Goal: Task Accomplishment & Management: Manage account settings

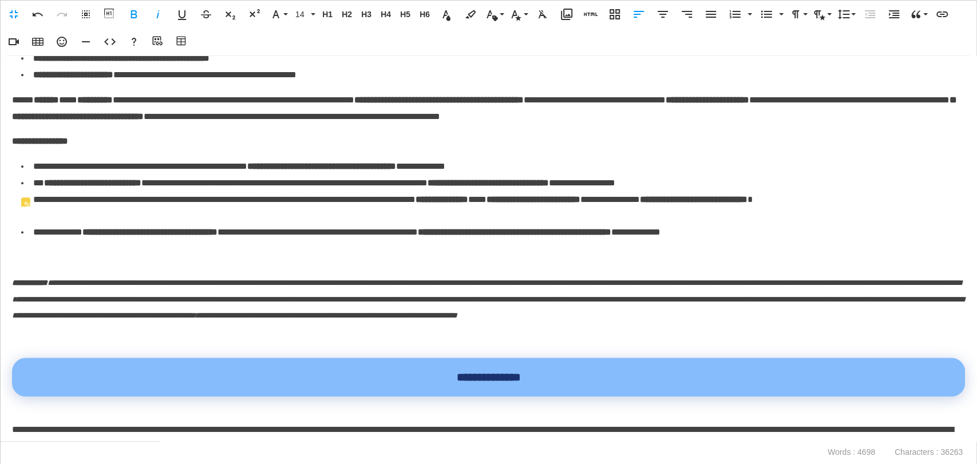
scroll to position [697, 0]
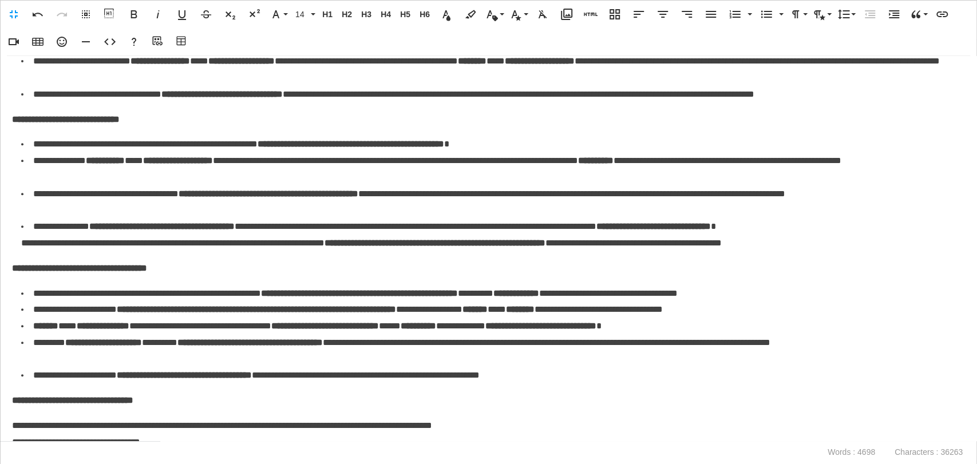
click at [932, 411] on div "**********" at bounding box center [488, 248] width 977 height 385
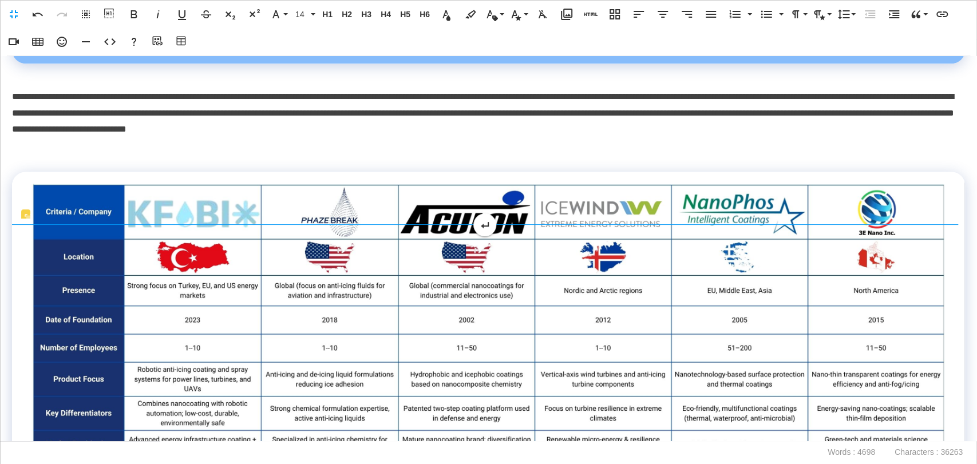
scroll to position [1081, 0]
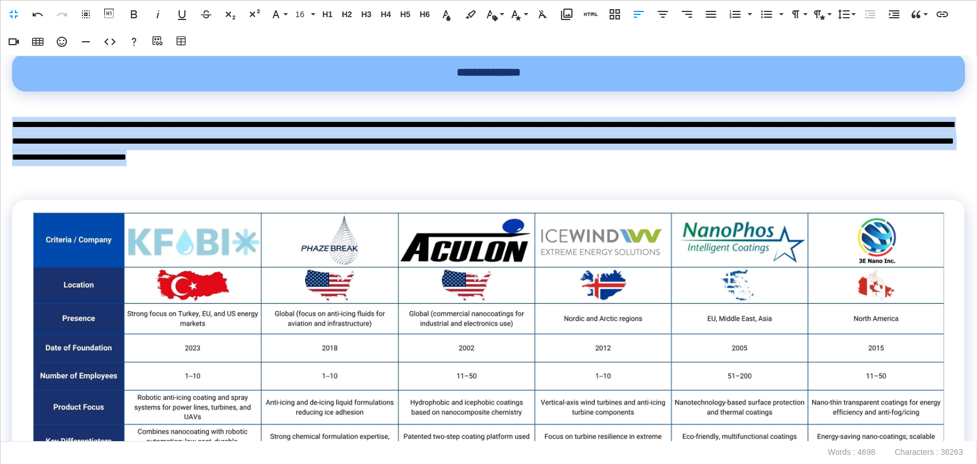
drag, startPoint x: 610, startPoint y: 175, endPoint x: 0, endPoint y: 141, distance: 610.6
click at [0, 141] on div "**********" at bounding box center [488, 248] width 977 height 385
copy p "**********"
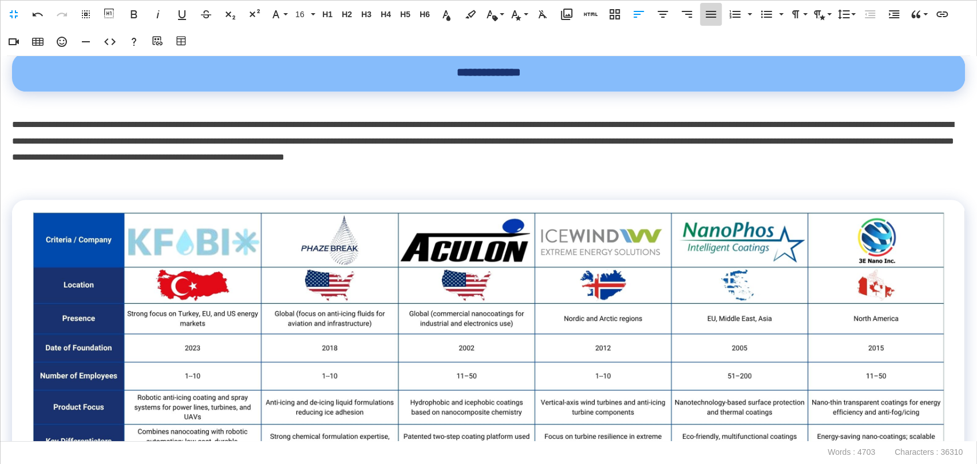
click at [704, 15] on icon "button" at bounding box center [711, 14] width 14 height 14
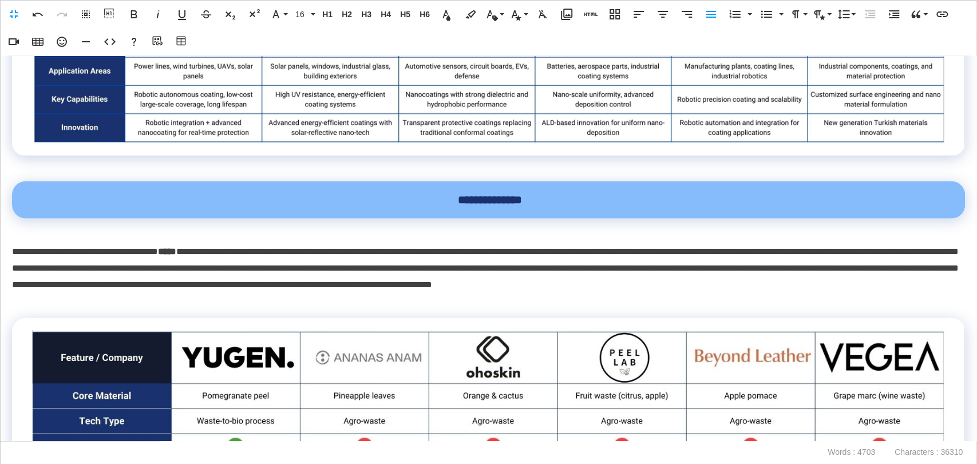
scroll to position [2099, 0]
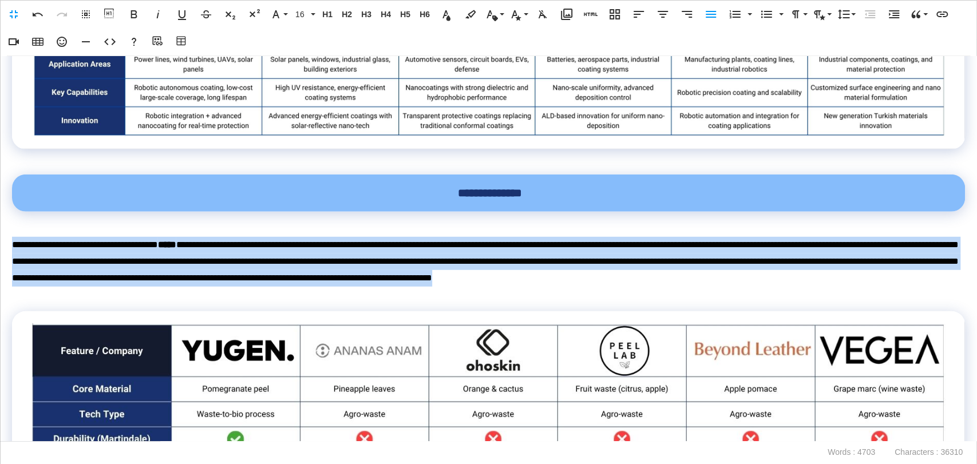
drag, startPoint x: 64, startPoint y: 307, endPoint x: 0, endPoint y: 258, distance: 80.4
click at [0, 258] on div "**********" at bounding box center [488, 248] width 977 height 385
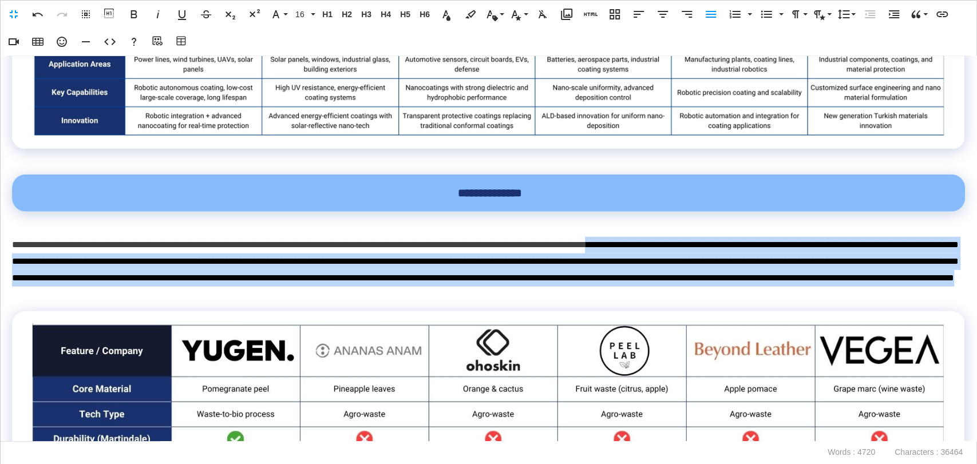
drag, startPoint x: 732, startPoint y: 303, endPoint x: 705, endPoint y: 262, distance: 48.7
click at [705, 262] on p "**********" at bounding box center [485, 270] width 946 height 66
click at [712, 21] on icon "button" at bounding box center [711, 14] width 14 height 14
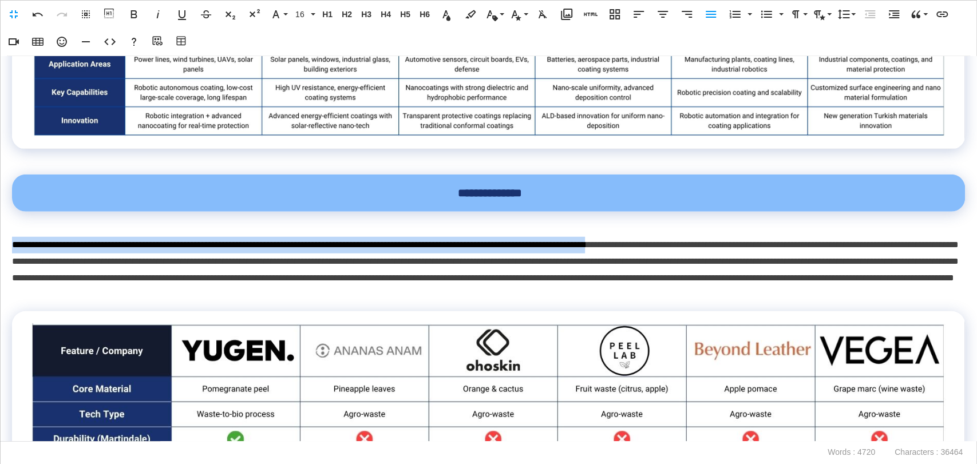
click at [728, 303] on p "**********" at bounding box center [485, 270] width 946 height 66
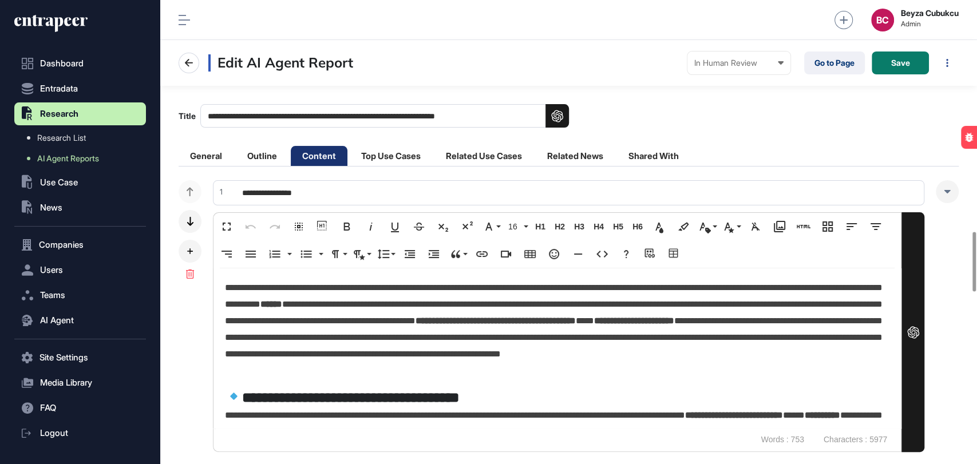
scroll to position [2122, 0]
click at [898, 59] on span "Save" at bounding box center [900, 63] width 19 height 8
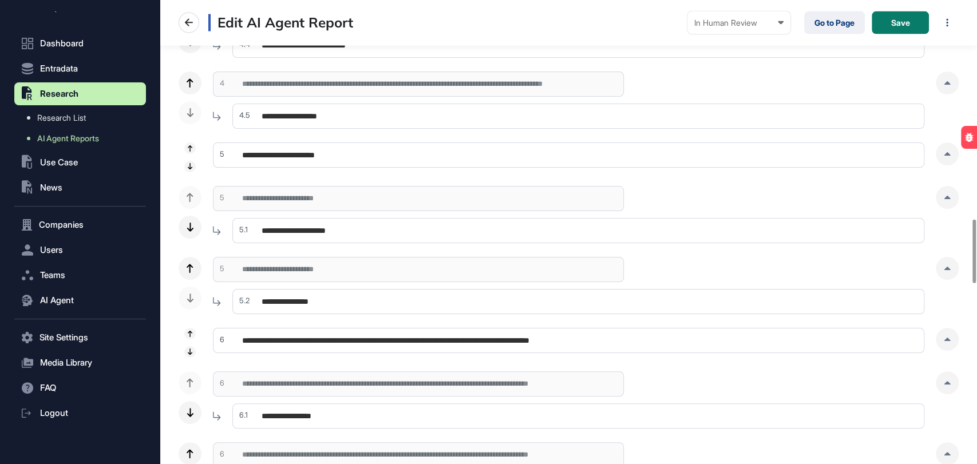
scroll to position [1653, 0]
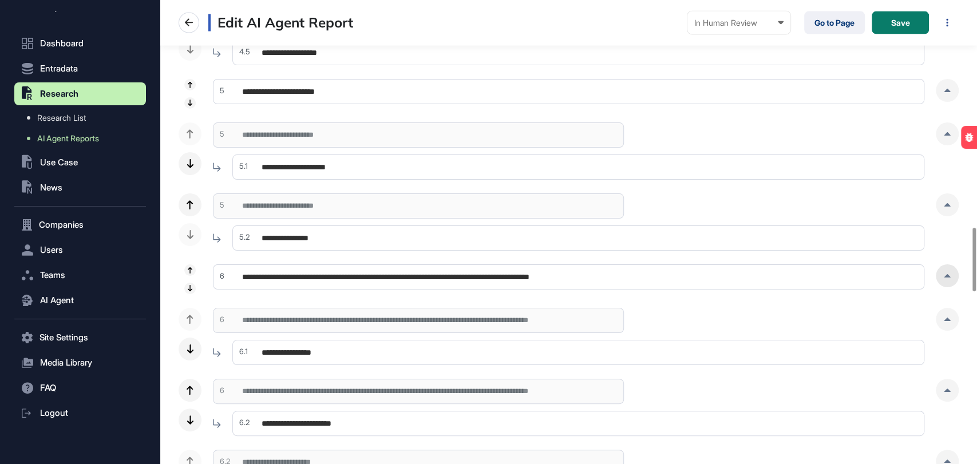
click at [954, 273] on div at bounding box center [947, 276] width 23 height 23
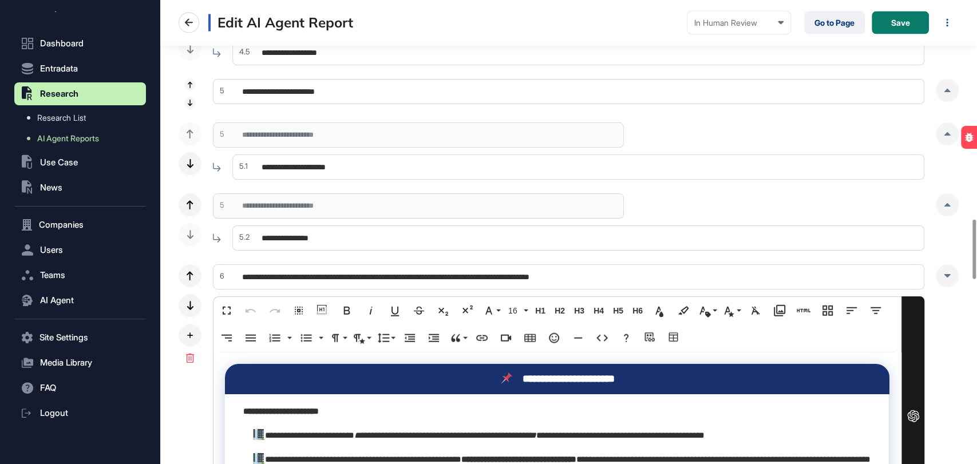
scroll to position [1709, 0]
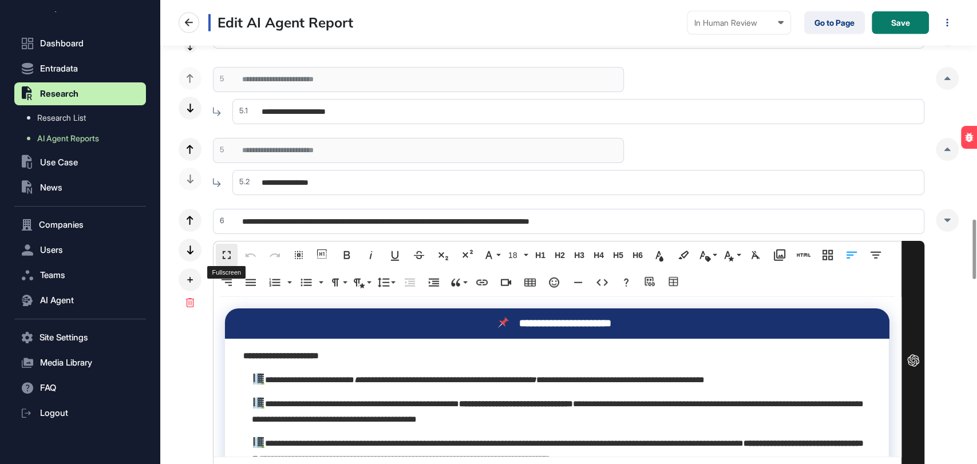
click at [218, 248] on button "Fullscreen" at bounding box center [227, 255] width 22 height 23
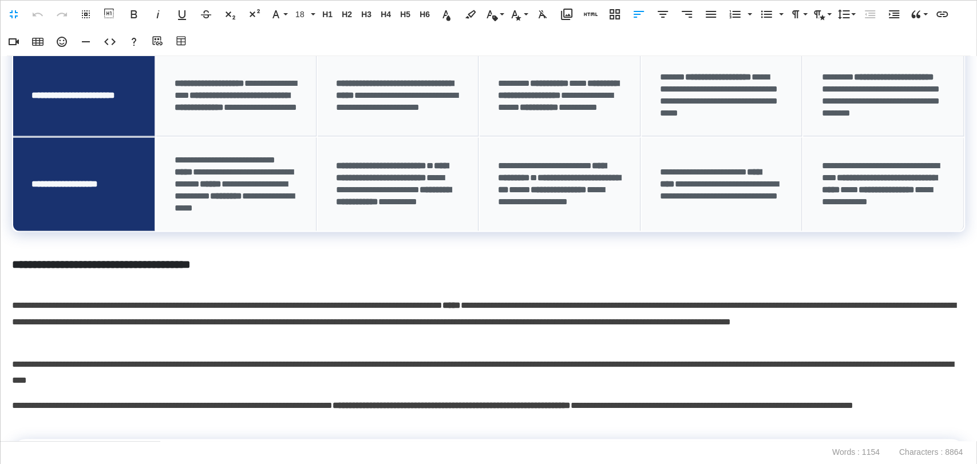
scroll to position [1201, 0]
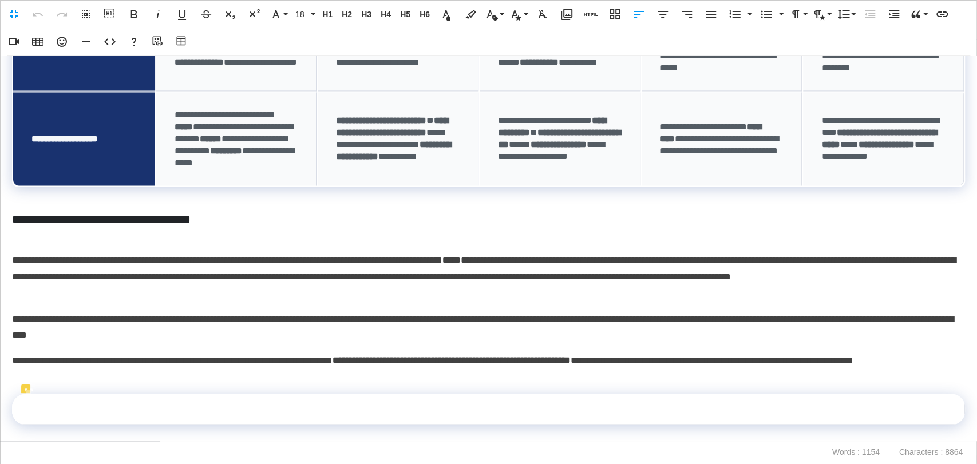
click at [109, 412] on td at bounding box center [488, 409] width 953 height 31
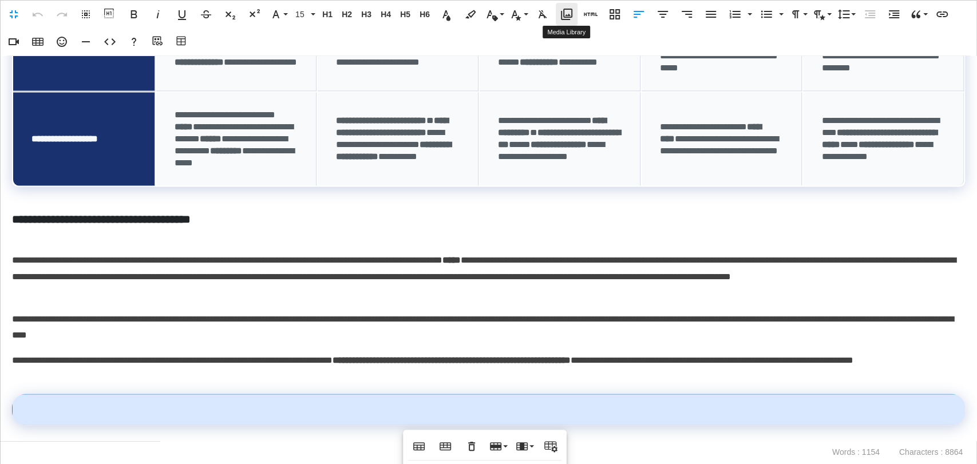
click at [566, 12] on icon "button" at bounding box center [567, 14] width 14 height 14
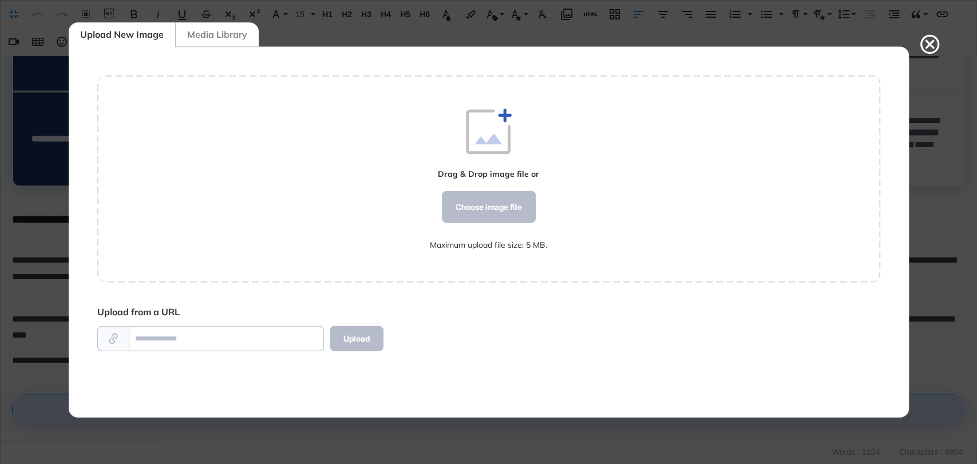
scroll to position [5, 0]
click at [482, 207] on div "Choose image file" at bounding box center [488, 207] width 94 height 32
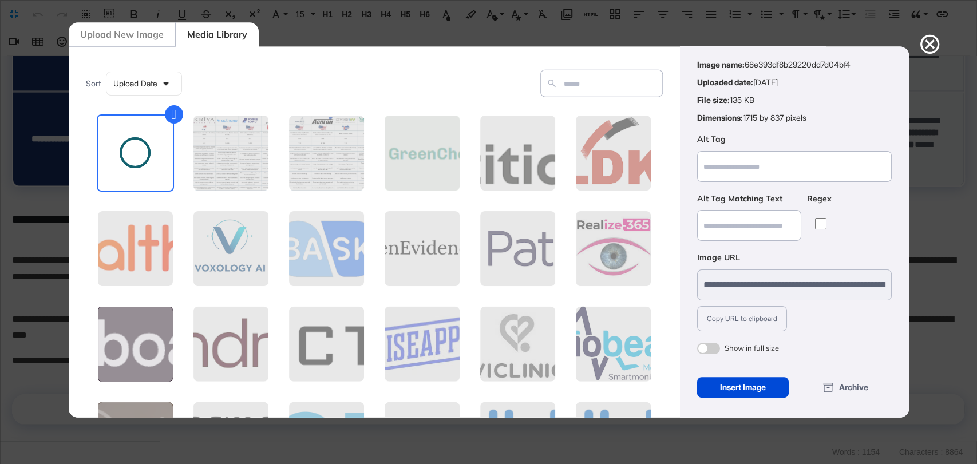
scroll to position [46, 0]
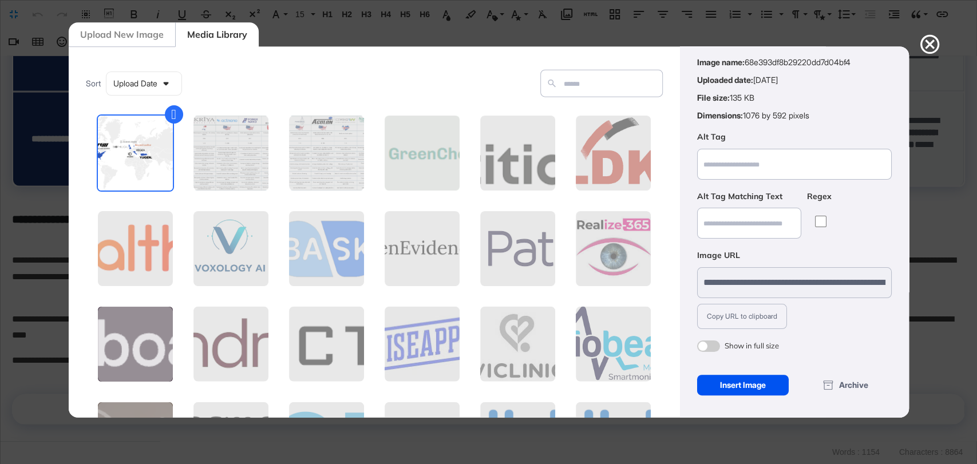
click at [768, 390] on div "Insert Image" at bounding box center [743, 384] width 92 height 21
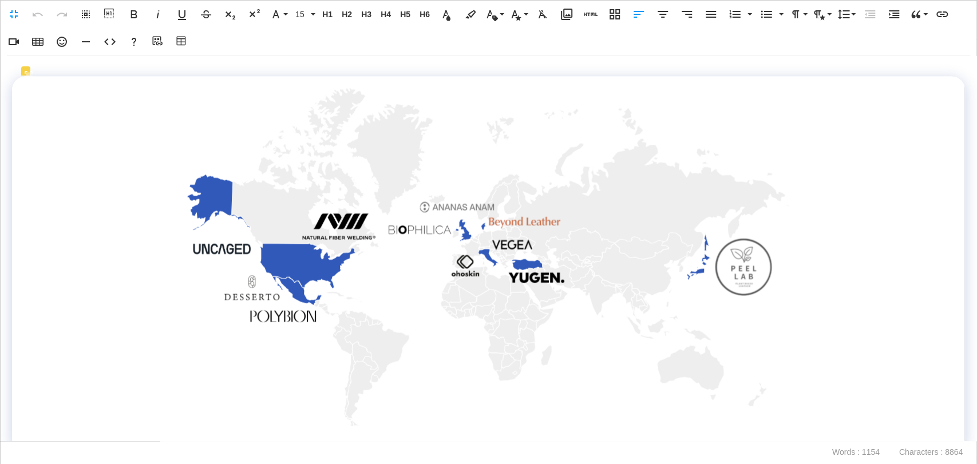
scroll to position [1545, 0]
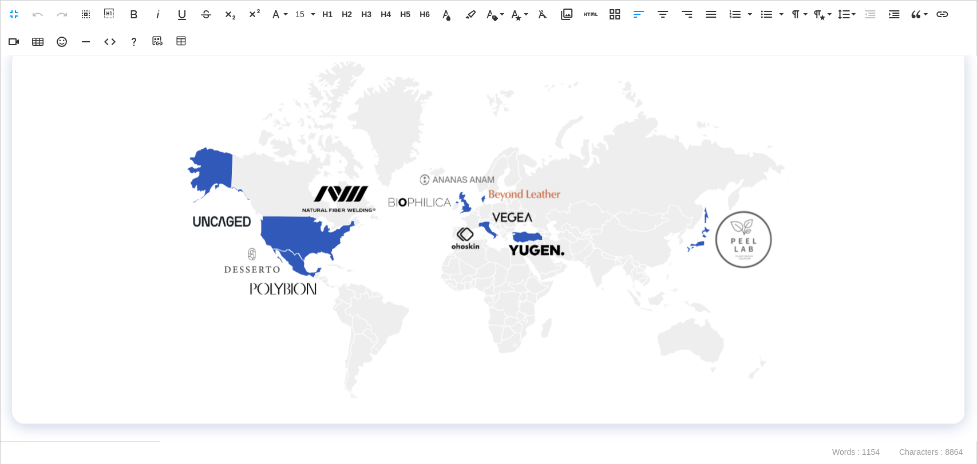
click at [414, 340] on img at bounding box center [488, 230] width 617 height 339
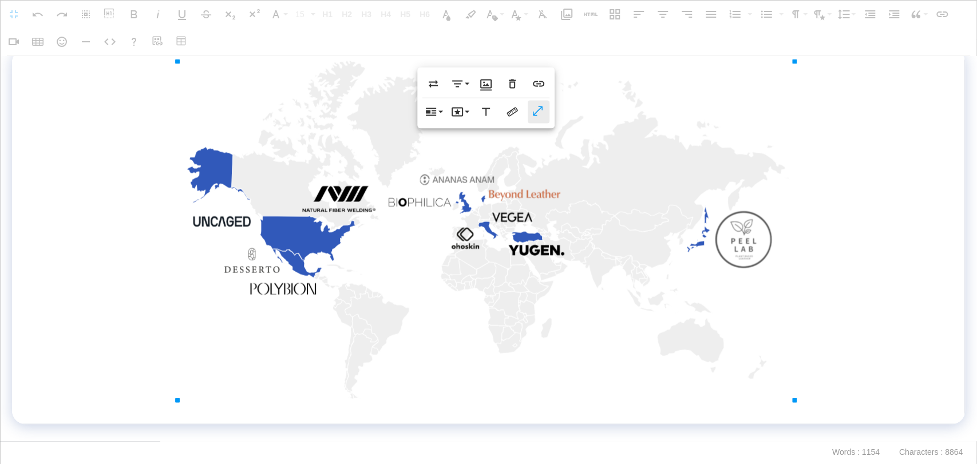
click at [540, 101] on button "Show in full size" at bounding box center [539, 112] width 22 height 23
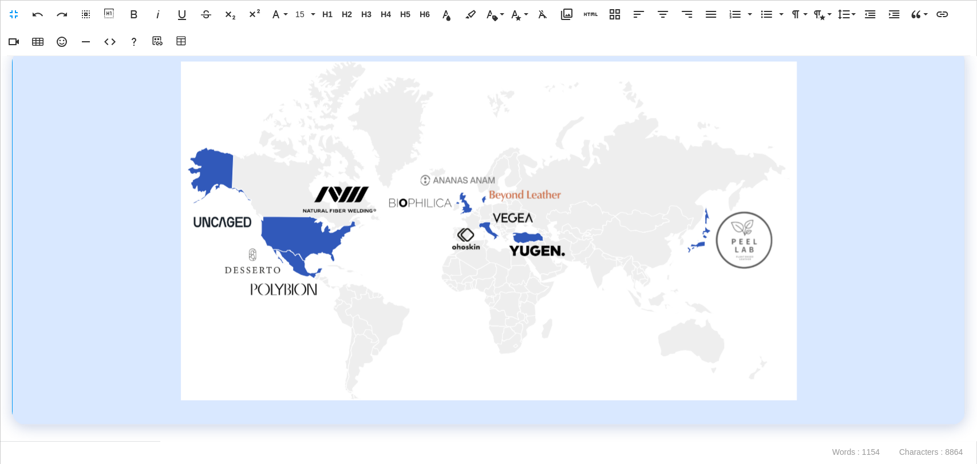
click at [432, 238] on img at bounding box center [488, 231] width 617 height 339
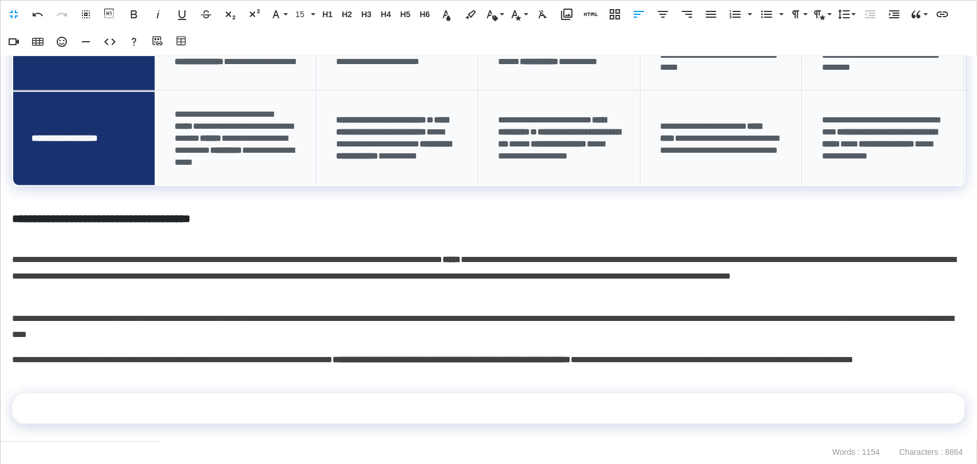
scroll to position [1201, 0]
click at [565, 15] on icon "button" at bounding box center [567, 14] width 14 height 14
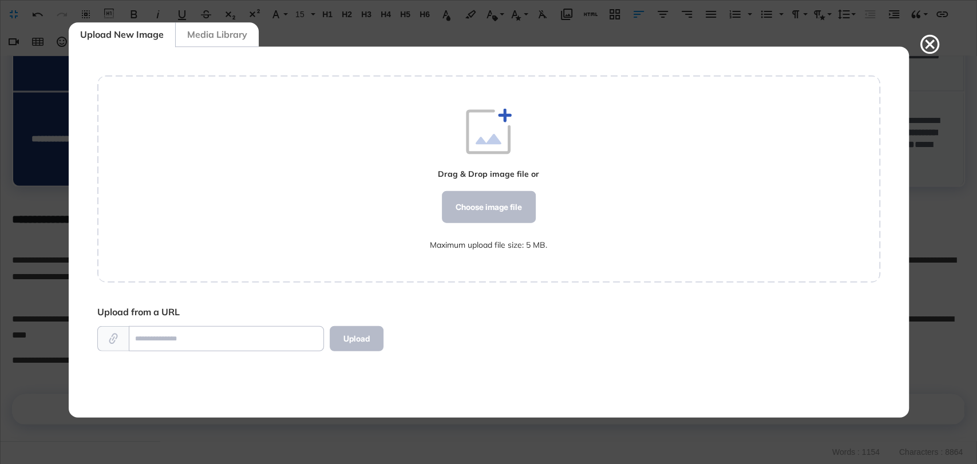
scroll to position [5, 0]
click at [523, 203] on div "Choose image file" at bounding box center [488, 207] width 94 height 32
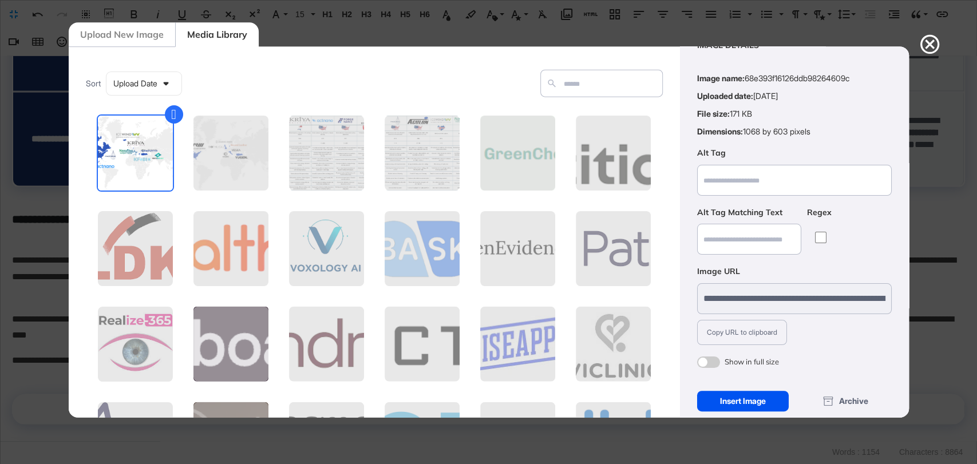
scroll to position [46, 0]
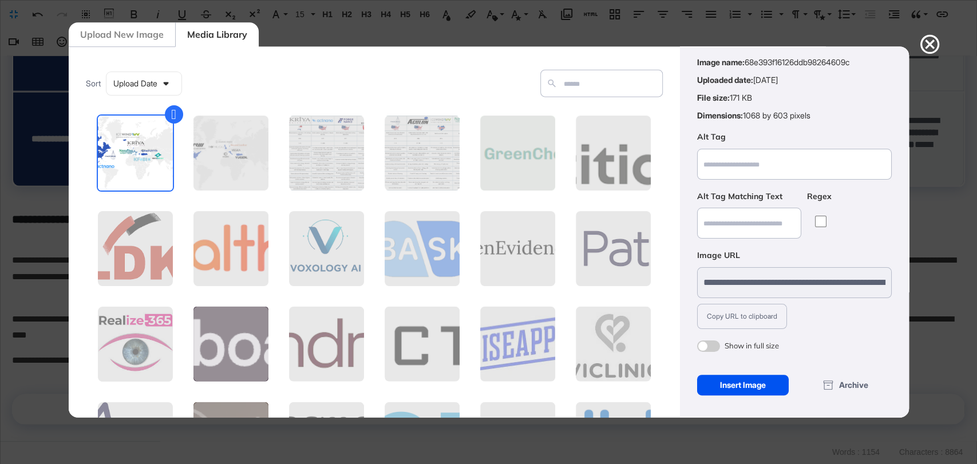
click at [769, 378] on div "Insert Image" at bounding box center [743, 384] width 92 height 21
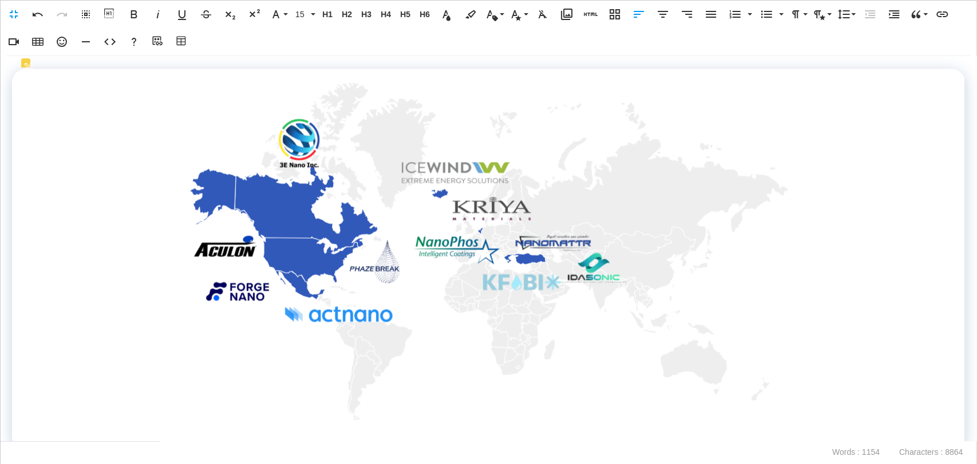
scroll to position [1552, 0]
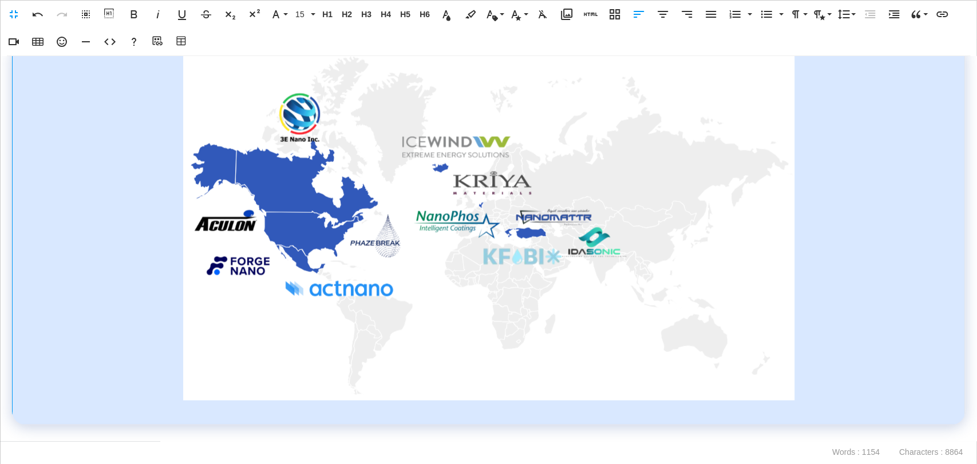
click at [645, 293] on img at bounding box center [489, 228] width 613 height 345
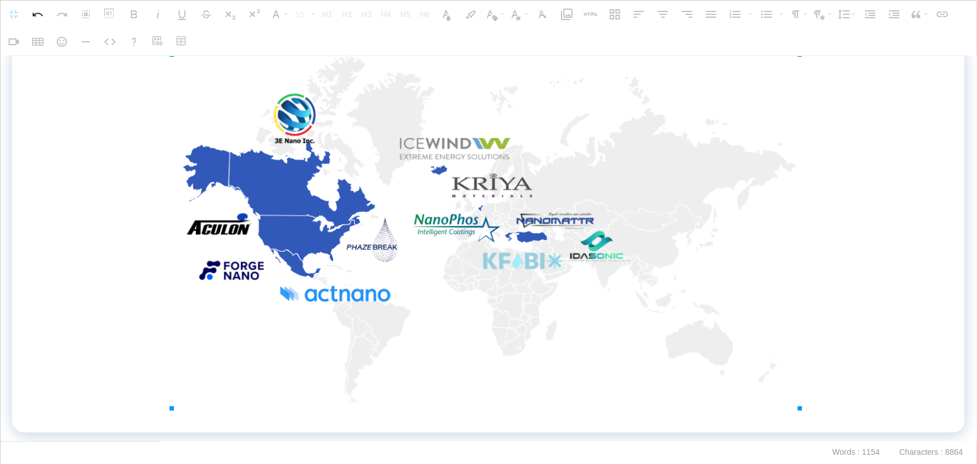
drag, startPoint x: 790, startPoint y: 399, endPoint x: 806, endPoint y: 405, distance: 16.7
click at [313, 424] on td at bounding box center [488, 238] width 953 height 390
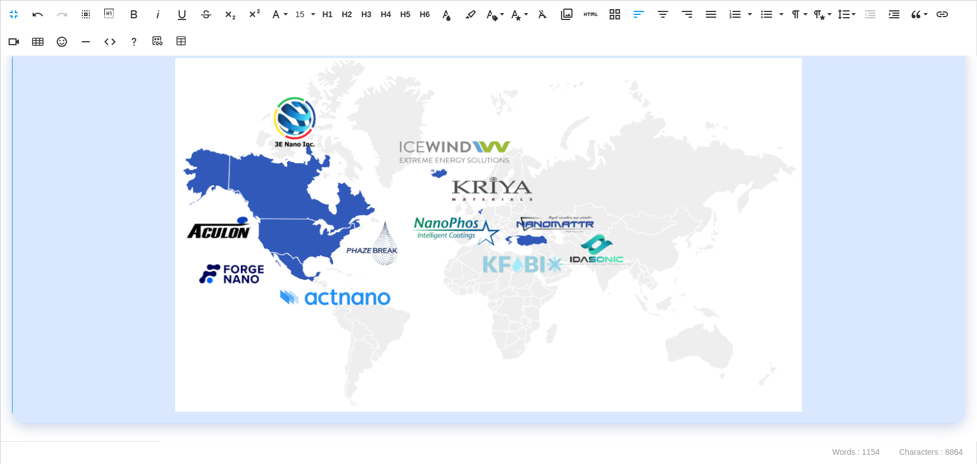
click at [601, 277] on img at bounding box center [489, 235] width 628 height 354
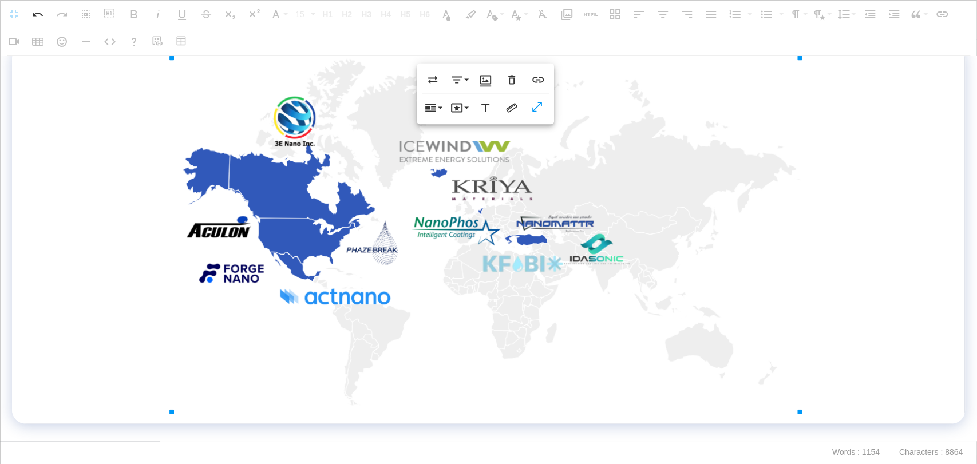
scroll to position [1548, 0]
click at [538, 109] on icon "button" at bounding box center [538, 108] width 14 height 11
click at [402, 437] on p at bounding box center [488, 433] width 953 height 17
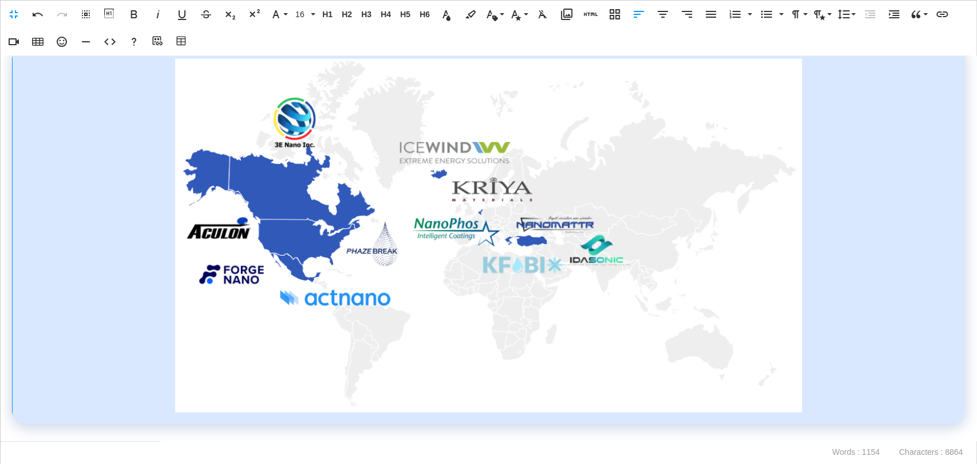
click at [650, 225] on img at bounding box center [489, 236] width 628 height 354
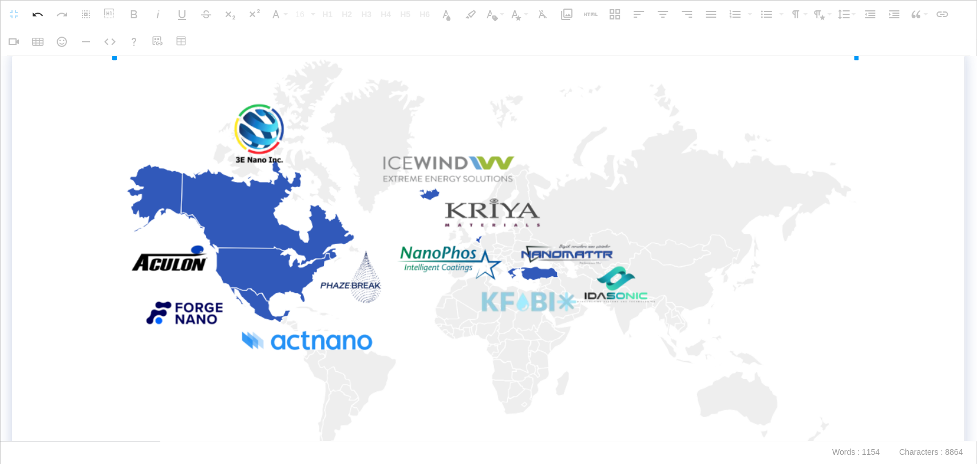
drag, startPoint x: 797, startPoint y: 411, endPoint x: 882, endPoint y: 387, distance: 88.1
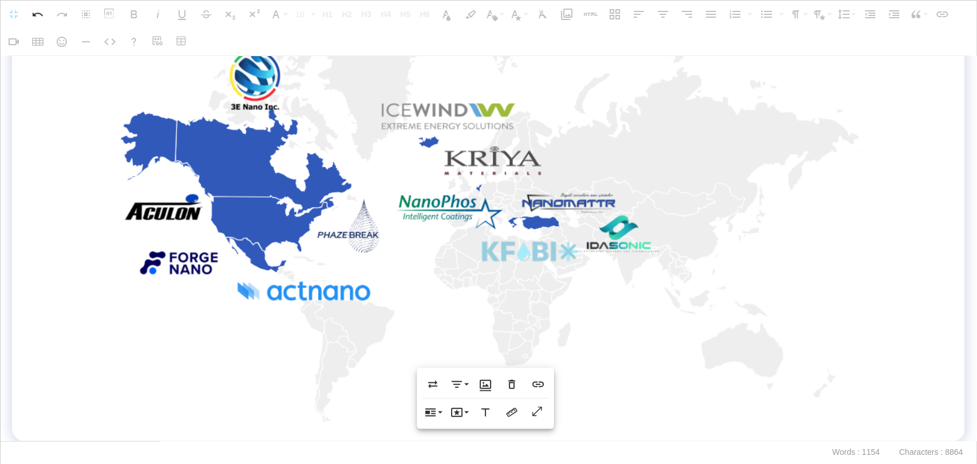
scroll to position [1621, 0]
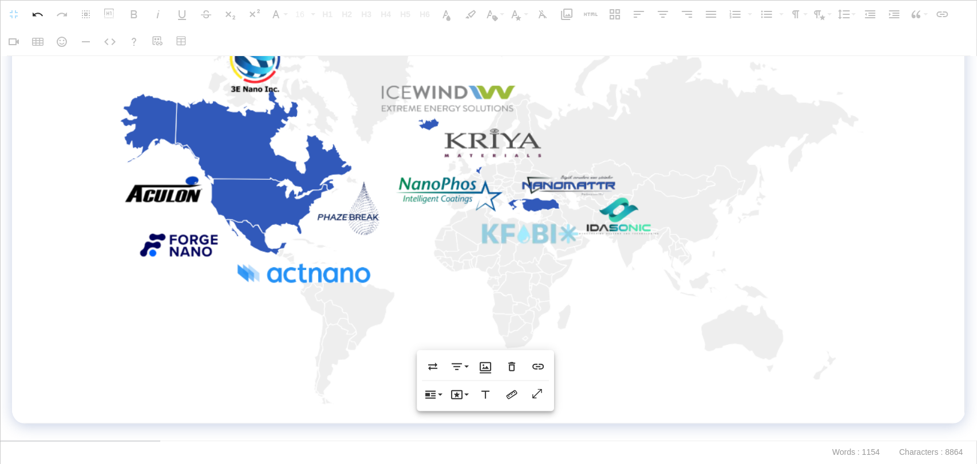
click at [165, 434] on p at bounding box center [488, 432] width 953 height 17
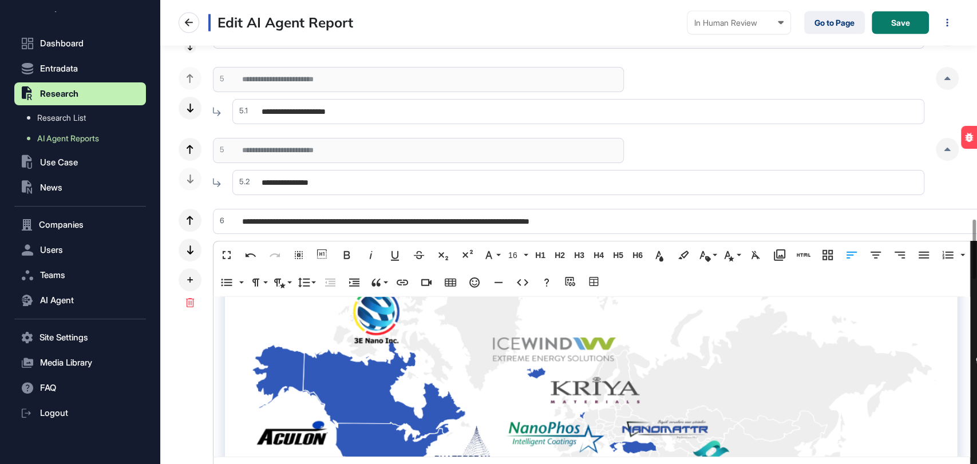
scroll to position [1739, 0]
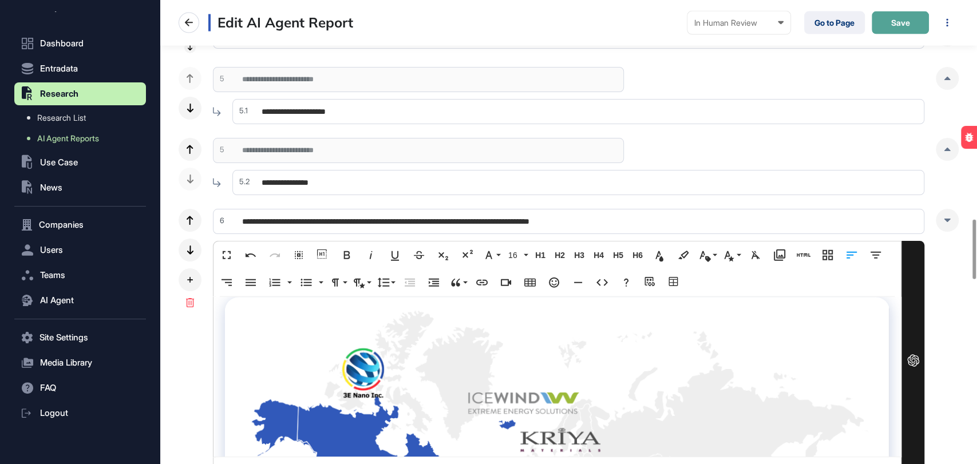
click at [894, 29] on button "Save" at bounding box center [900, 22] width 57 height 23
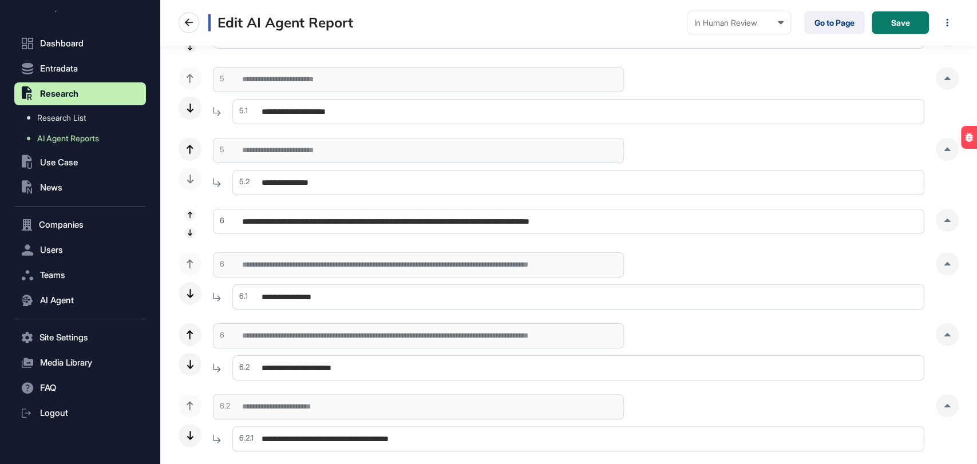
scroll to position [0, 0]
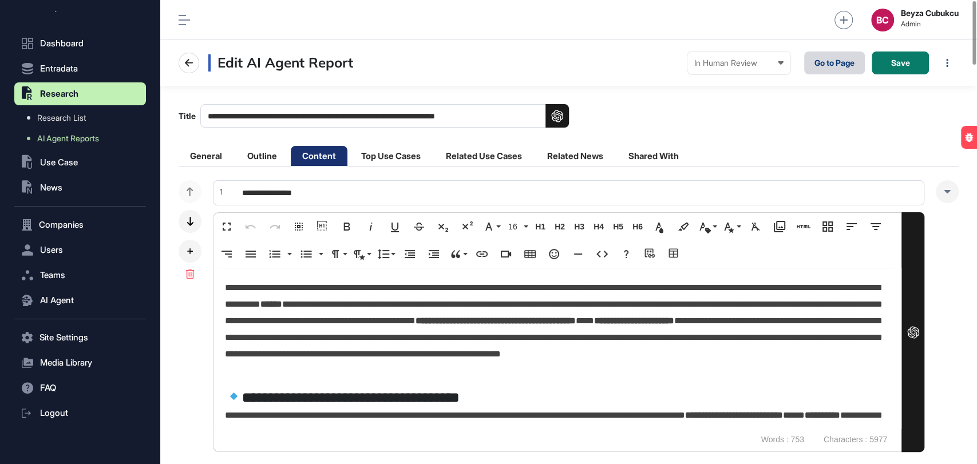
click at [816, 63] on link "Go to Page" at bounding box center [834, 63] width 61 height 23
click at [384, 161] on li "Top Use Cases" at bounding box center [391, 156] width 82 height 20
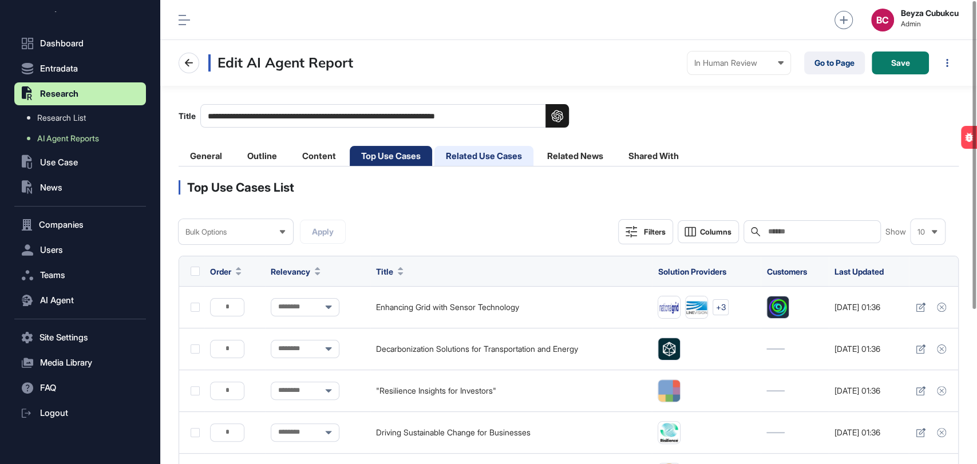
click at [485, 156] on li "Related Use Cases" at bounding box center [484, 156] width 99 height 20
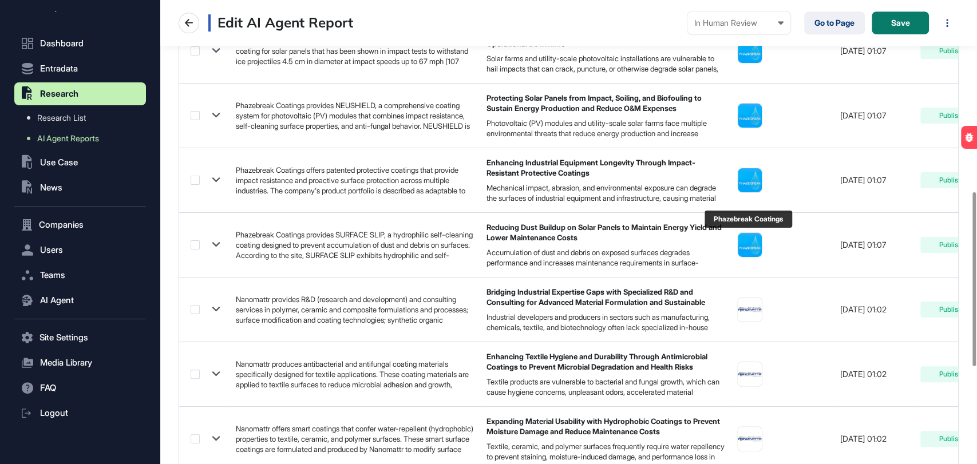
scroll to position [768, 0]
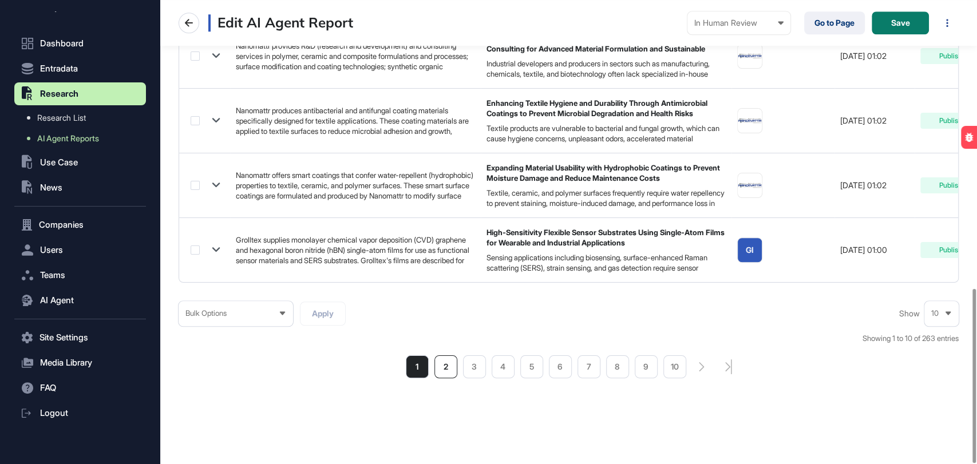
click at [450, 376] on li "2" at bounding box center [446, 367] width 23 height 23
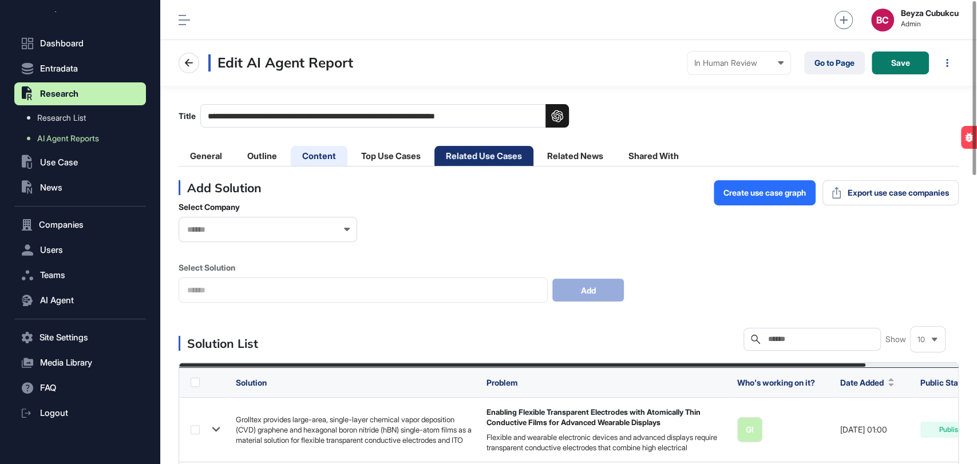
click at [322, 152] on li "Content" at bounding box center [319, 156] width 57 height 20
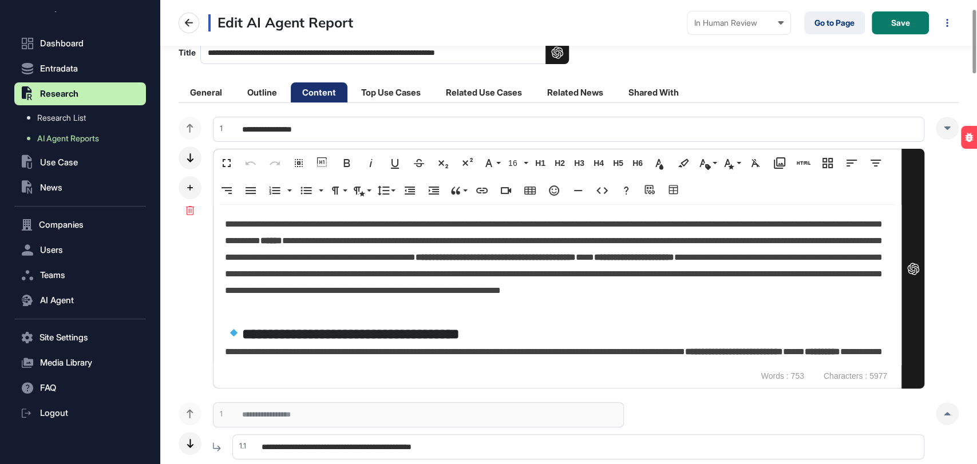
scroll to position [381, 0]
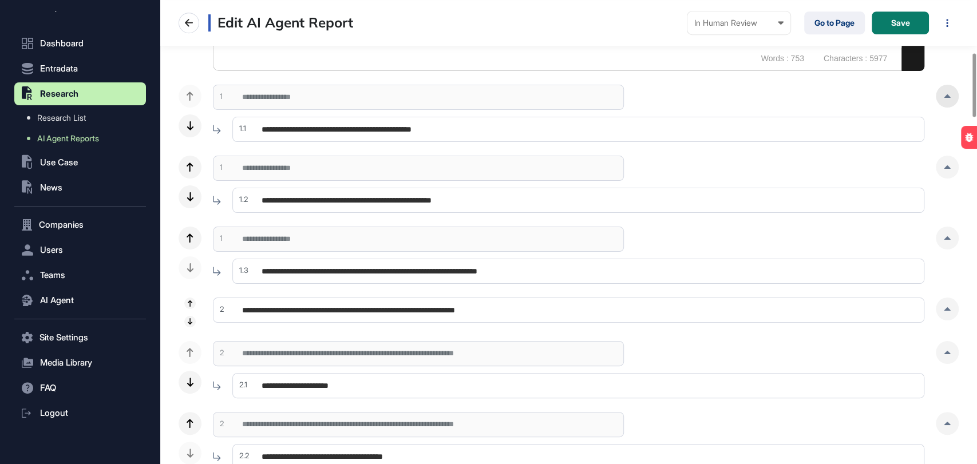
click at [945, 94] on icon at bounding box center [947, 95] width 7 height 3
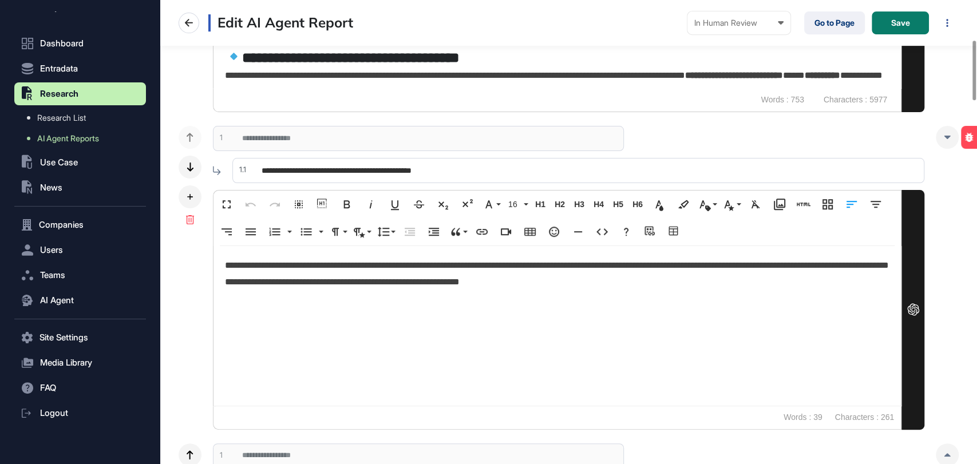
scroll to position [310, 0]
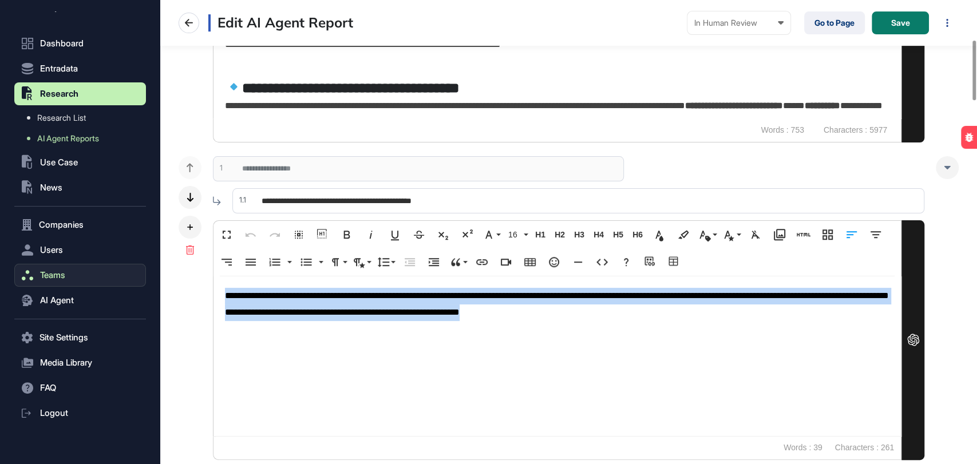
drag, startPoint x: 688, startPoint y: 309, endPoint x: 113, endPoint y: 267, distance: 576.3
click at [113, 267] on div "**********" at bounding box center [488, 232] width 977 height 464
copy span "**********"
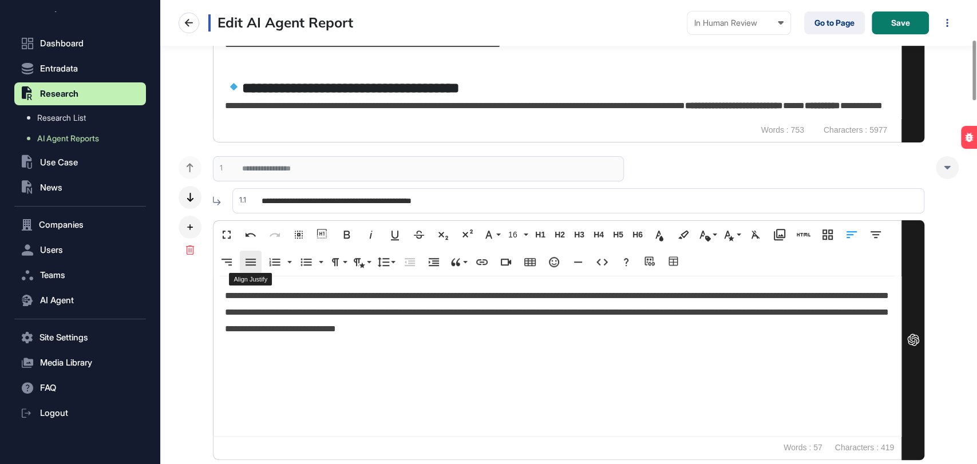
click at [243, 262] on button "Align Justify" at bounding box center [251, 262] width 22 height 23
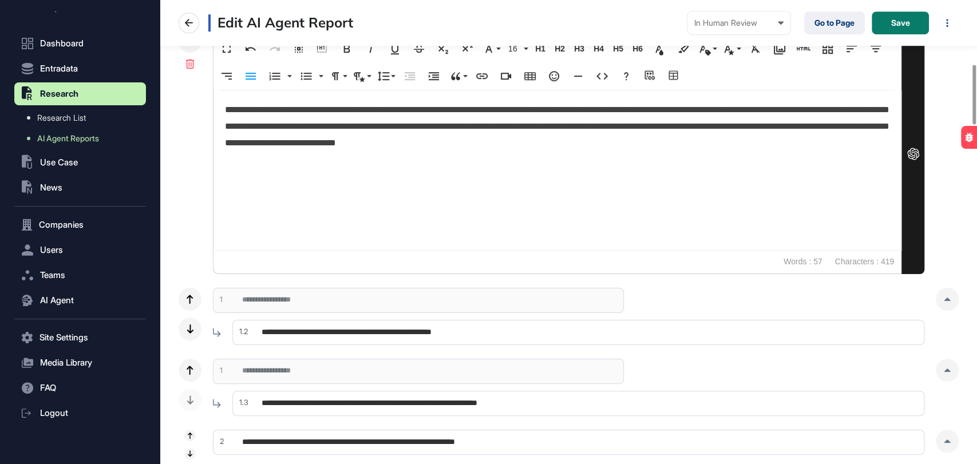
scroll to position [500, 0]
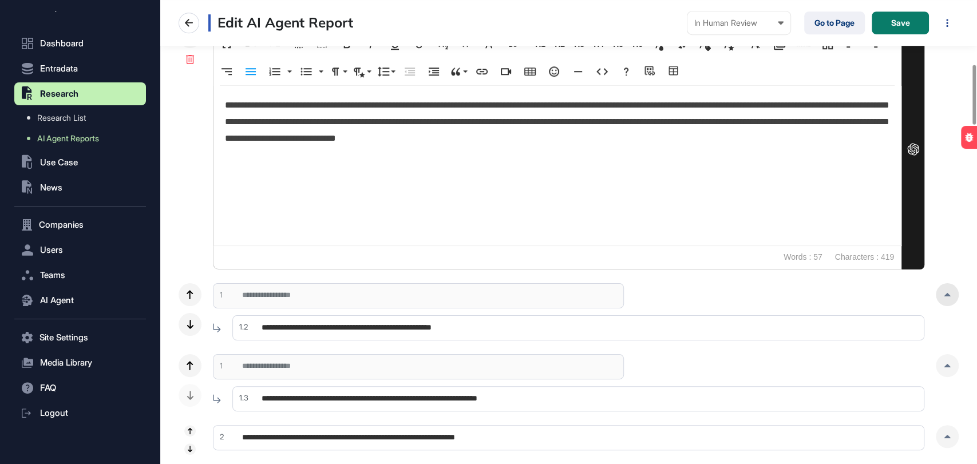
click at [950, 298] on div at bounding box center [947, 294] width 23 height 23
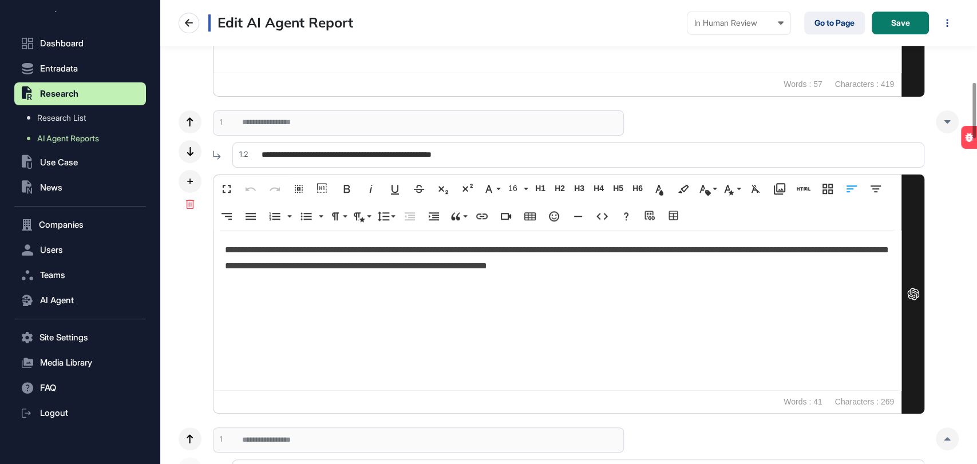
scroll to position [683, 0]
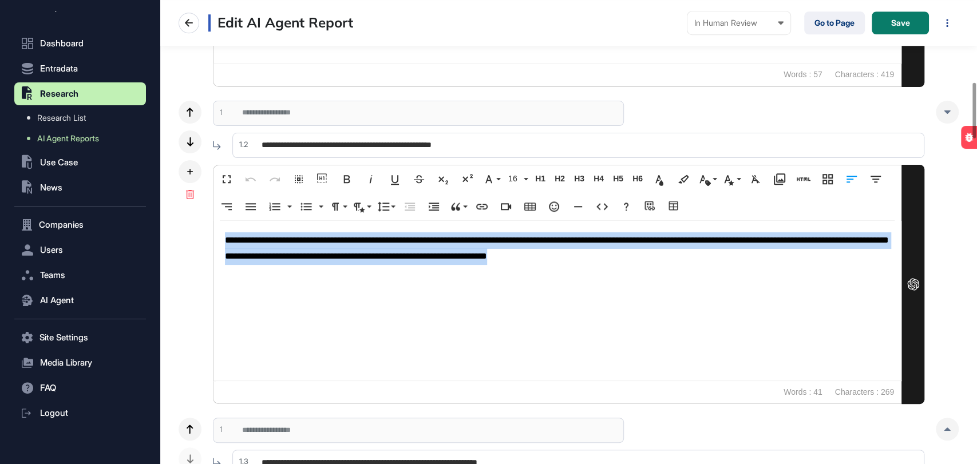
drag, startPoint x: 763, startPoint y: 258, endPoint x: 197, endPoint y: 230, distance: 566.9
click at [197, 230] on div "**********" at bounding box center [569, 253] width 780 height 304
copy span "**********"
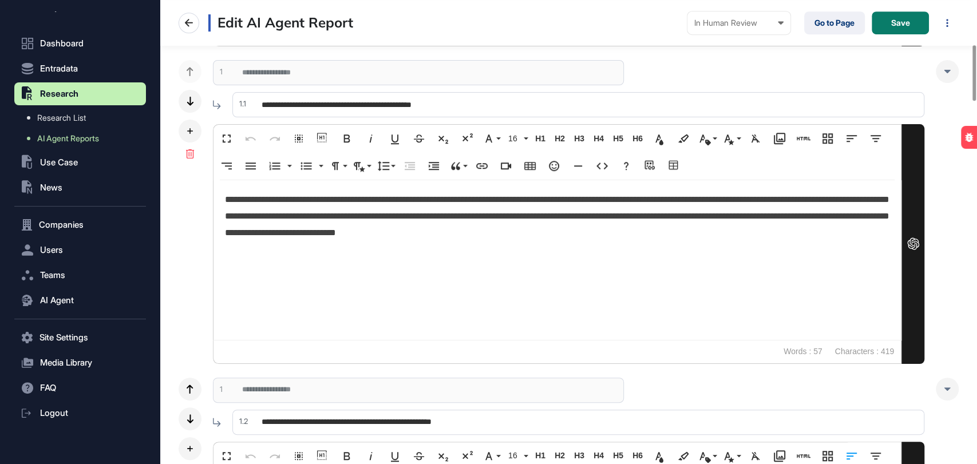
scroll to position [365, 0]
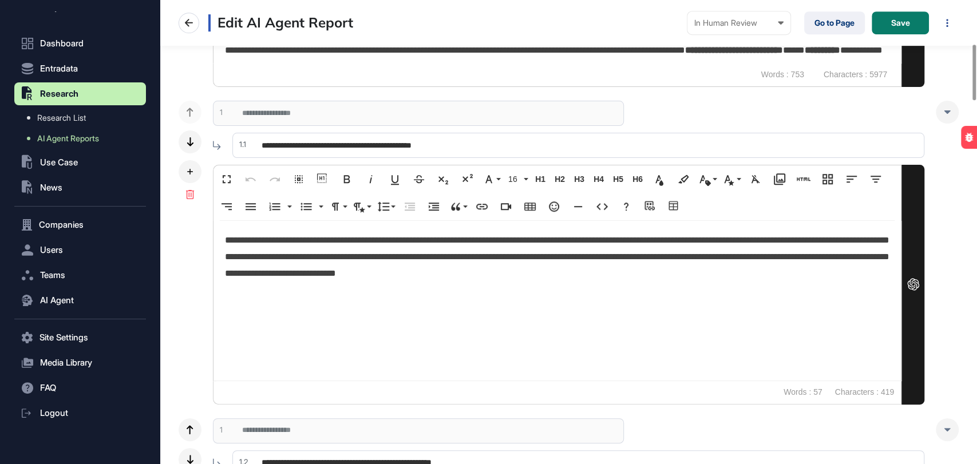
click at [257, 250] on p "**********" at bounding box center [557, 256] width 665 height 49
click at [270, 248] on p "**********" at bounding box center [557, 256] width 665 height 49
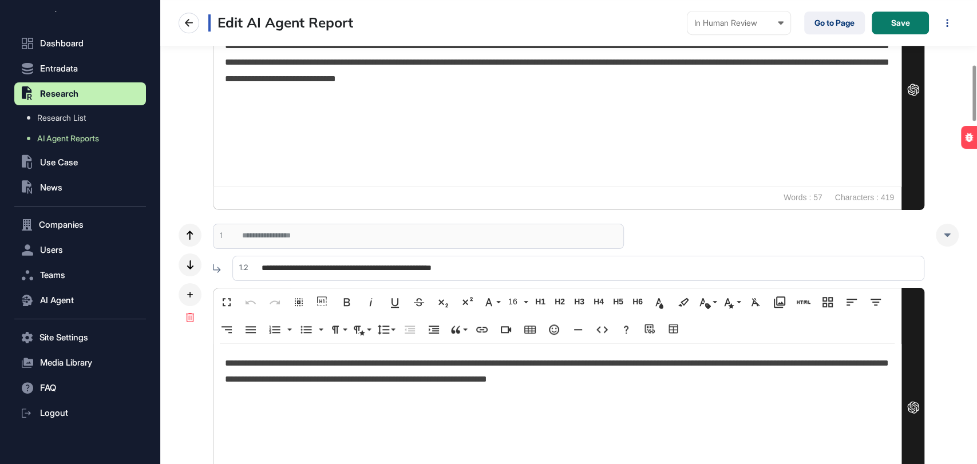
scroll to position [619, 0]
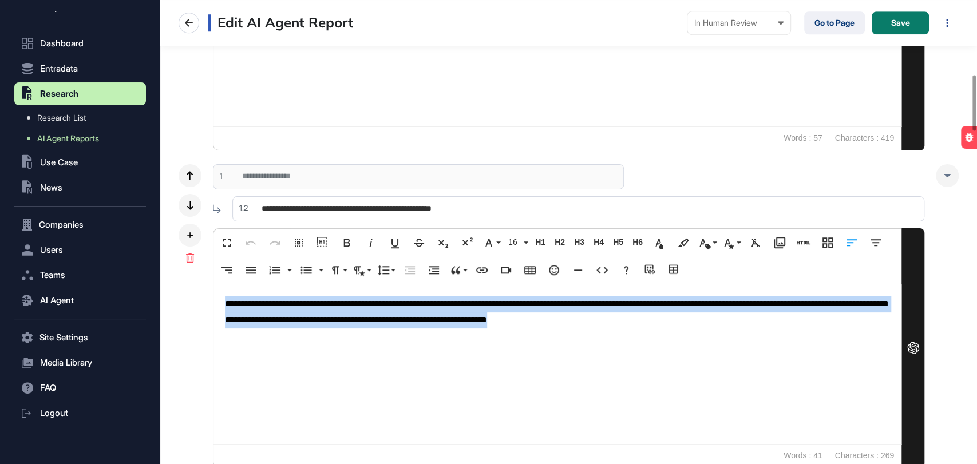
drag, startPoint x: 761, startPoint y: 325, endPoint x: 193, endPoint y: 305, distance: 568.3
click at [193, 305] on div "**********" at bounding box center [569, 316] width 780 height 304
copy span "**********"
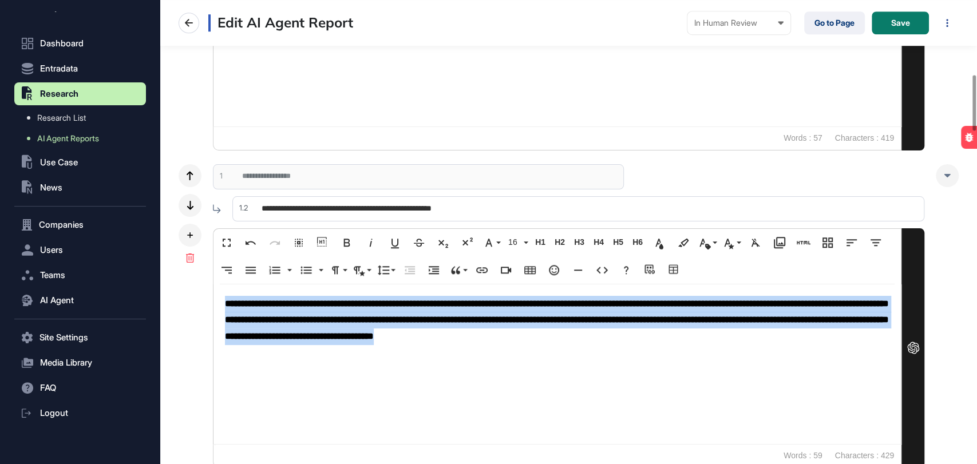
drag, startPoint x: 818, startPoint y: 334, endPoint x: 202, endPoint y: 306, distance: 617.2
click at [202, 306] on div "**********" at bounding box center [569, 316] width 780 height 304
click at [345, 237] on icon "button" at bounding box center [347, 243] width 14 height 14
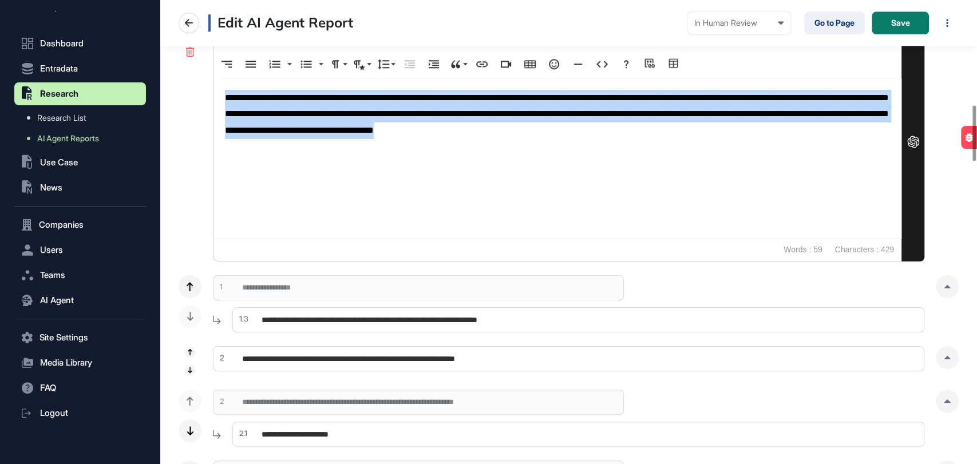
scroll to position [874, 0]
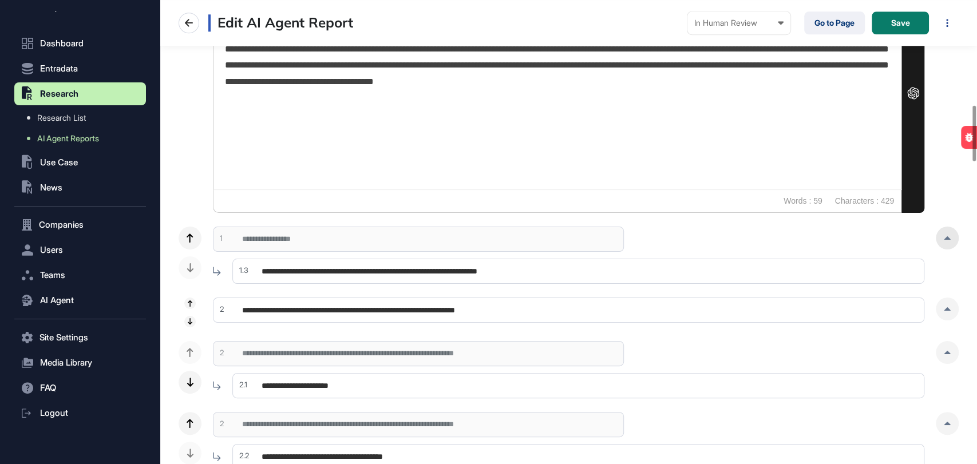
click at [952, 231] on div at bounding box center [947, 238] width 23 height 23
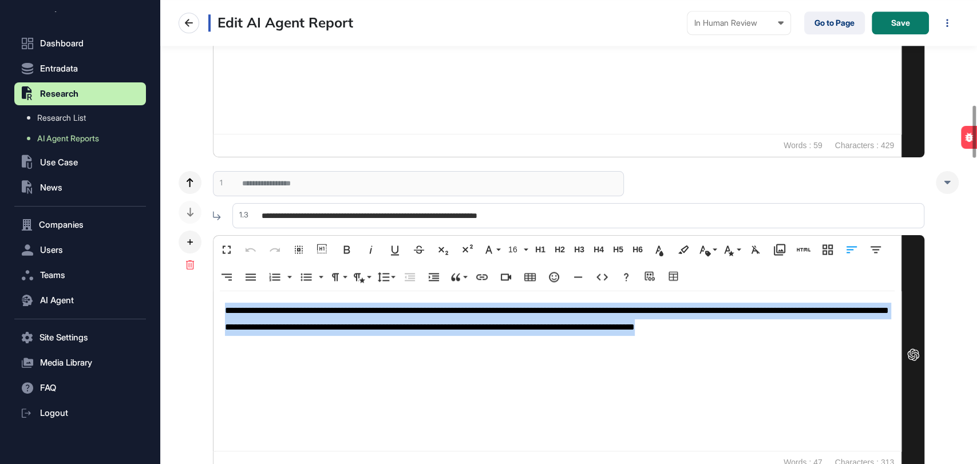
drag, startPoint x: 256, startPoint y: 338, endPoint x: 197, endPoint y: 302, distance: 69.9
click at [197, 302] on div "**********" at bounding box center [569, 323] width 780 height 304
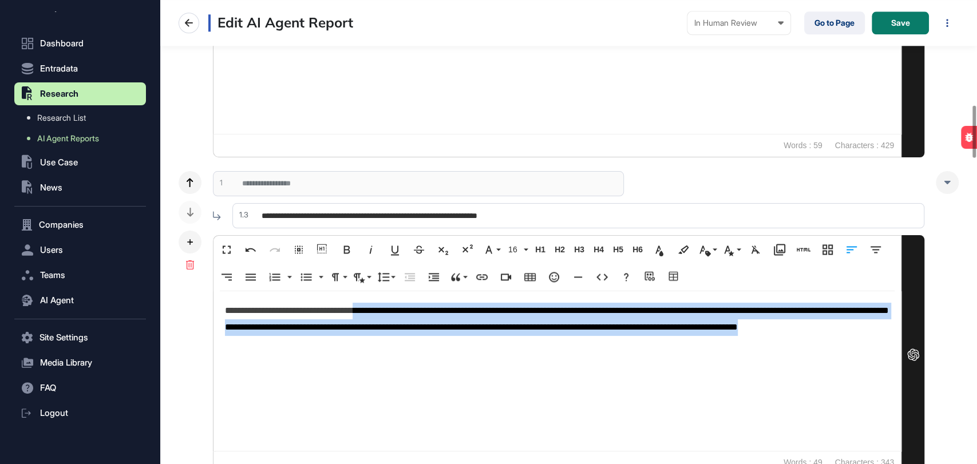
drag, startPoint x: 391, startPoint y: 348, endPoint x: 384, endPoint y: 313, distance: 36.2
click at [384, 313] on p "**********" at bounding box center [557, 319] width 665 height 33
click at [250, 281] on icon "button" at bounding box center [251, 277] width 14 height 14
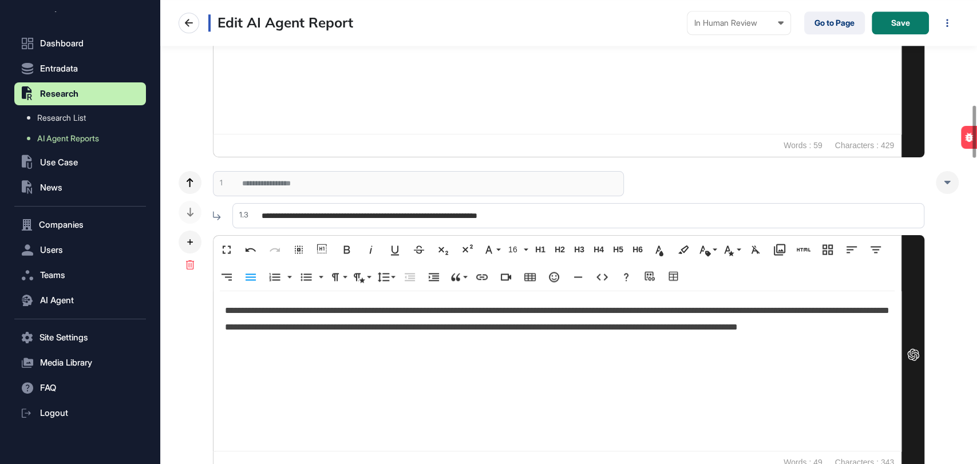
click at [476, 352] on div "**********" at bounding box center [558, 371] width 688 height 160
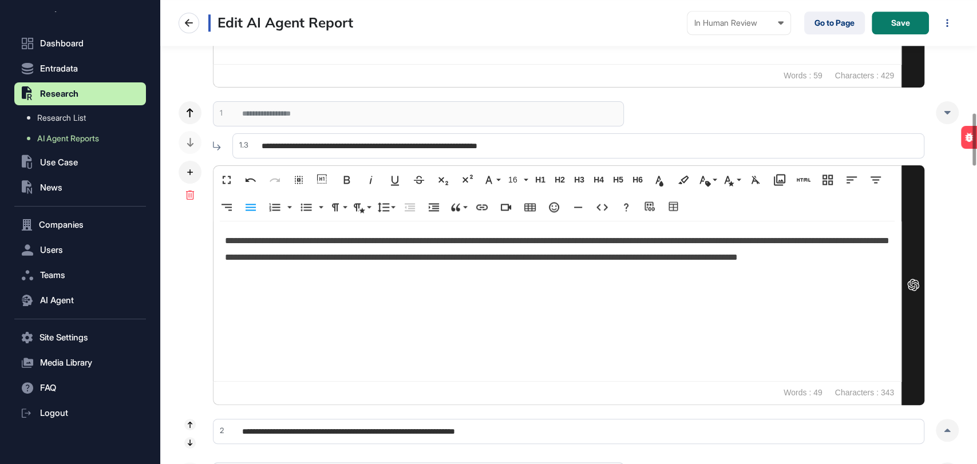
scroll to position [1121, 0]
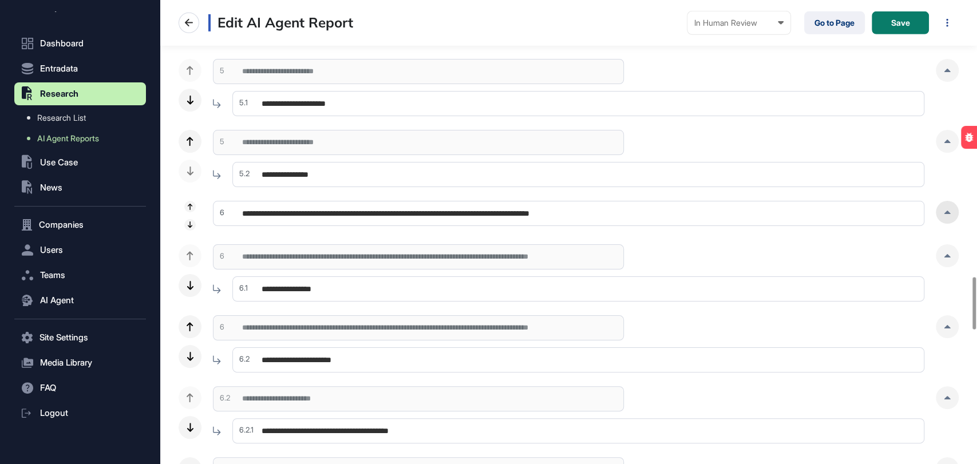
click at [941, 216] on div at bounding box center [947, 212] width 23 height 23
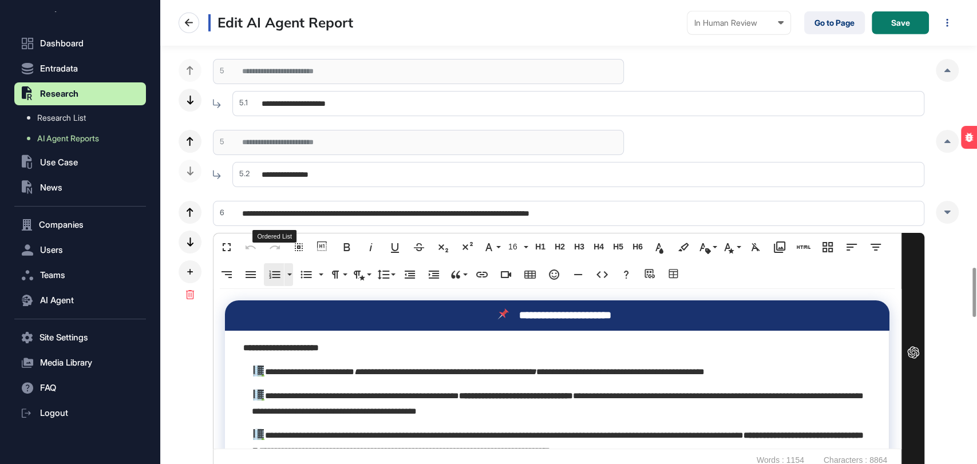
scroll to position [2512, 0]
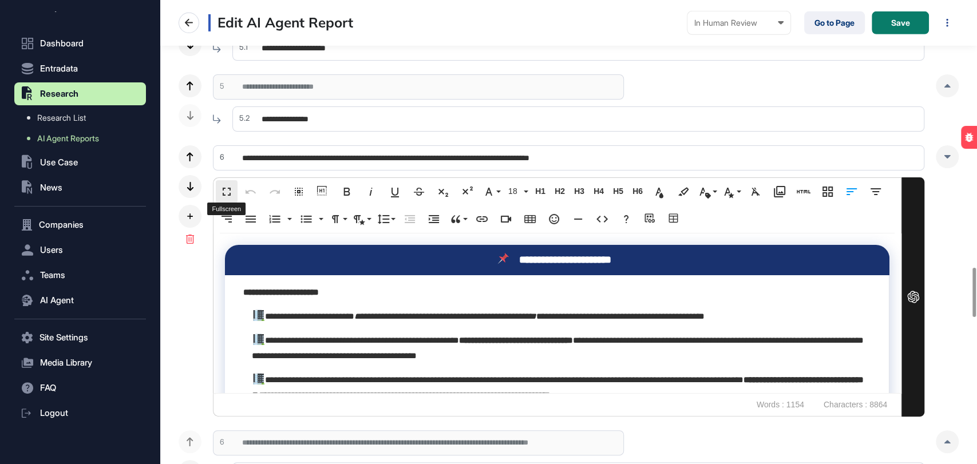
click at [224, 181] on button "Fullscreen" at bounding box center [227, 191] width 22 height 23
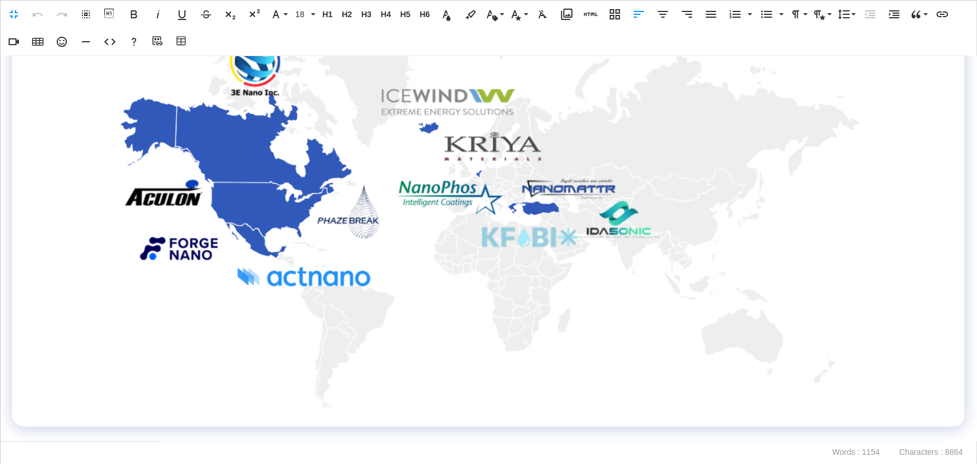
scroll to position [1621, 0]
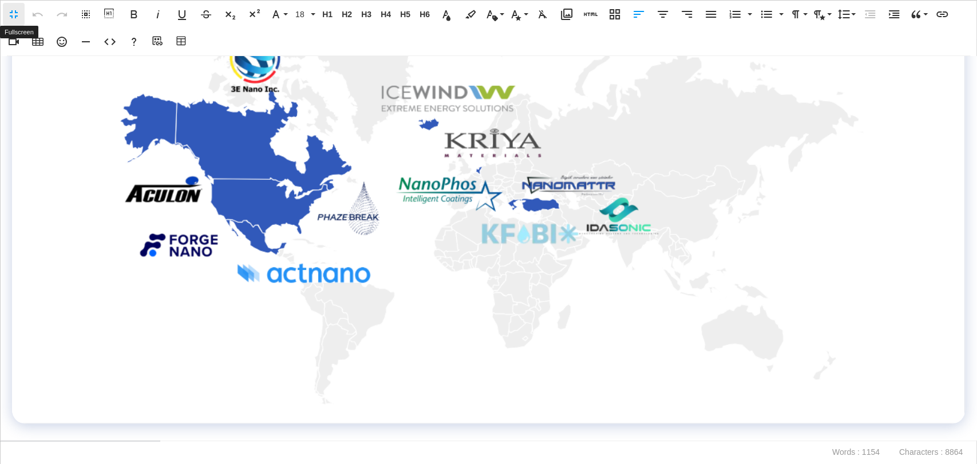
click at [5, 6] on button "Fullscreen" at bounding box center [14, 14] width 22 height 23
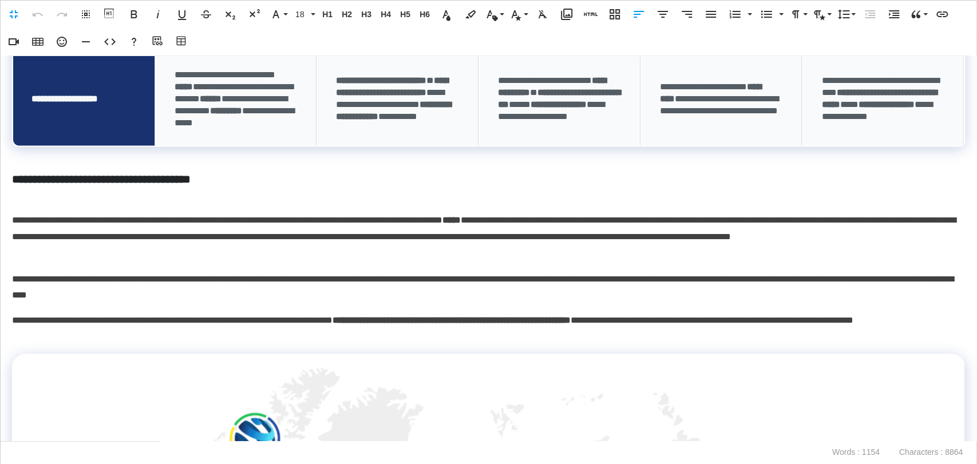
scroll to position [1239, 0]
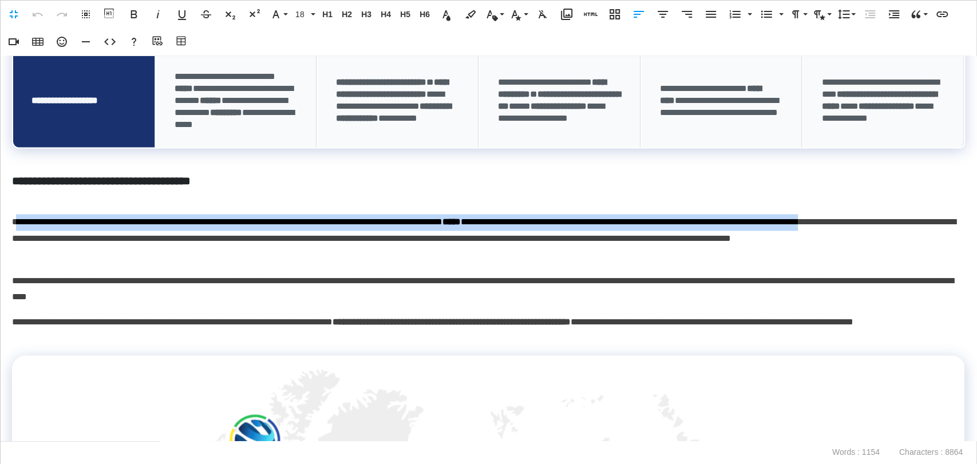
drag, startPoint x: 17, startPoint y: 219, endPoint x: 55, endPoint y: 238, distance: 42.8
click at [55, 238] on p "**********" at bounding box center [485, 238] width 946 height 49
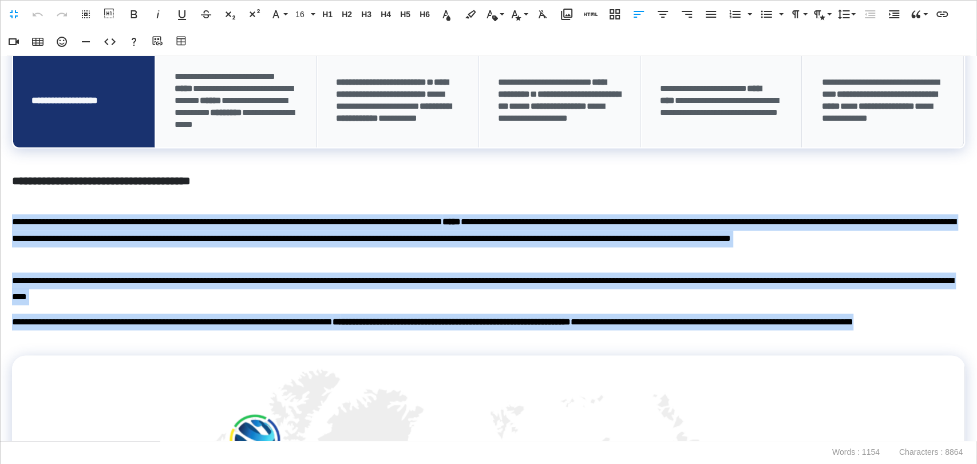
drag, startPoint x: 84, startPoint y: 321, endPoint x: 0, endPoint y: 222, distance: 129.5
click at [0, 222] on div "**********" at bounding box center [488, 248] width 977 height 385
click at [338, 222] on p "**********" at bounding box center [485, 238] width 946 height 49
drag, startPoint x: 366, startPoint y: 222, endPoint x: 378, endPoint y: 331, distance: 110.0
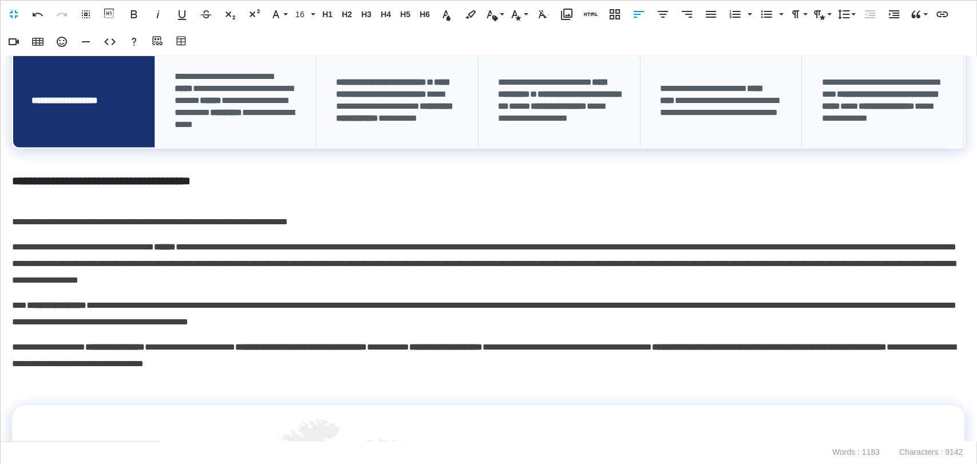
click at [12, 252] on p "**********" at bounding box center [485, 263] width 946 height 49
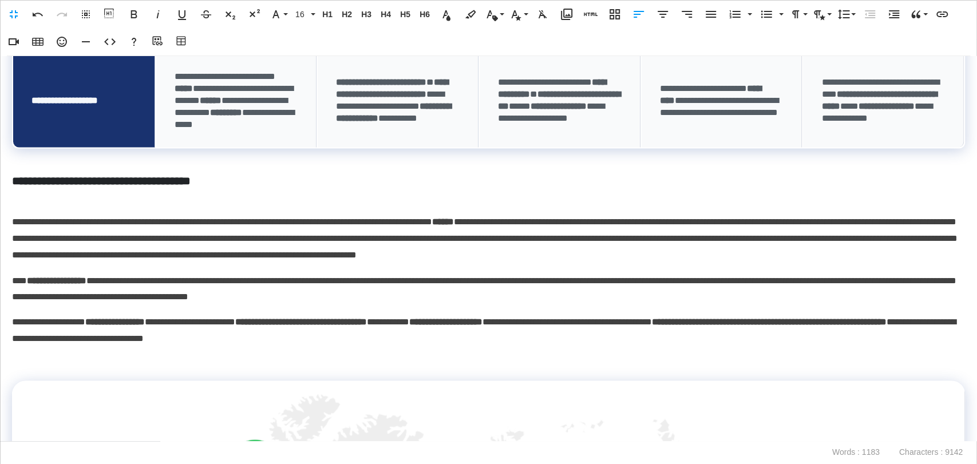
click at [22, 277] on p "**********" at bounding box center [485, 289] width 946 height 33
click at [708, 14] on icon "button" at bounding box center [711, 14] width 10 height 7
click at [740, 232] on p "**********" at bounding box center [485, 238] width 946 height 49
click at [711, 17] on icon "button" at bounding box center [711, 14] width 10 height 7
click at [646, 326] on p "**********" at bounding box center [485, 330] width 946 height 33
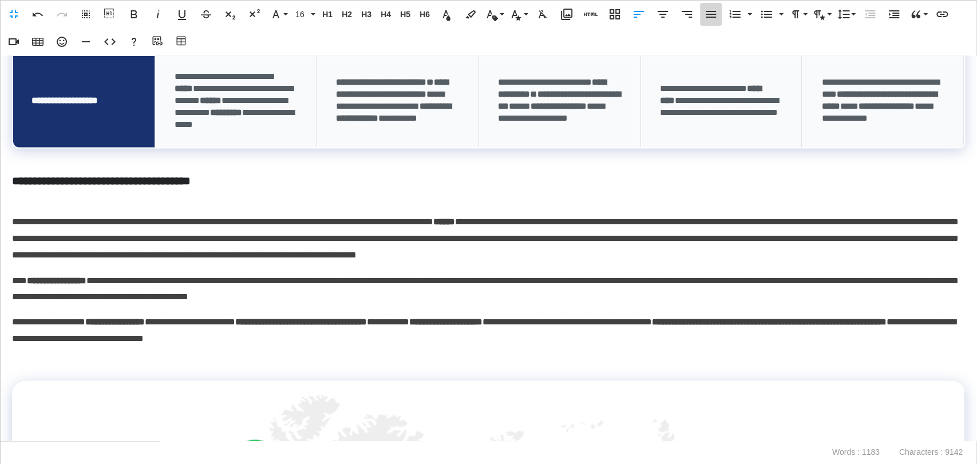
click at [713, 15] on icon "button" at bounding box center [711, 14] width 14 height 14
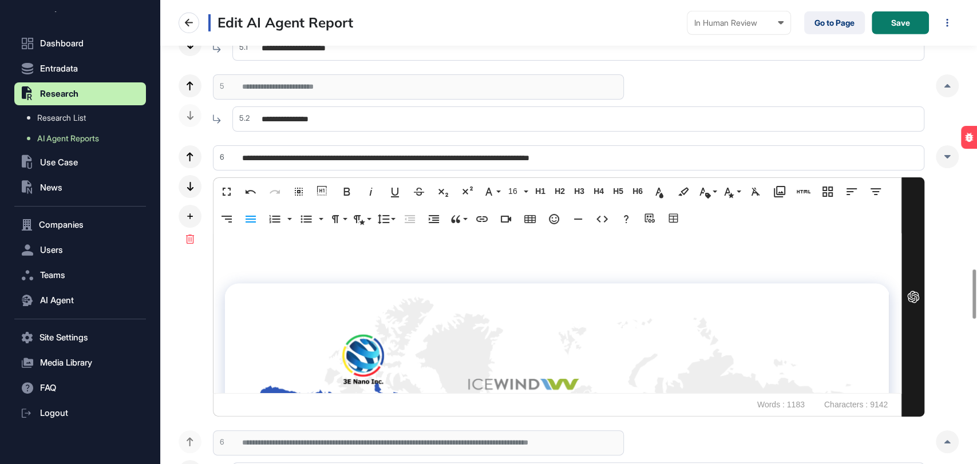
scroll to position [2766, 0]
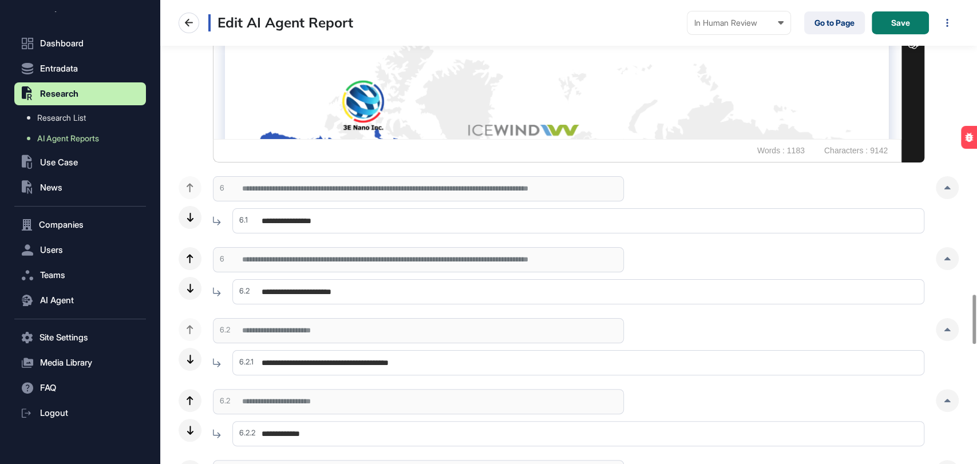
click at [944, 184] on div at bounding box center [947, 187] width 23 height 23
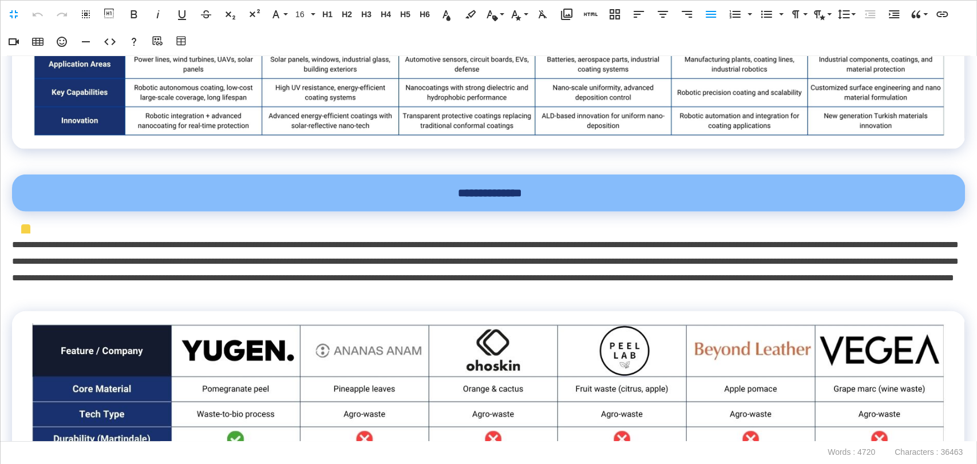
scroll to position [2354, 0]
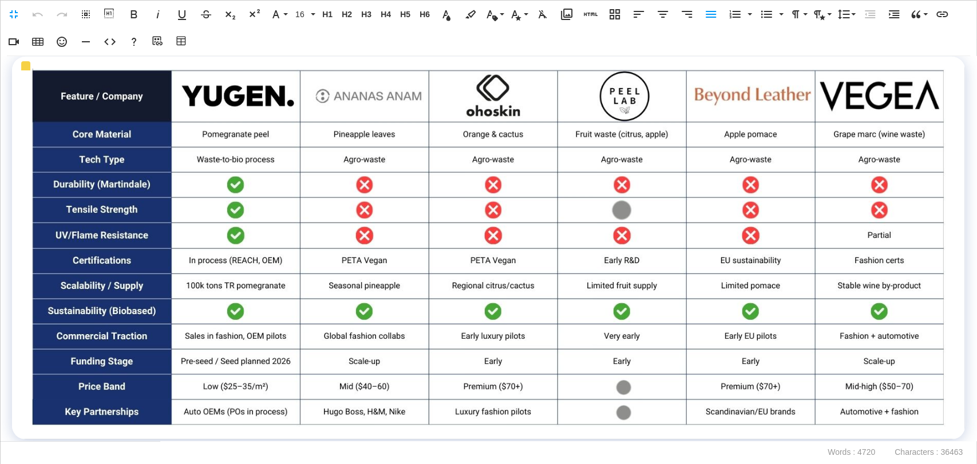
click at [437, 218] on img at bounding box center [488, 248] width 916 height 358
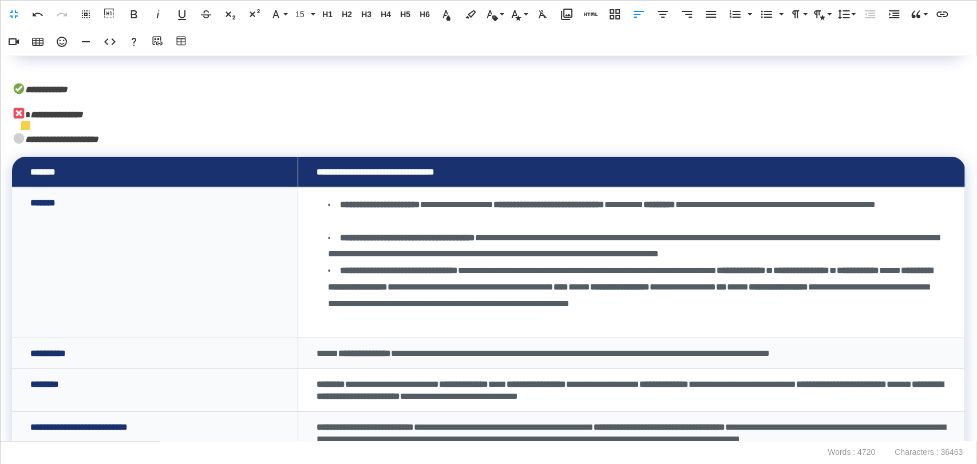
scroll to position [2226, 0]
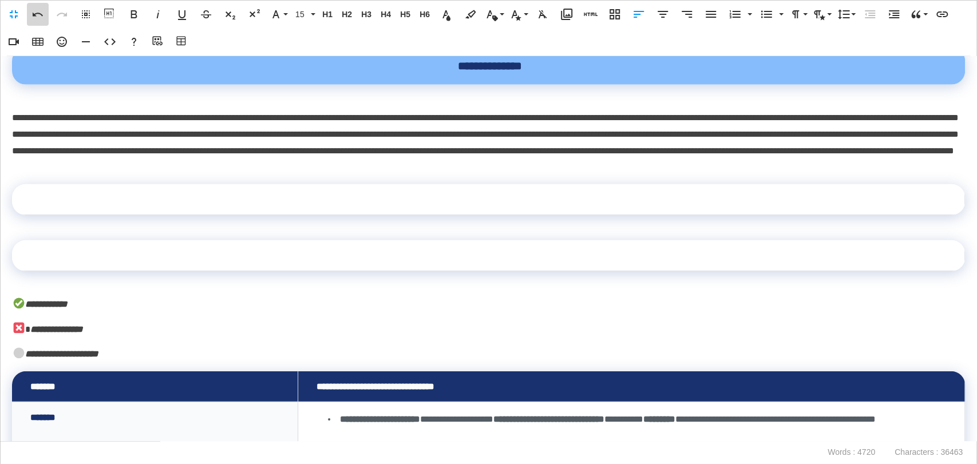
click at [33, 13] on icon "button" at bounding box center [38, 15] width 10 height 4
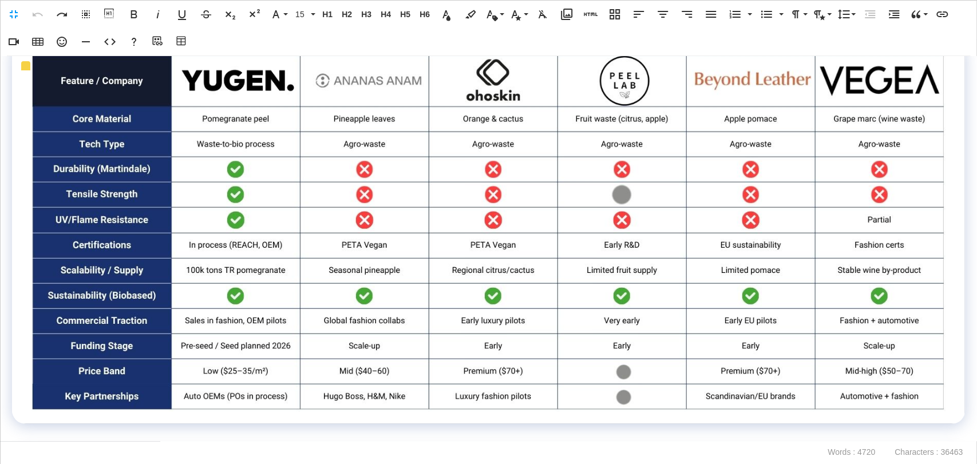
scroll to position [2608, 0]
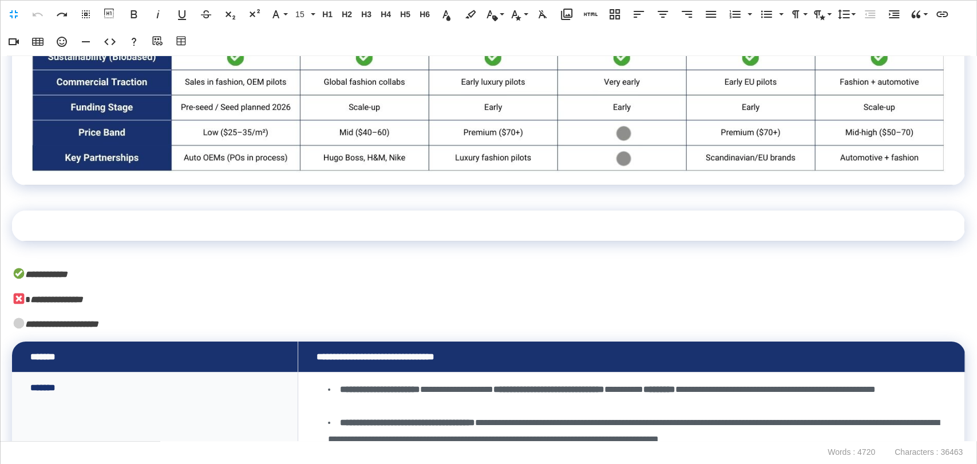
drag, startPoint x: 360, startPoint y: 116, endPoint x: 243, endPoint y: 76, distance: 122.8
drag, startPoint x: 219, startPoint y: 101, endPoint x: 112, endPoint y: 243, distance: 178.2
click at [112, 242] on td at bounding box center [488, 226] width 953 height 31
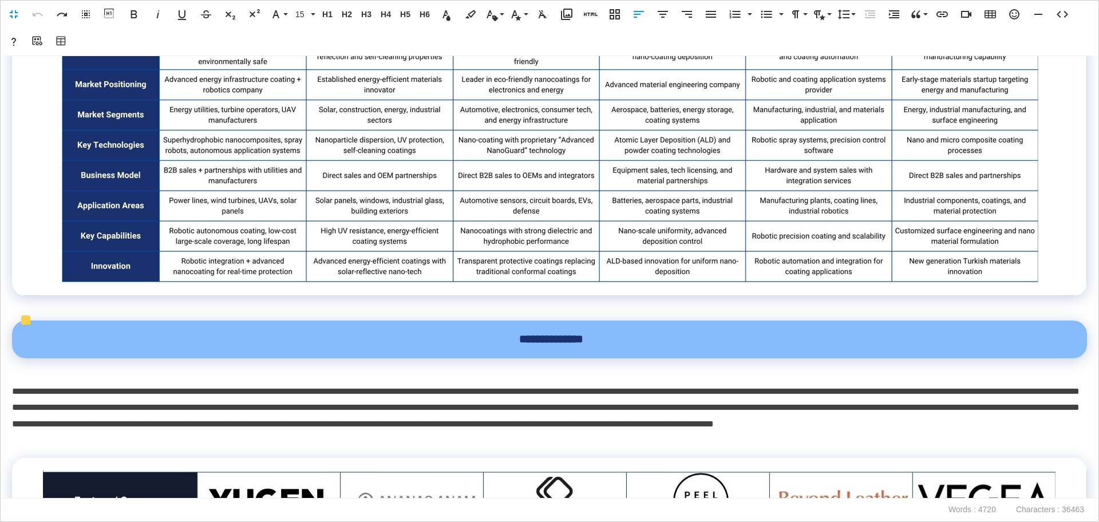
scroll to position [2362, 0]
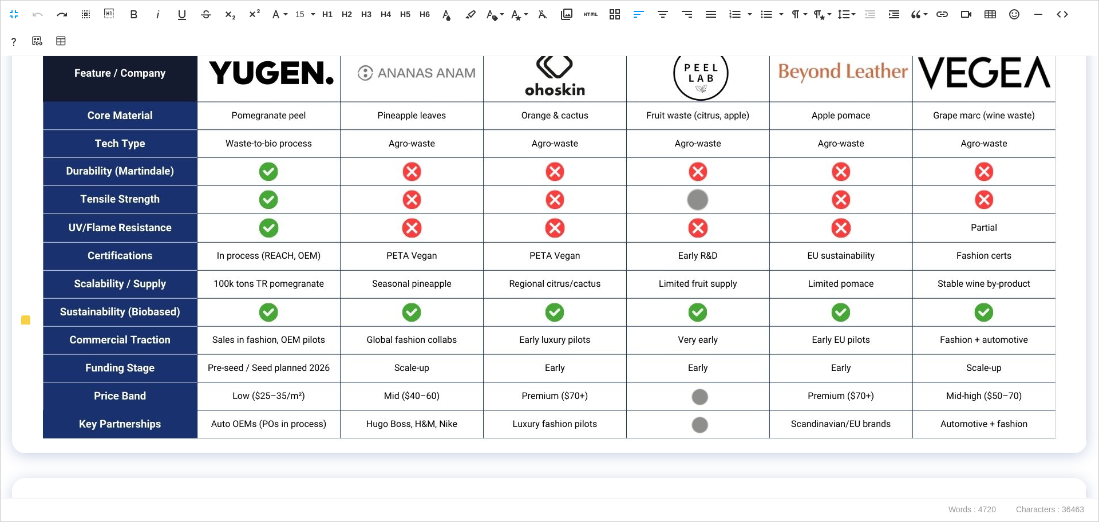
click at [428, 245] on img at bounding box center [550, 241] width 1018 height 398
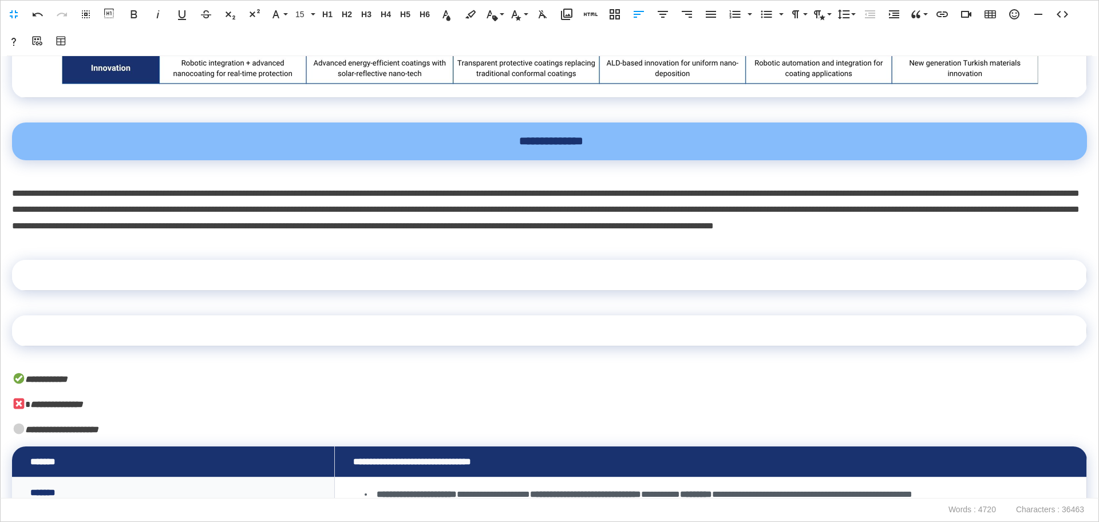
scroll to position [2147, 0]
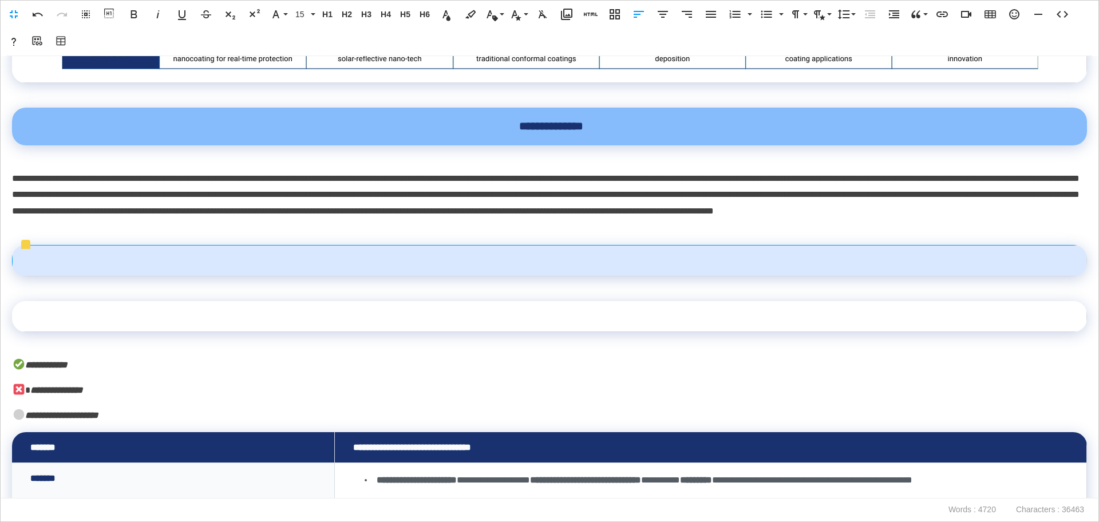
click at [188, 261] on td at bounding box center [550, 260] width 1075 height 31
click at [558, 5] on button "Media Library" at bounding box center [567, 14] width 22 height 23
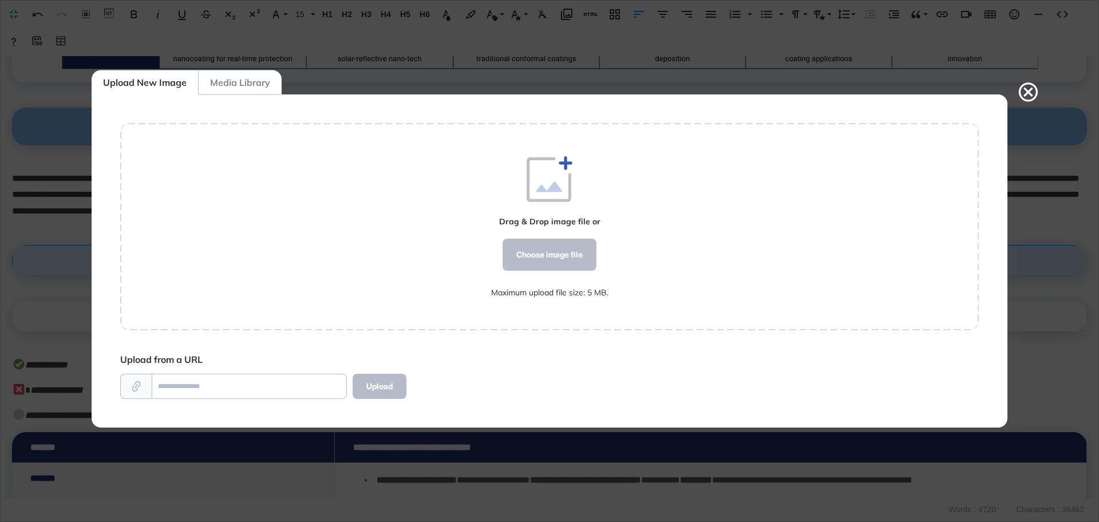
scroll to position [1, 1]
click at [512, 255] on div "Choose image file" at bounding box center [550, 255] width 94 height 32
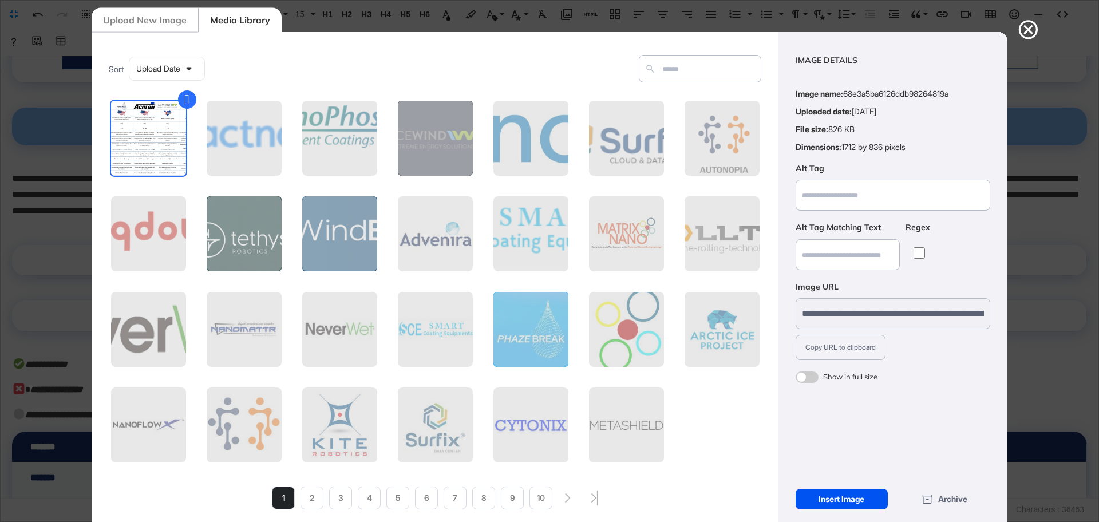
click at [839, 464] on div "Insert Image" at bounding box center [842, 499] width 92 height 21
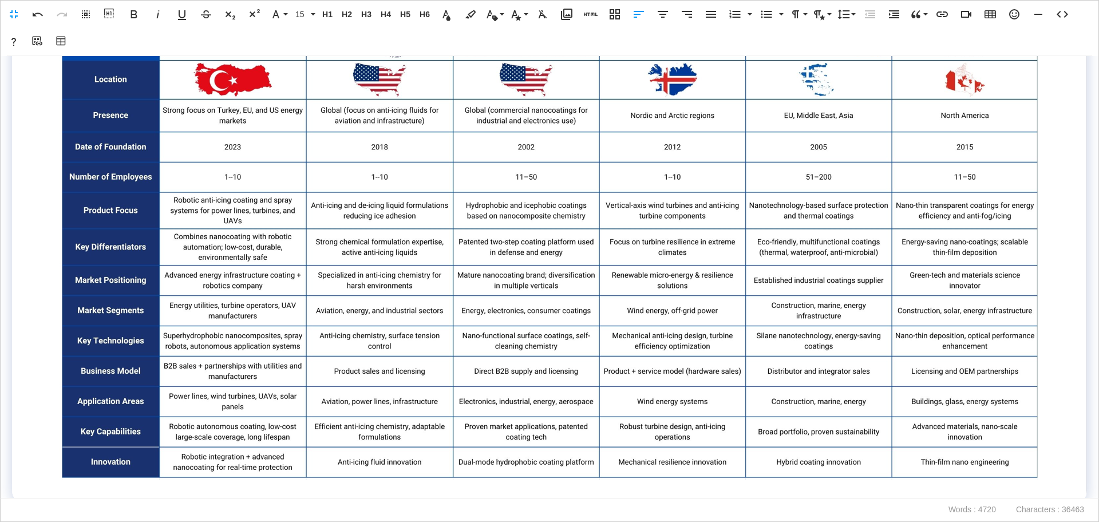
scroll to position [2546, 0]
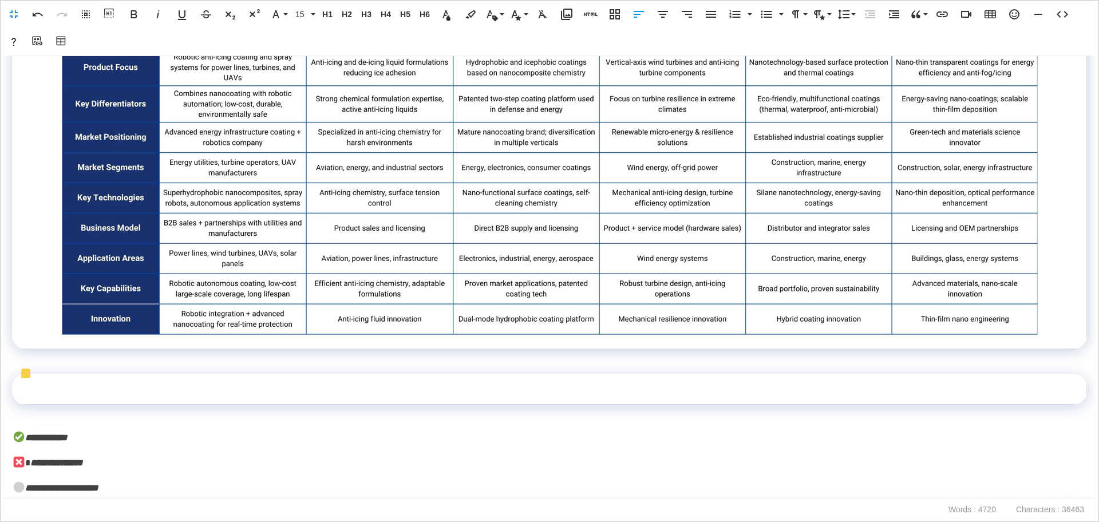
click at [100, 394] on td at bounding box center [549, 389] width 1075 height 31
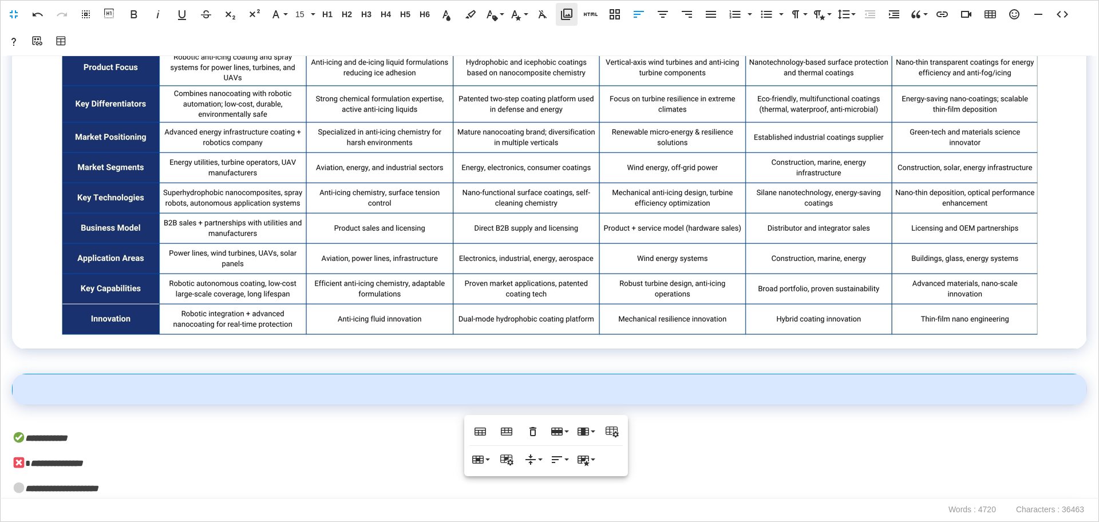
click at [569, 18] on icon "button" at bounding box center [567, 14] width 14 height 14
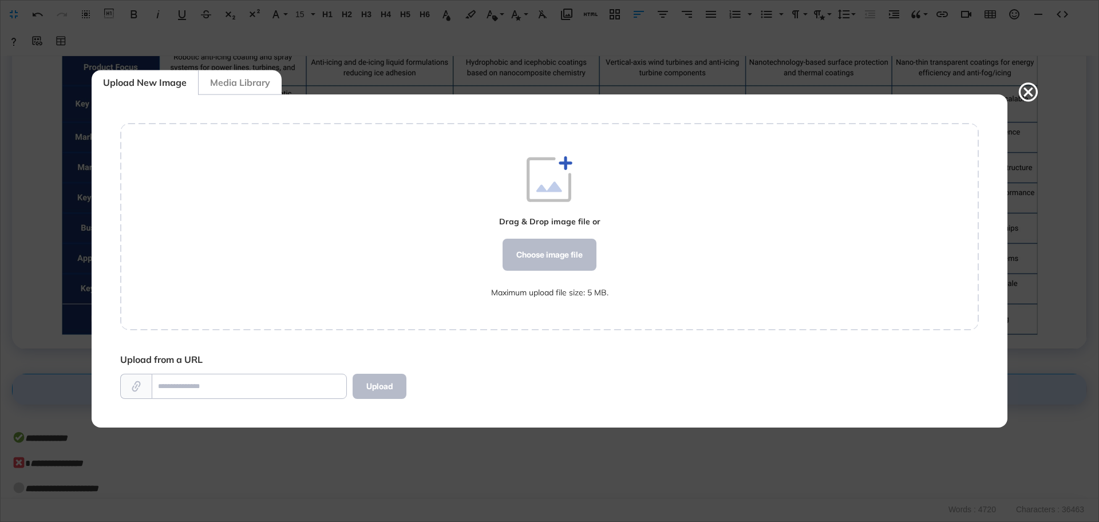
scroll to position [1, 1]
click at [572, 272] on div "Drag & Drop image file or Choose image file Maximum upload file size: 5 MB." at bounding box center [549, 226] width 117 height 141
click at [575, 260] on div "Choose image file" at bounding box center [550, 255] width 94 height 32
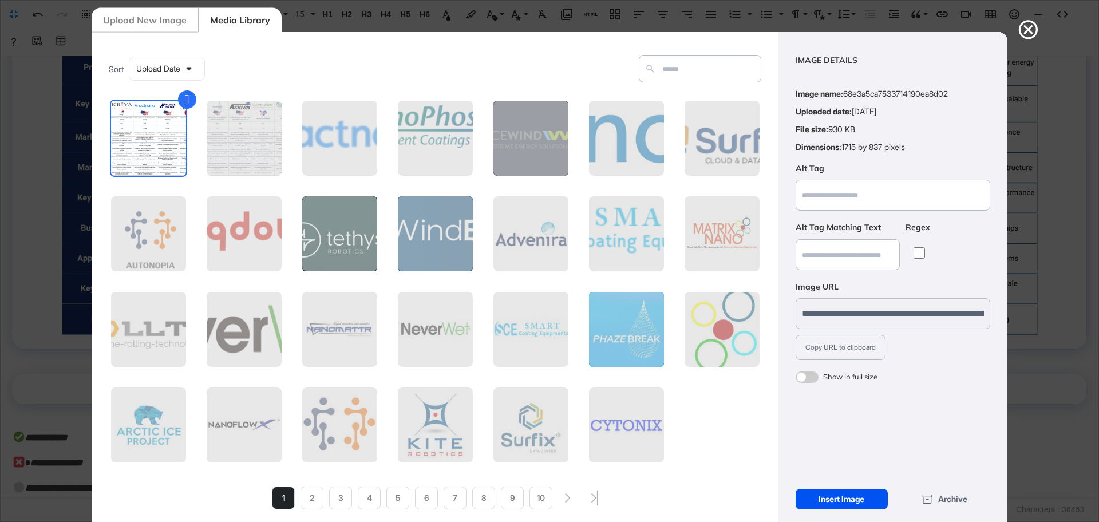
click at [842, 464] on div "Insert Image" at bounding box center [842, 499] width 92 height 21
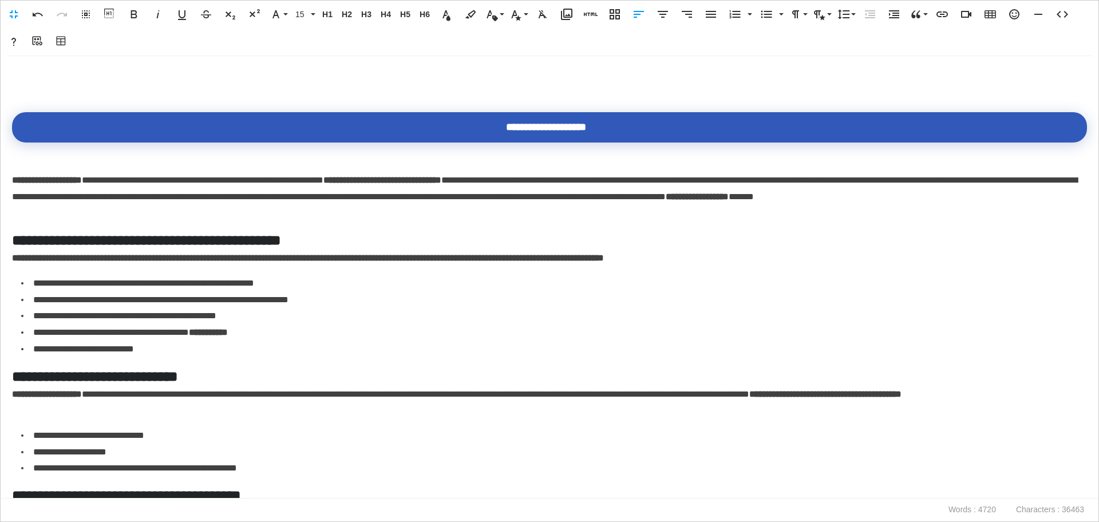
scroll to position [4649, 0]
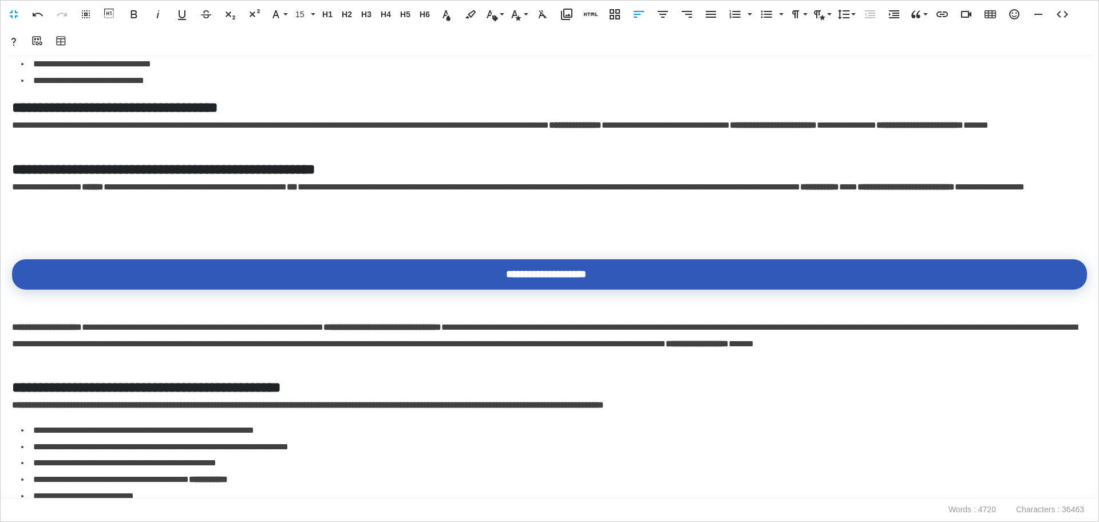
click at [101, 236] on p at bounding box center [549, 228] width 1075 height 17
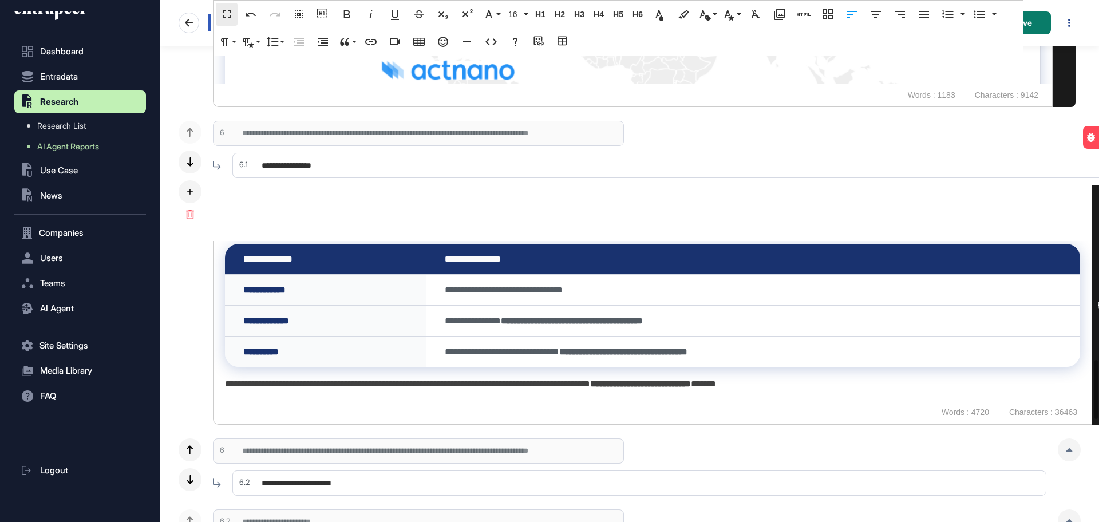
scroll to position [6311, 0]
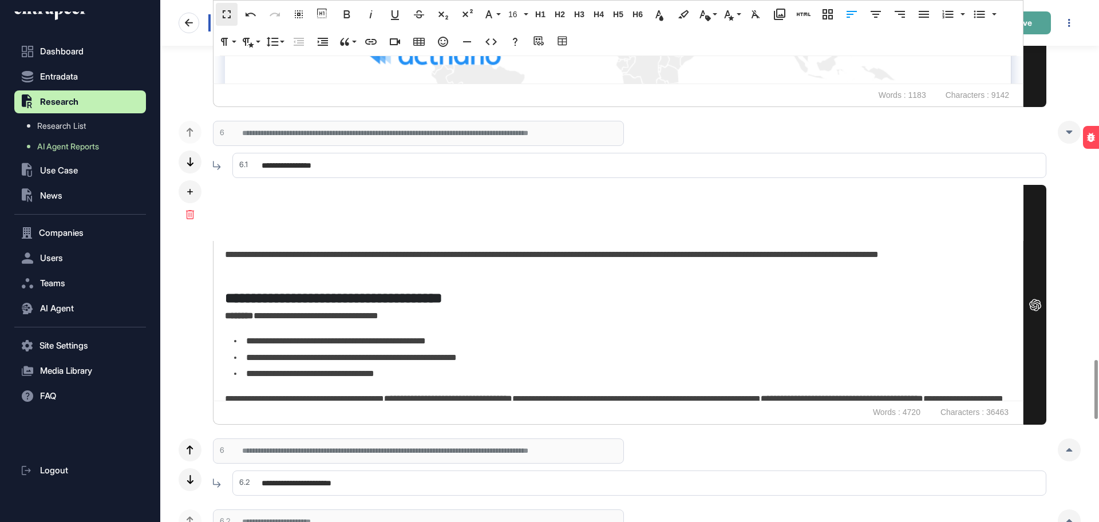
click at [977, 27] on button "Save" at bounding box center [1022, 22] width 57 height 23
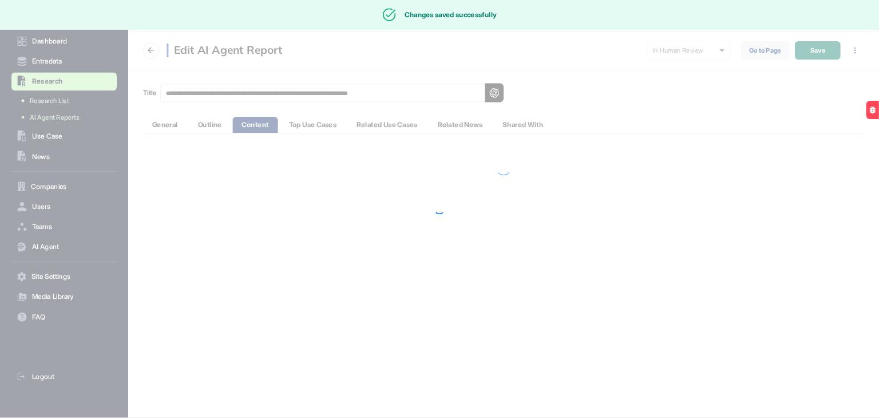
scroll to position [0, 0]
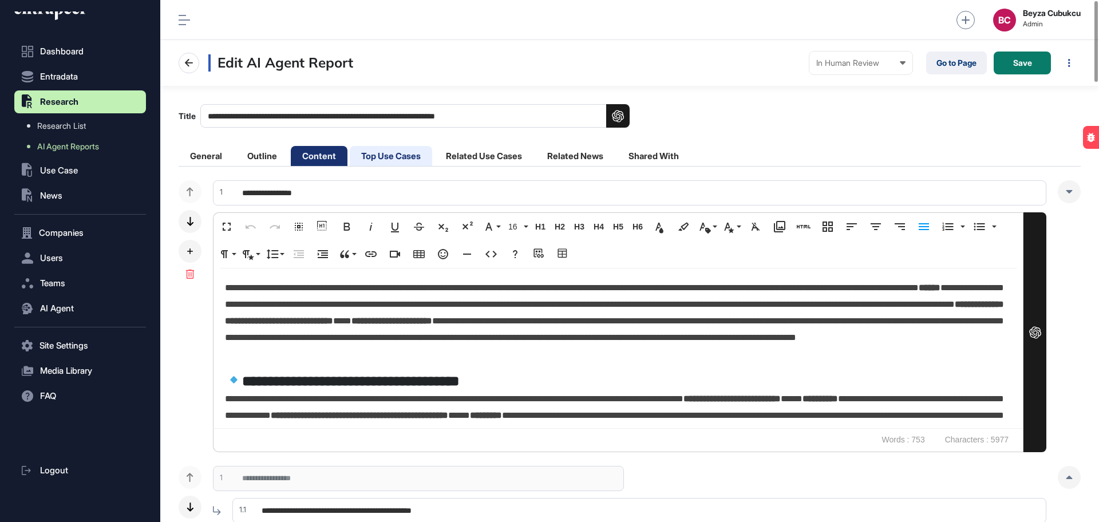
click at [402, 151] on li "Top Use Cases" at bounding box center [391, 156] width 82 height 20
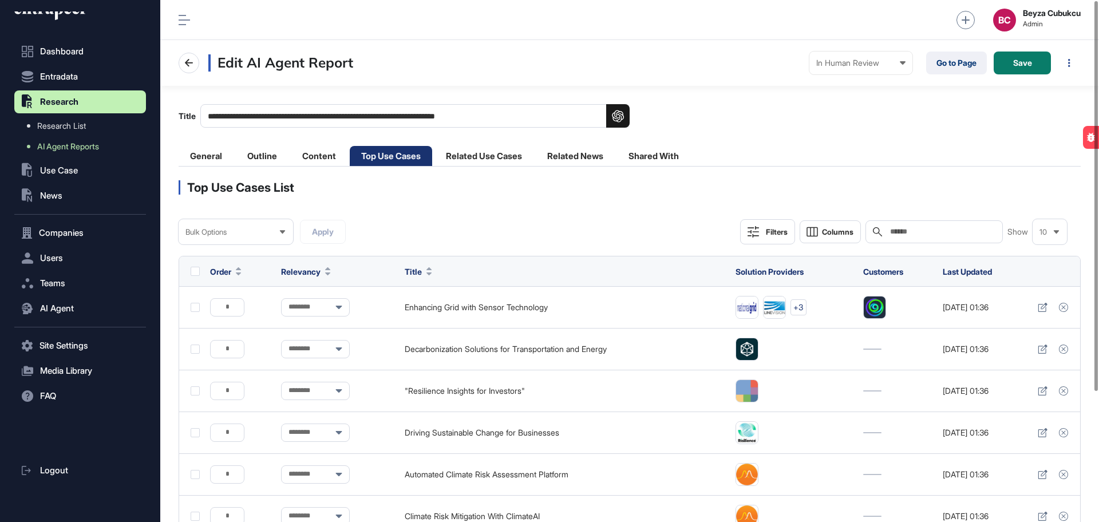
drag, startPoint x: 549, startPoint y: 109, endPoint x: 195, endPoint y: 102, distance: 354.4
click at [195, 102] on main "**********" at bounding box center [629, 348] width 939 height 524
paste input
type input "**********"
click at [302, 157] on li "Content" at bounding box center [319, 156] width 57 height 20
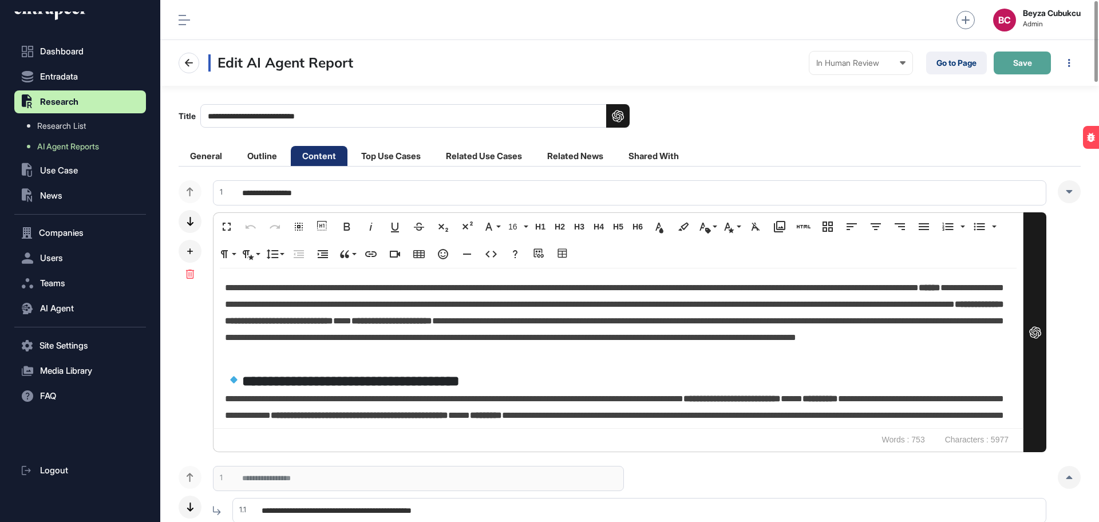
click at [977, 65] on span "Save" at bounding box center [1022, 63] width 19 height 8
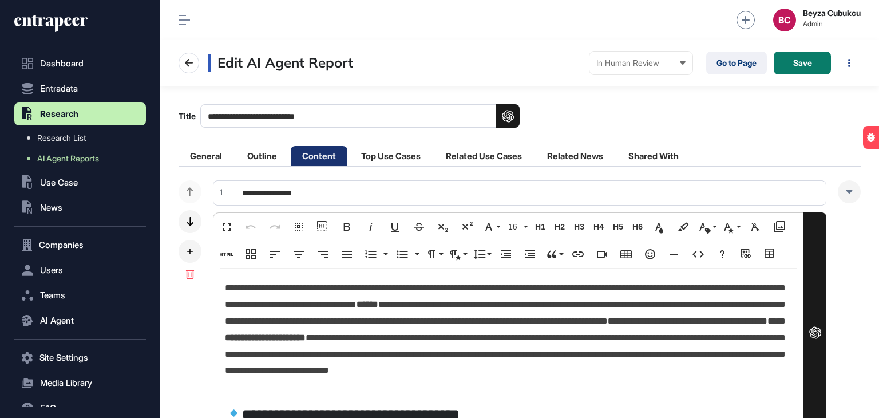
scroll to position [417, 719]
click at [719, 65] on link "Go to Page" at bounding box center [736, 63] width 61 height 23
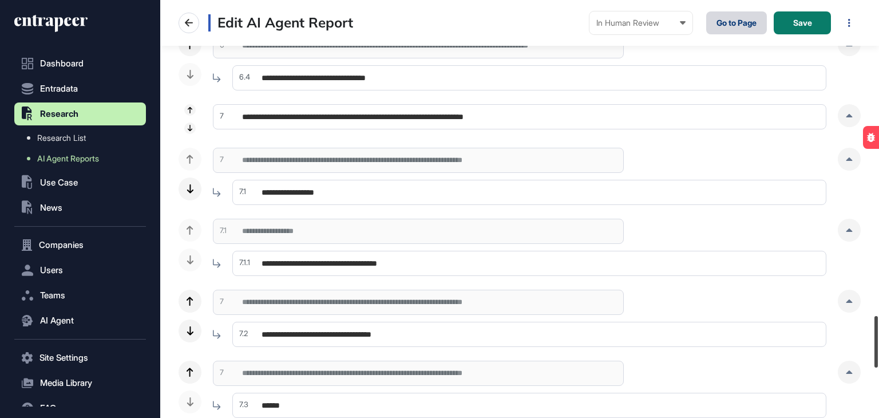
scroll to position [2549, 0]
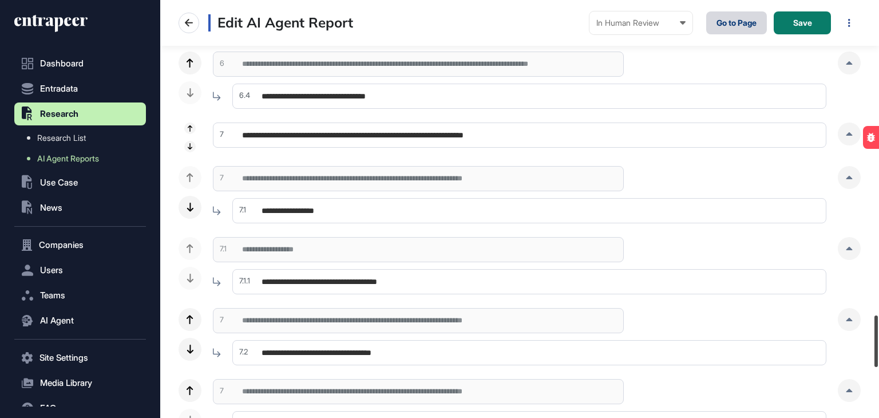
drag, startPoint x: 874, startPoint y: 108, endPoint x: 879, endPoint y: 354, distance: 245.7
click at [878, 354] on div at bounding box center [876, 341] width 3 height 52
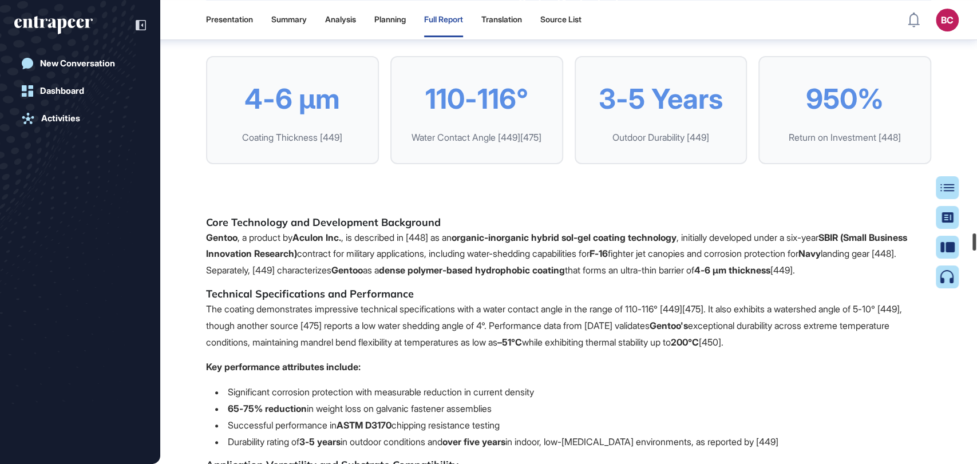
scroll to position [55805, 0]
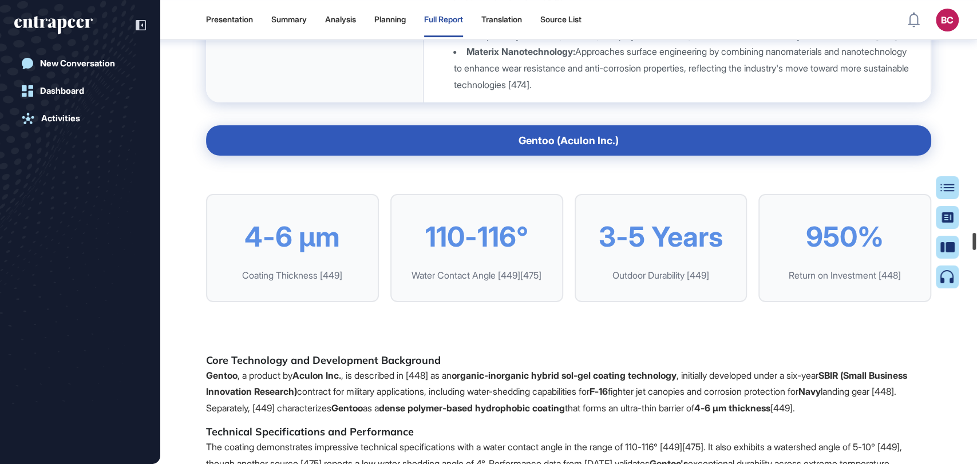
click at [966, 238] on div "Presentation Summary Analysis Planning Full Report Translation Source List BC A…" at bounding box center [488, 232] width 977 height 464
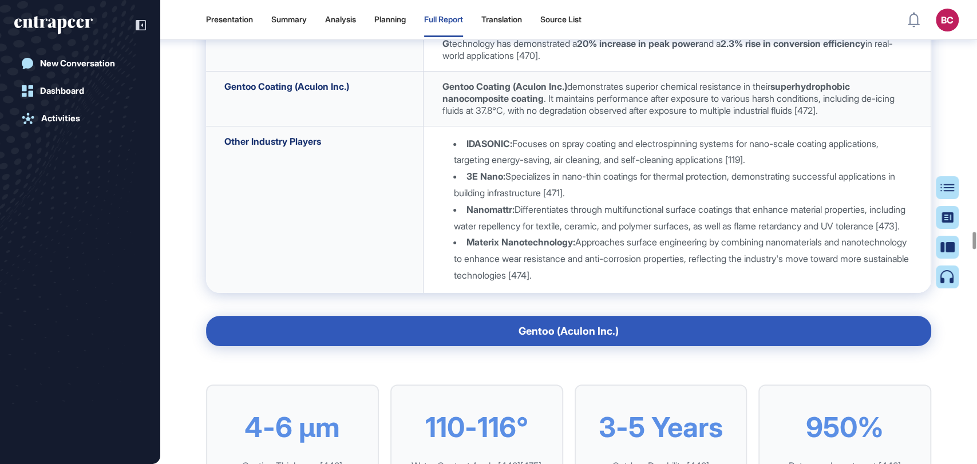
scroll to position [55424, 0]
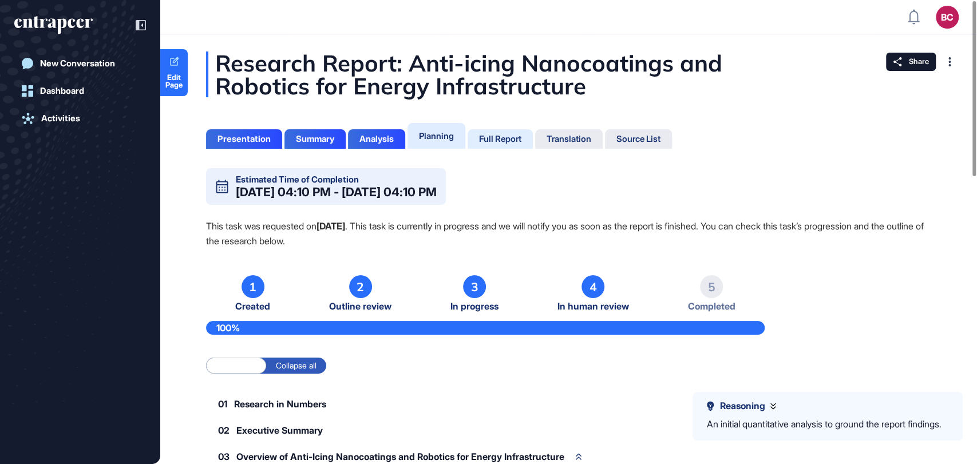
click at [518, 136] on div "Full Report" at bounding box center [500, 139] width 42 height 10
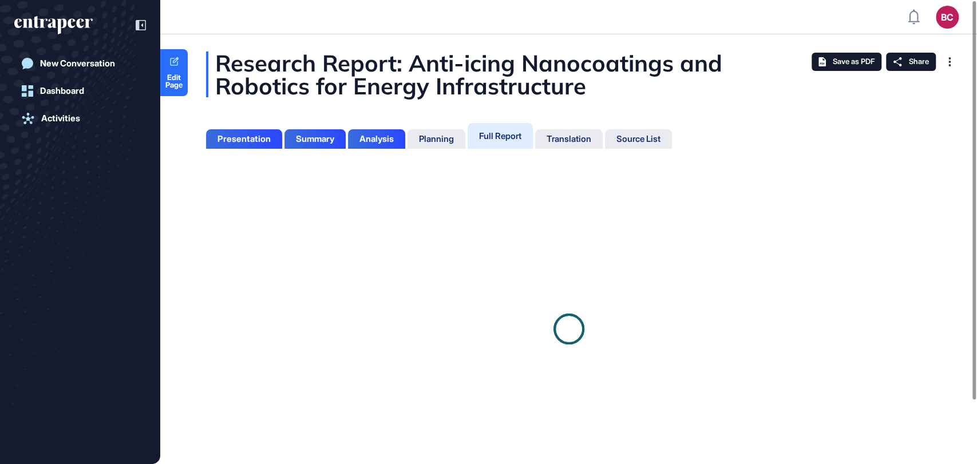
click at [512, 140] on div "Full Report" at bounding box center [500, 136] width 42 height 11
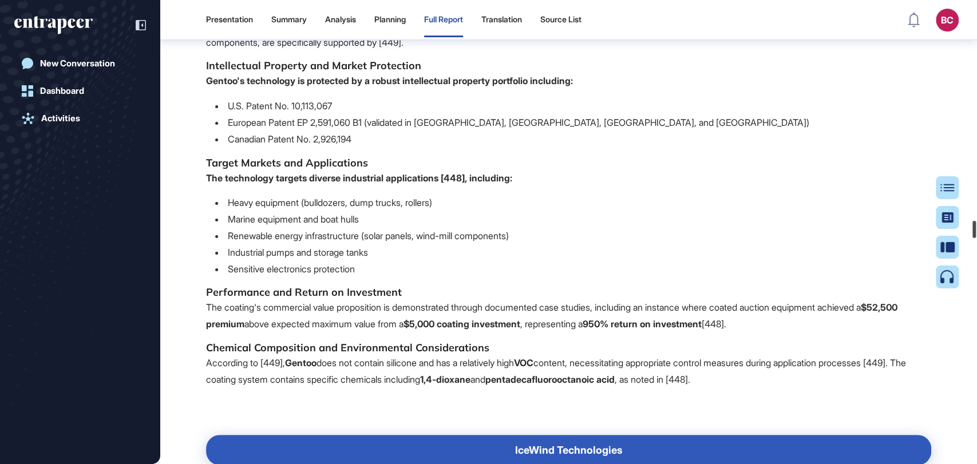
scroll to position [52704, 0]
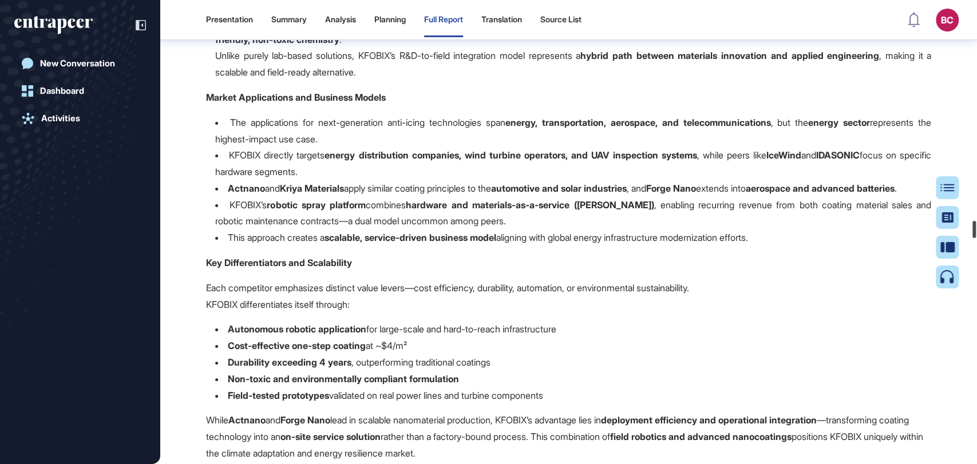
drag, startPoint x: 957, startPoint y: 123, endPoint x: 461, endPoint y: 235, distance: 507.7
click at [976, 221] on div at bounding box center [974, 229] width 3 height 17
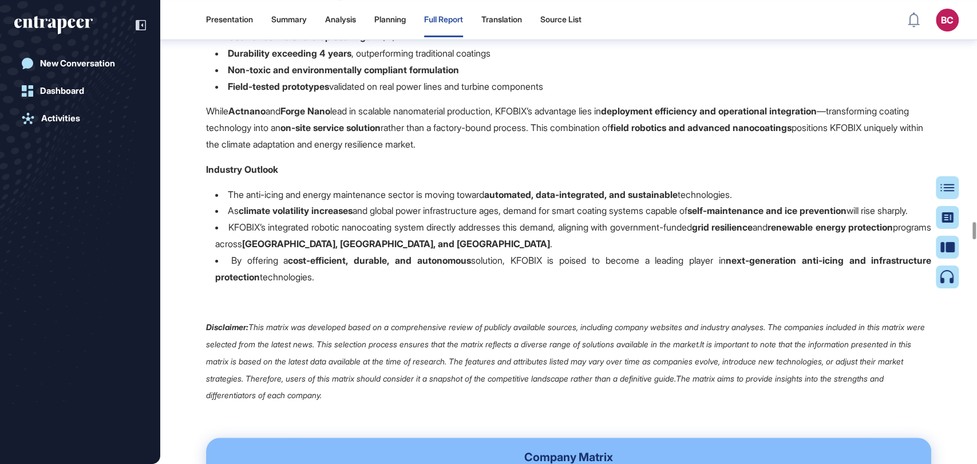
scroll to position [52990, 0]
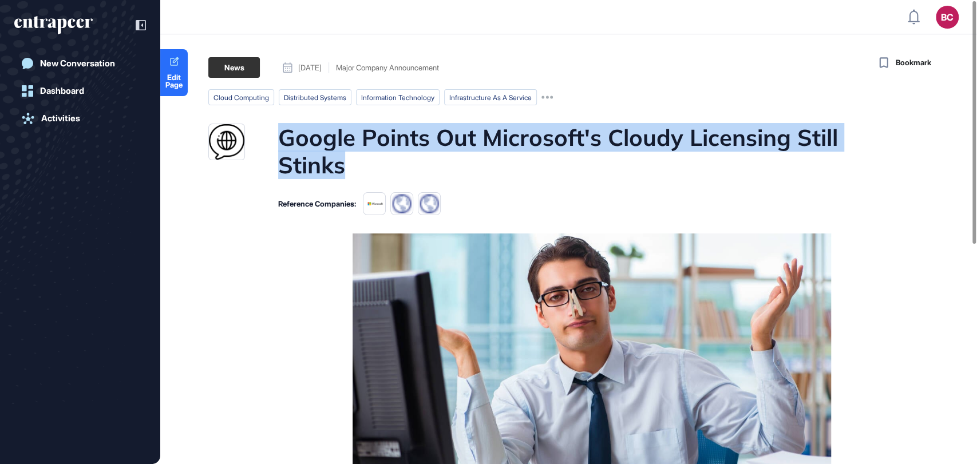
drag, startPoint x: 281, startPoint y: 139, endPoint x: 416, endPoint y: 153, distance: 135.9
click at [416, 153] on h1 "Google Points Out Microsoft's Cloudy Licensing Still Stinks" at bounding box center [590, 151] width 625 height 55
copy h1 "Google Points Out Microsoft's Cloudy Licensing Still Stinks"
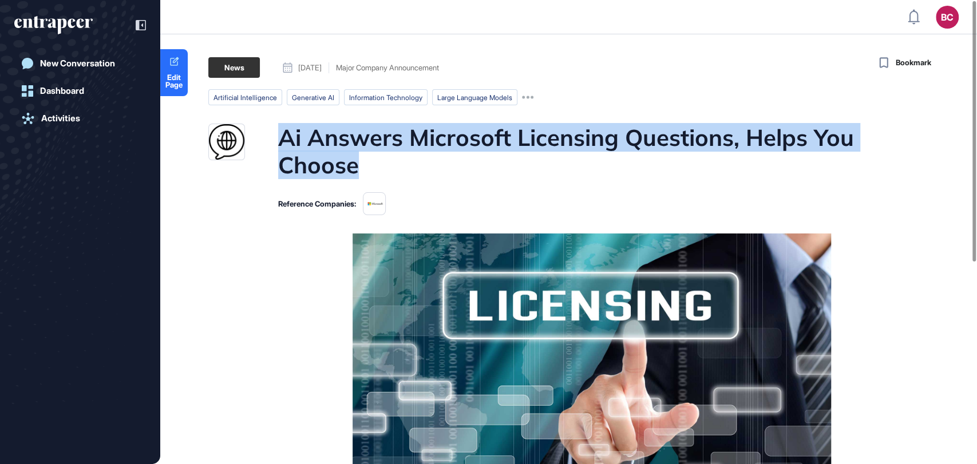
drag, startPoint x: 279, startPoint y: 139, endPoint x: 368, endPoint y: 160, distance: 91.4
click at [368, 160] on h1 "Ai Answers Microsoft Licensing Questions, Helps You Choose" at bounding box center [590, 151] width 625 height 55
copy h1 "Ai Answers Microsoft Licensing Questions, Helps You Choose"
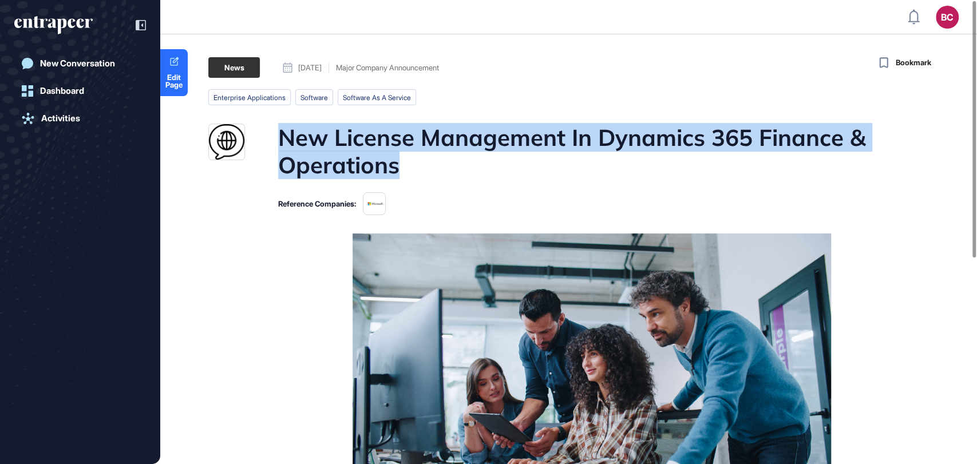
drag, startPoint x: 275, startPoint y: 139, endPoint x: 417, endPoint y: 166, distance: 145.2
click at [417, 166] on div "New License Management In Dynamics 365 Finance & Operations" at bounding box center [555, 151] width 695 height 55
copy h1 "New License Management In Dynamics 365 Finance & Operations"
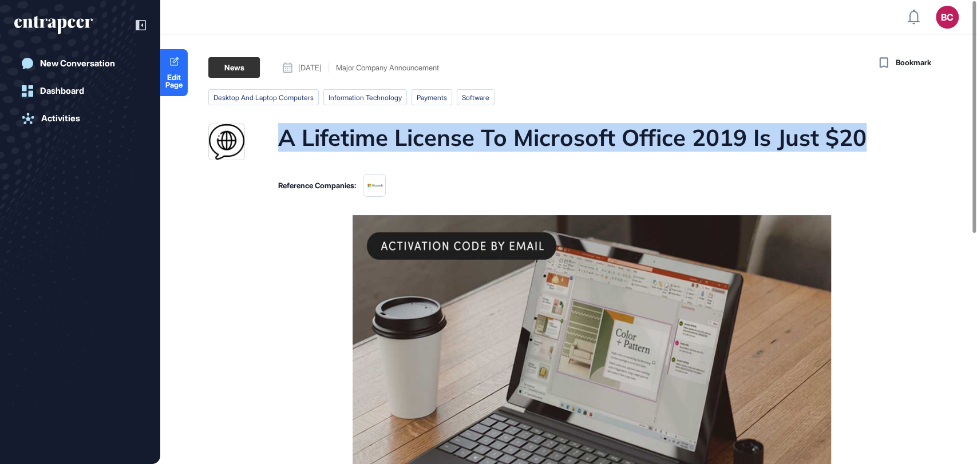
drag, startPoint x: 278, startPoint y: 143, endPoint x: 882, endPoint y: 136, distance: 604.6
click at [882, 136] on div "A Lifetime License To Microsoft Office 2019 Is Just $20" at bounding box center [555, 142] width 695 height 37
copy h1 "A Lifetime License To Microsoft Office 2019 Is Just $20"
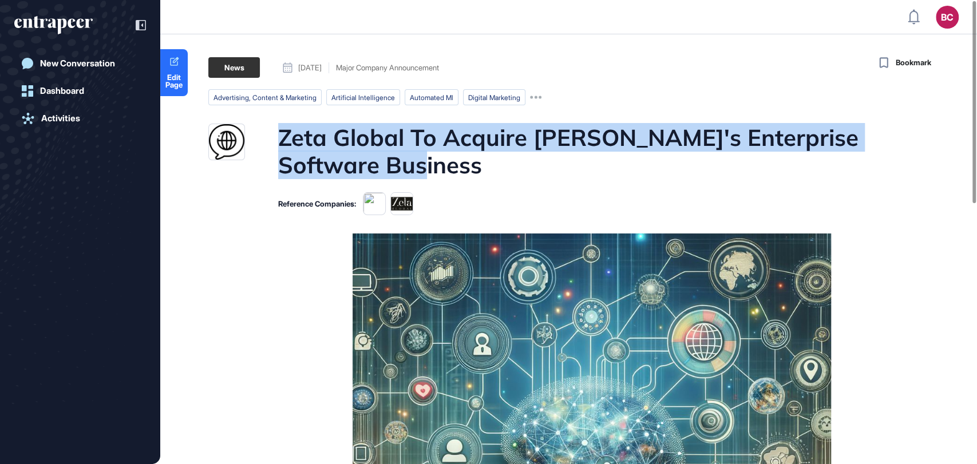
drag, startPoint x: 283, startPoint y: 136, endPoint x: 402, endPoint y: 173, distance: 124.8
click at [402, 173] on h1 "Zeta Global To Acquire [PERSON_NAME]'s Enterprise Software Business" at bounding box center [590, 151] width 625 height 55
copy h1 "Zeta Global To Acquire [PERSON_NAME]'s Enterprise Software Business"
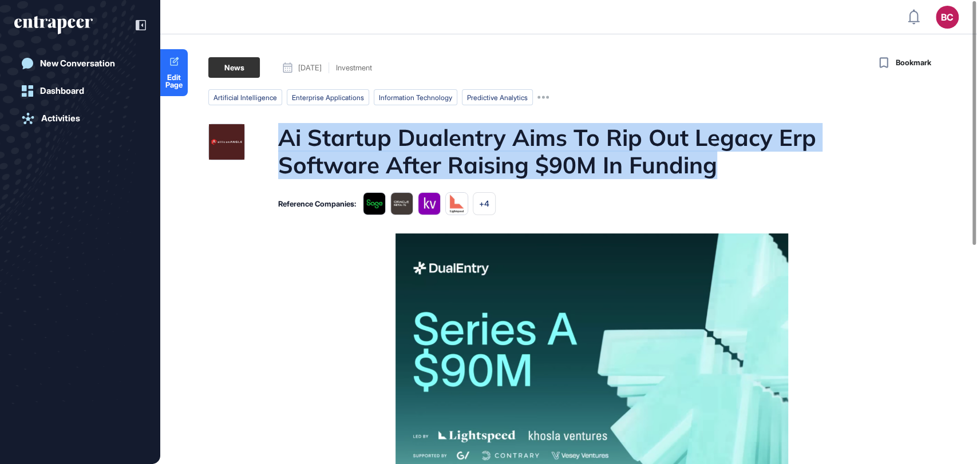
drag, startPoint x: 282, startPoint y: 139, endPoint x: 768, endPoint y: 168, distance: 487.6
click at [768, 168] on h1 "Ai Startup Dualentry Aims To Rip Out Legacy Erp Software After Raising $90M In …" at bounding box center [590, 151] width 625 height 55
copy h1 "Ai Startup Dualentry Aims To Rip Out Legacy Erp Software After Raising $90M In …"
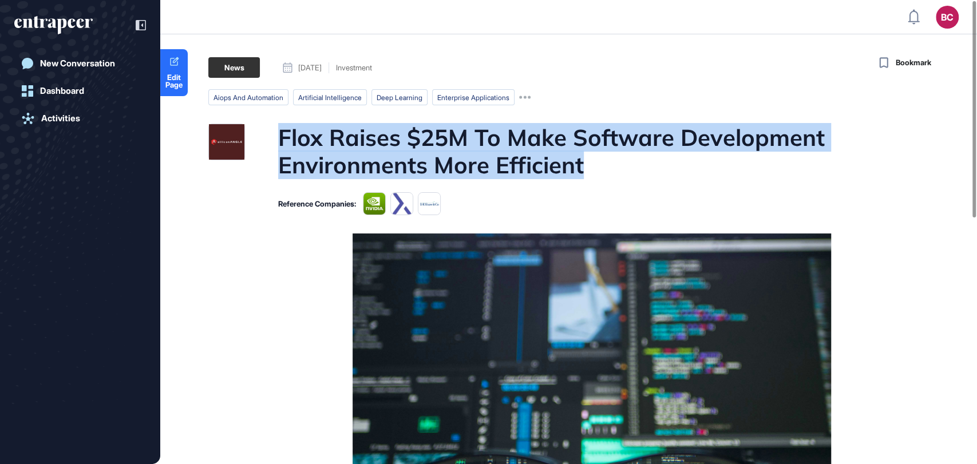
drag, startPoint x: 273, startPoint y: 143, endPoint x: 618, endPoint y: 168, distance: 345.6
click at [618, 168] on div "Flox Raises $25M To Make Software Development Environments More Efficient" at bounding box center [555, 151] width 695 height 55
copy h1 "Flox Raises $25M To Make Software Development Environments More Efficient"
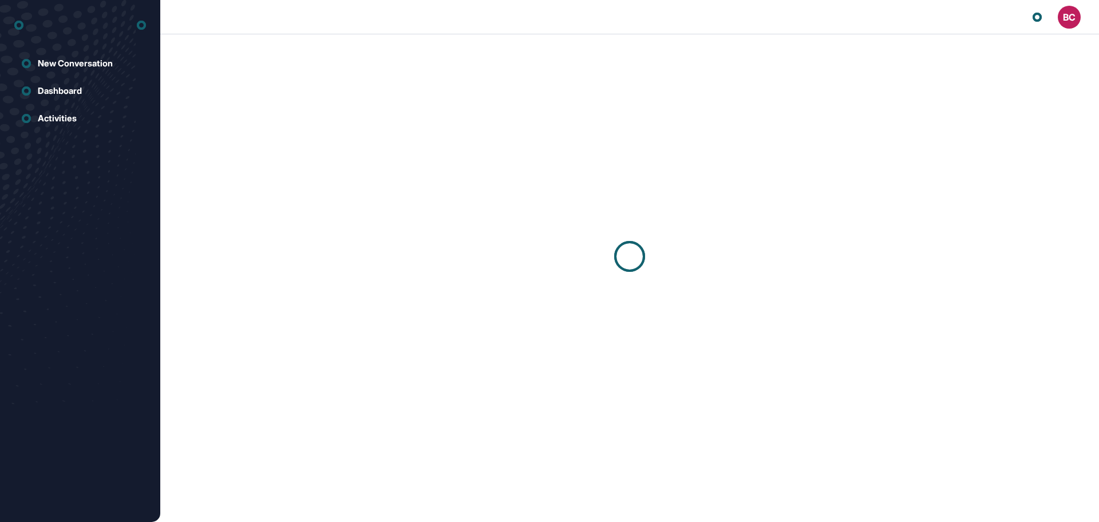
scroll to position [1, 1]
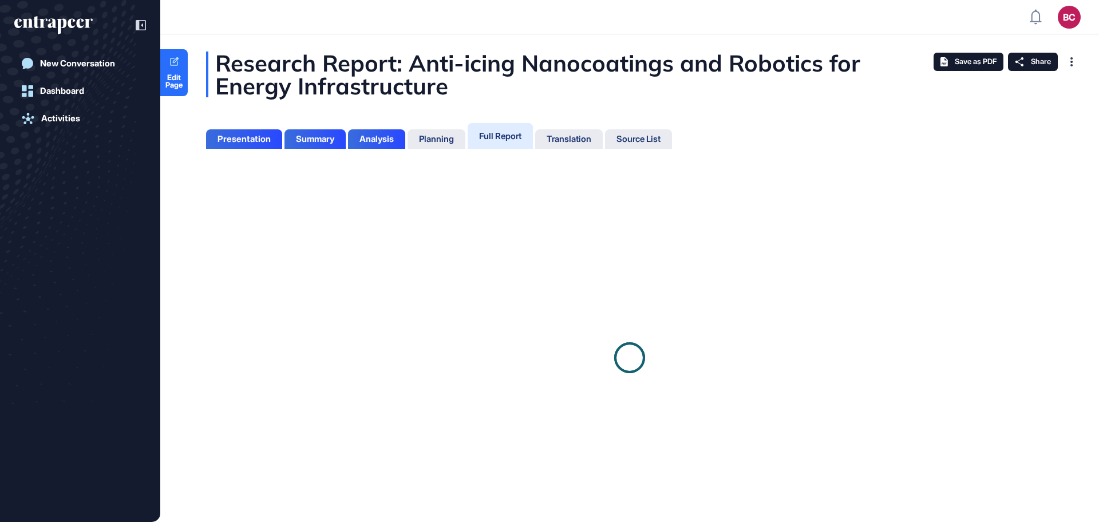
click at [509, 136] on div "Full Report" at bounding box center [500, 136] width 42 height 11
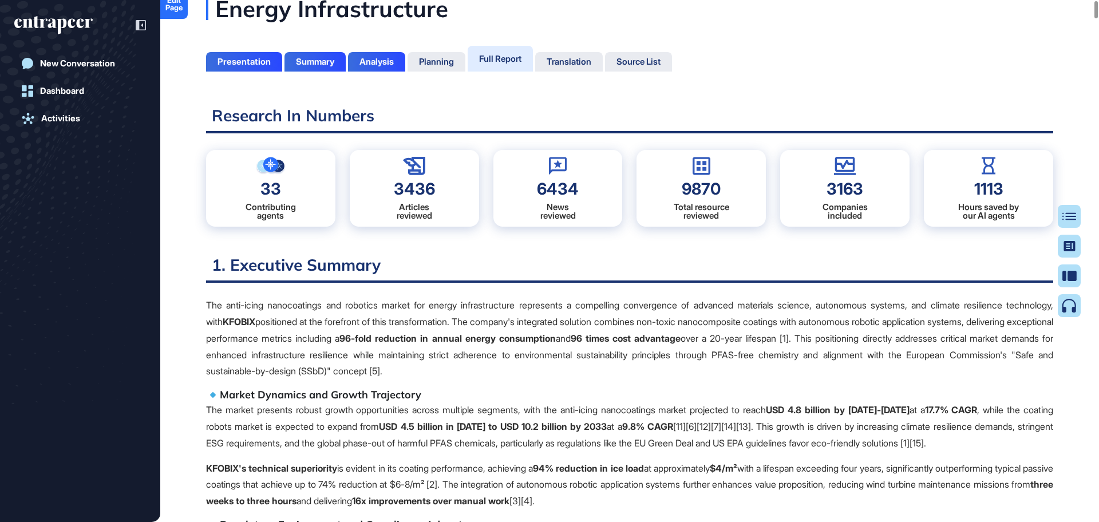
scroll to position [0, 0]
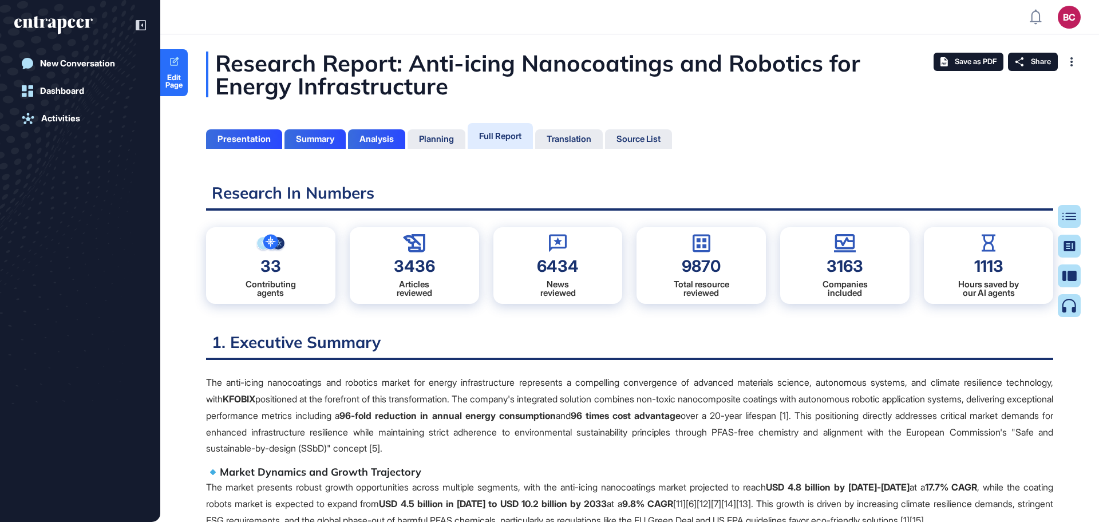
click at [212, 54] on div "Research Report: Anti-icing Nanocoatings and Robotics for Energy Infrastructure" at bounding box center [629, 75] width 847 height 46
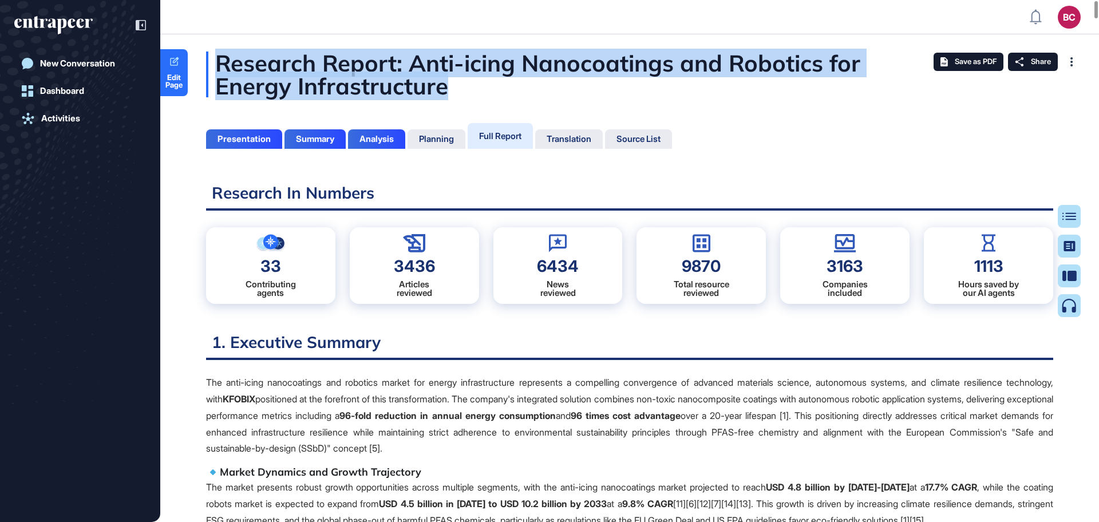
copy div "Research Report: Anti-icing Nanocoatings and Robotics for Energy Infrastructure"
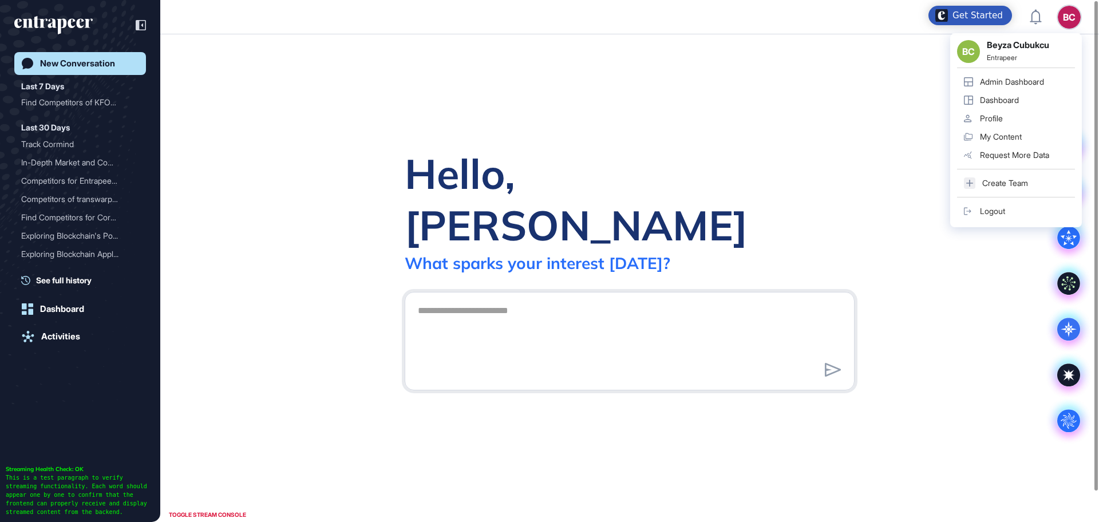
click at [1059, 22] on div "BC" at bounding box center [1069, 17] width 23 height 23
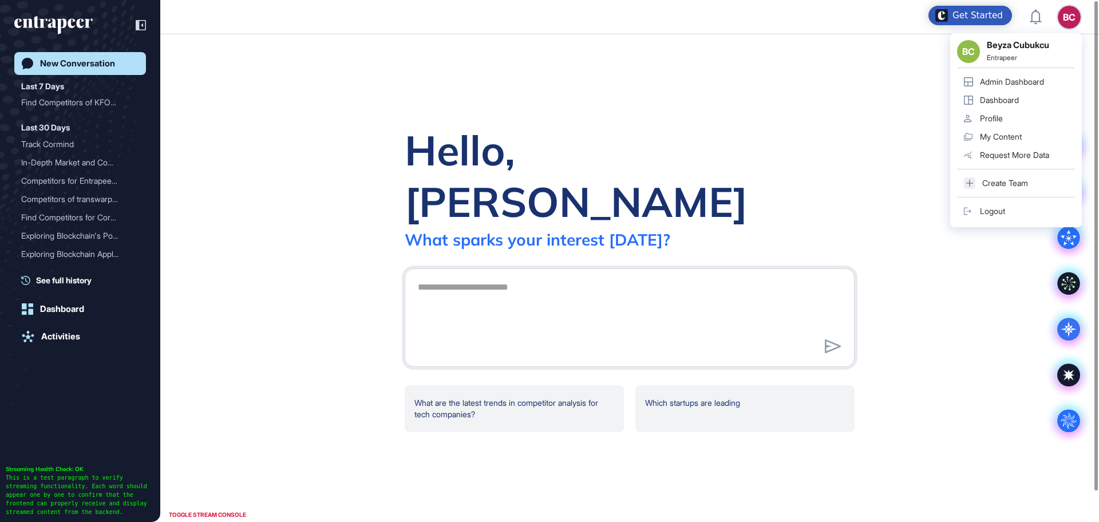
click at [1014, 81] on div "Admin Dashboard" at bounding box center [1012, 81] width 64 height 9
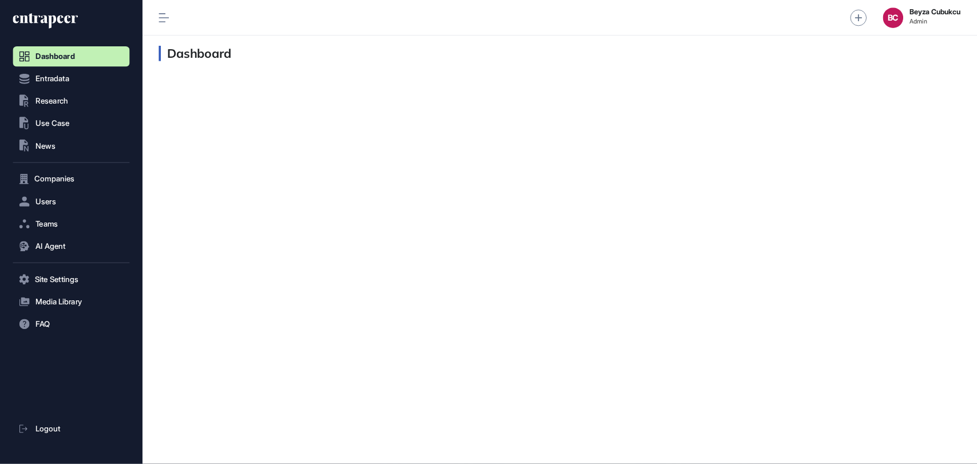
scroll to position [1, 1]
click at [55, 122] on button ".st0{fill:currentColor} Research" at bounding box center [80, 113] width 132 height 23
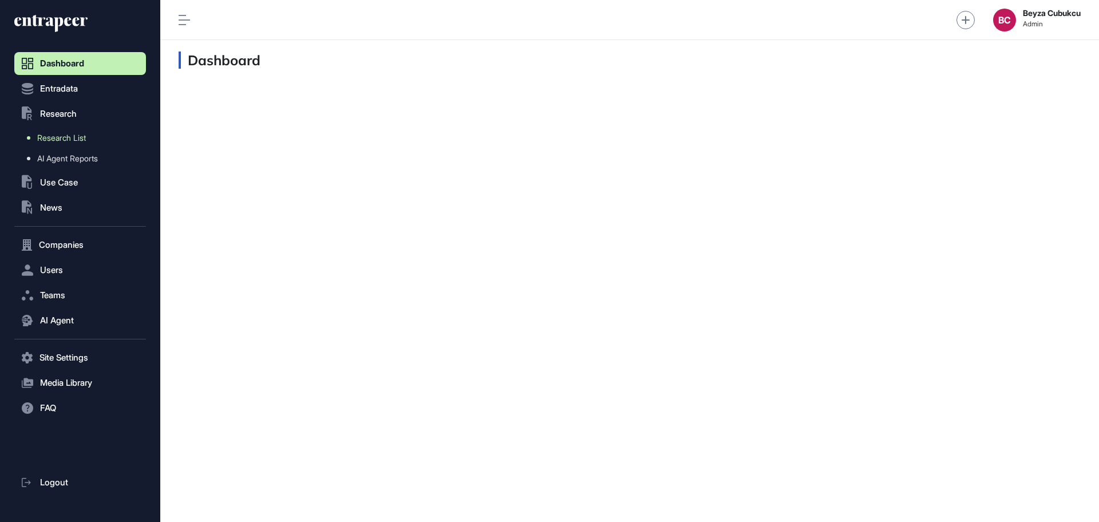
click at [76, 135] on span "Research List" at bounding box center [61, 137] width 49 height 9
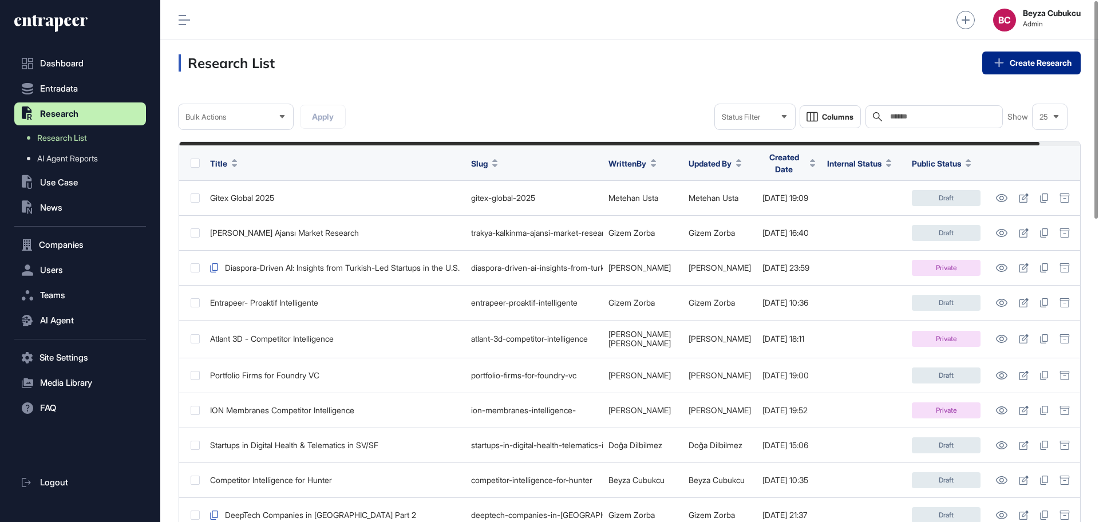
click at [1049, 65] on link "Create Research" at bounding box center [1031, 63] width 98 height 23
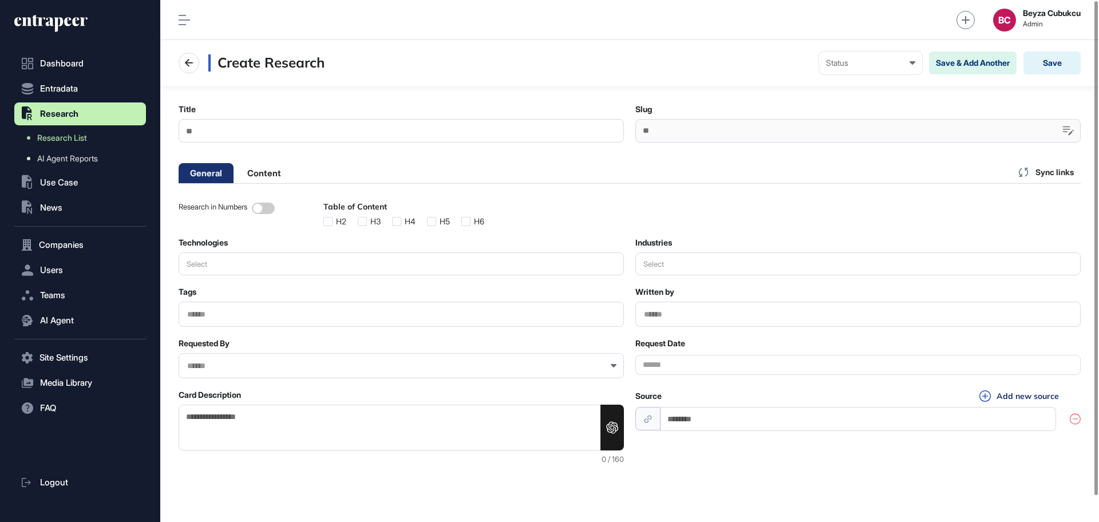
click at [313, 131] on input "Title" at bounding box center [401, 130] width 445 height 23
paste input "**********"
type input "**********"
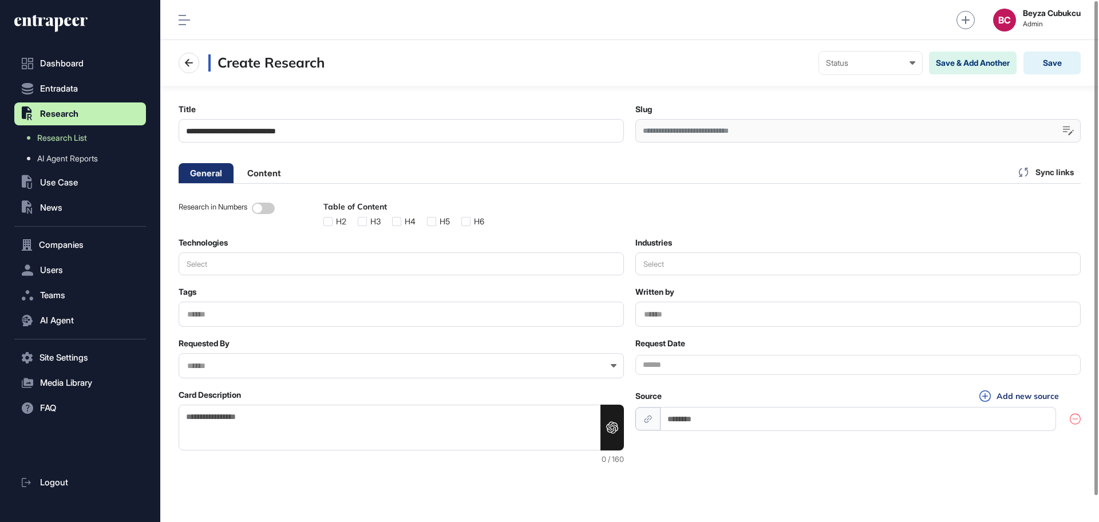
click at [340, 149] on main "**********" at bounding box center [629, 275] width 939 height 378
click at [910, 67] on div "Status" at bounding box center [870, 62] width 89 height 9
click at [0, 0] on div "Draft" at bounding box center [0, 0] width 0 height 0
click at [695, 307] on div at bounding box center [857, 314] width 445 height 25
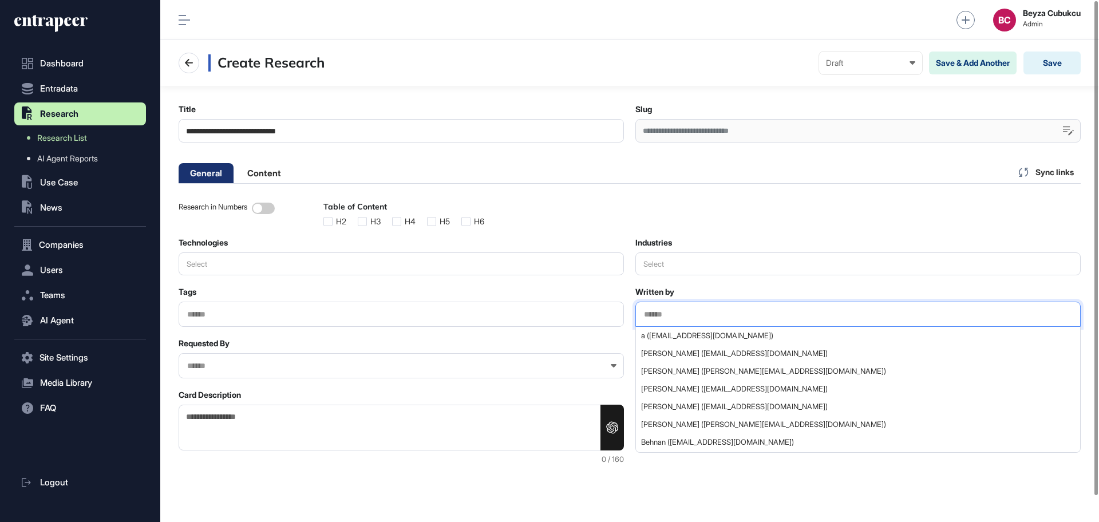
click at [681, 319] on input "text" at bounding box center [858, 315] width 431 height 10
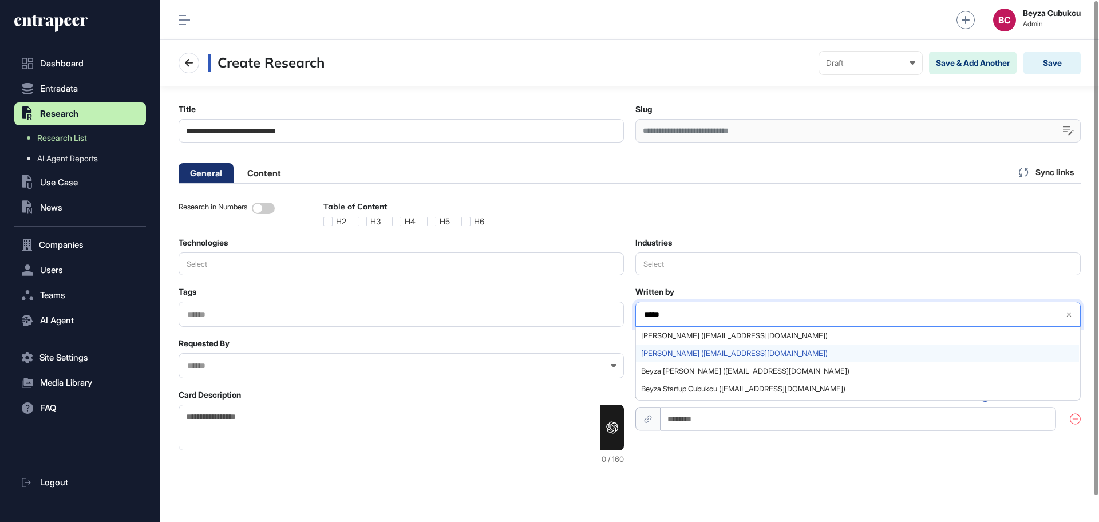
type input "*****"
click at [676, 350] on span "Beyza Cubukcu (beyza@entrapeer.com)" at bounding box center [857, 353] width 433 height 9
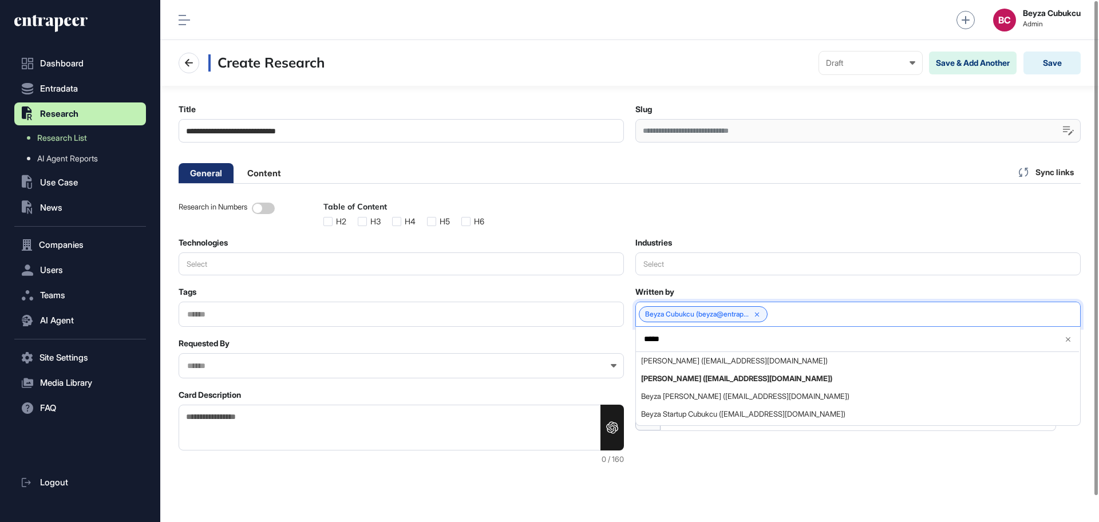
click at [852, 218] on div "Research in Numbers Table of Content H2 H3 H4 H5 H6" at bounding box center [630, 214] width 902 height 24
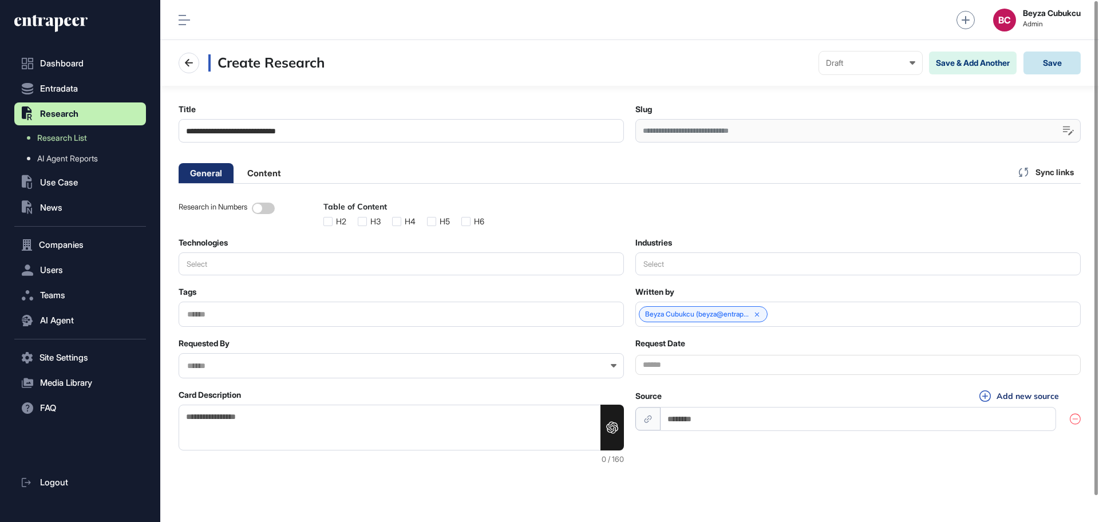
click at [1040, 68] on button "Save" at bounding box center [1052, 63] width 57 height 23
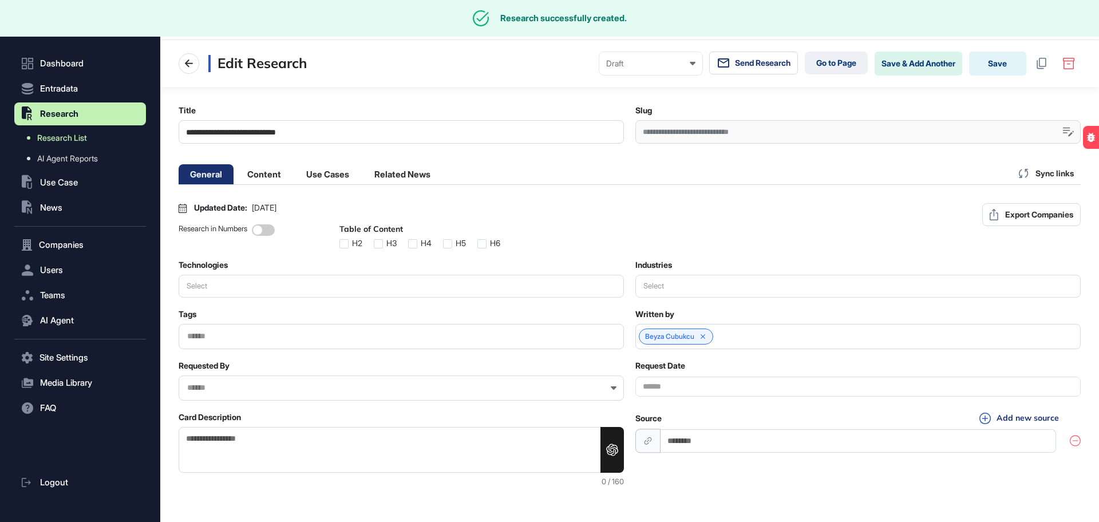
click at [84, 140] on span "Research List" at bounding box center [62, 137] width 50 height 9
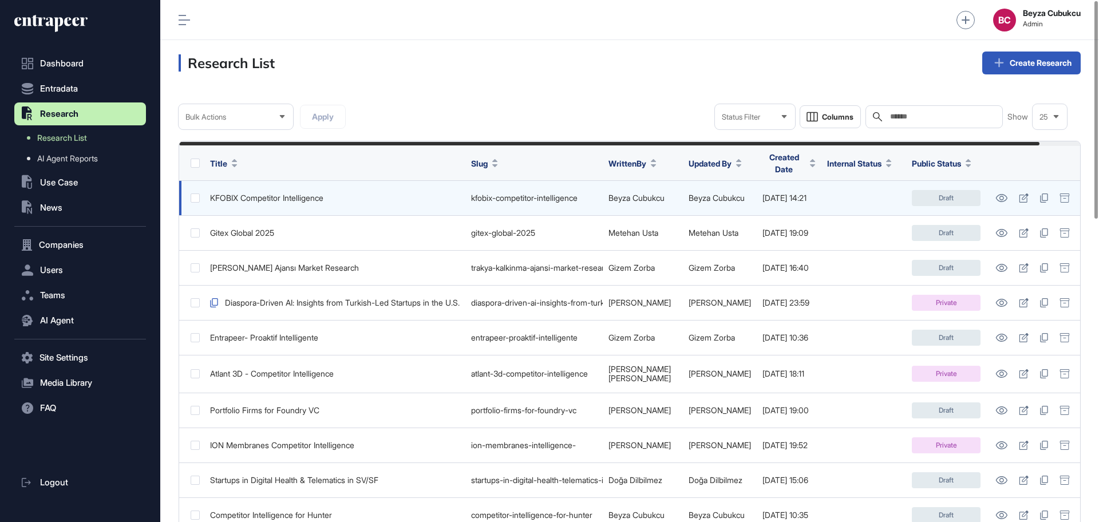
drag, startPoint x: 339, startPoint y: 198, endPoint x: 211, endPoint y: 202, distance: 127.7
click at [211, 202] on td "KFOBIX Competitor Intelligence" at bounding box center [334, 198] width 261 height 35
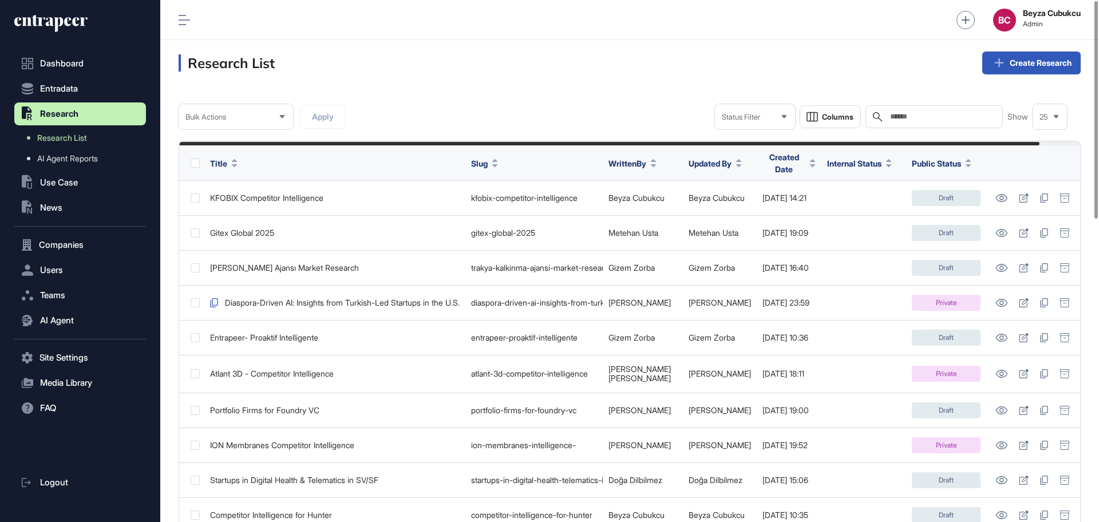
copy div "KFOBIX Competitor Intelligence"
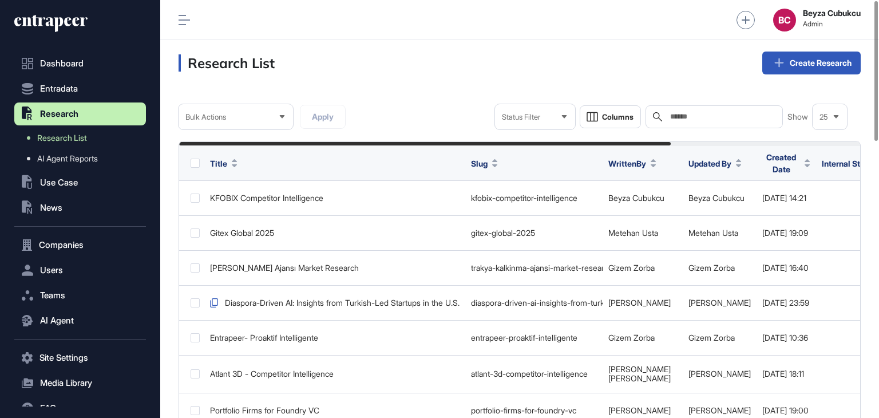
scroll to position [417, 719]
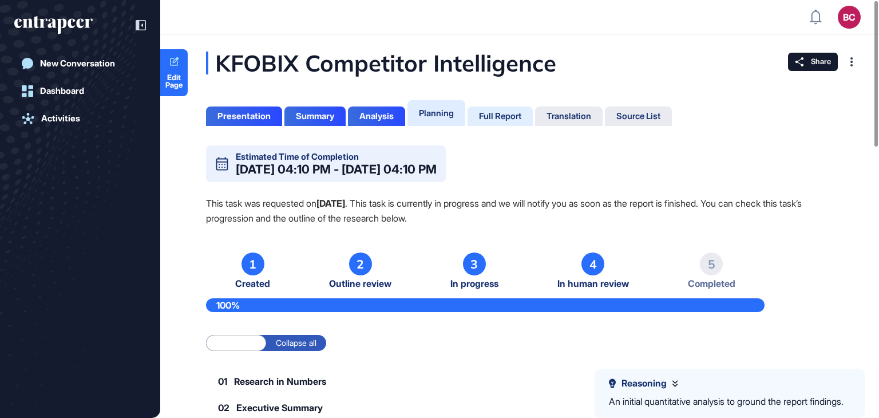
click at [502, 119] on div "Full Report" at bounding box center [500, 116] width 42 height 10
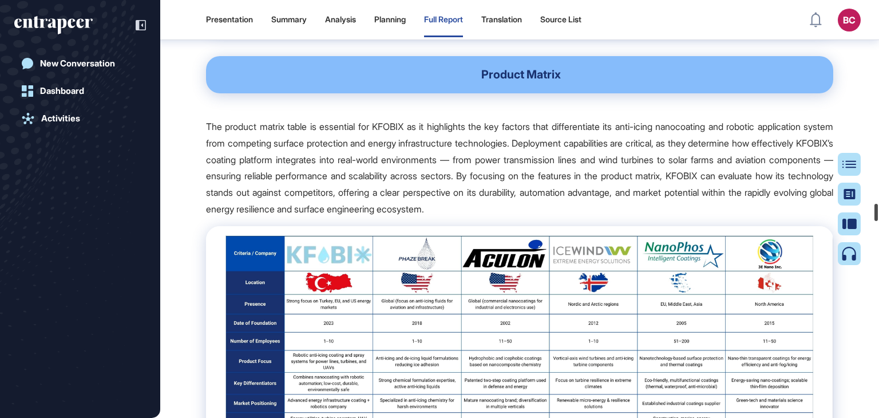
scroll to position [57577, 0]
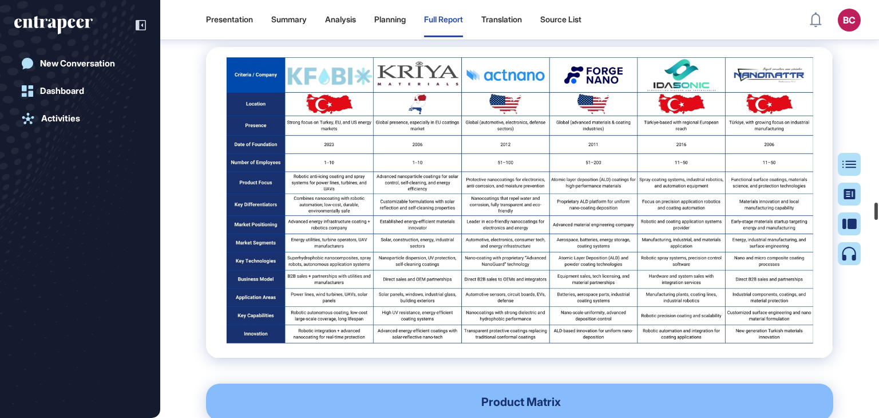
drag, startPoint x: 877, startPoint y: 6, endPoint x: 879, endPoint y: 208, distance: 201.5
click at [878, 208] on div at bounding box center [876, 211] width 3 height 17
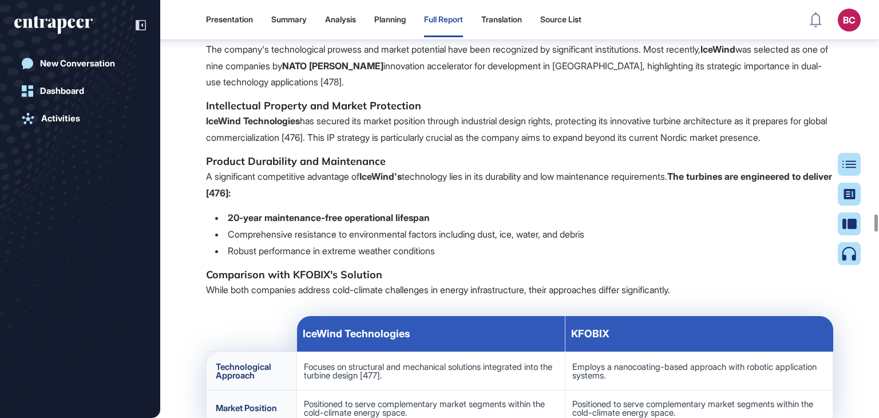
scroll to position [60955, 0]
